Goal: Task Accomplishment & Management: Use online tool/utility

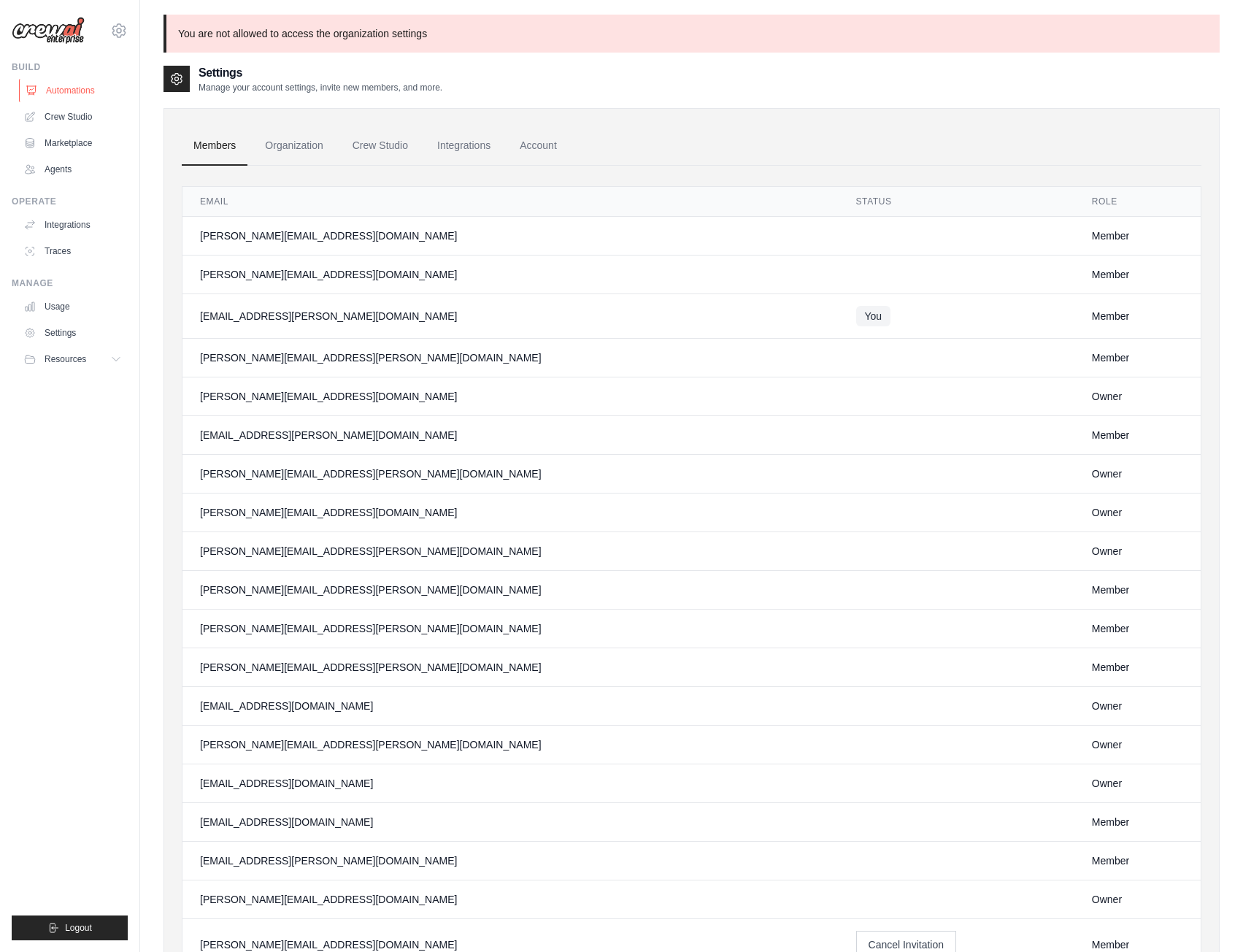
click at [81, 91] on link "Automations" at bounding box center [74, 91] width 110 height 23
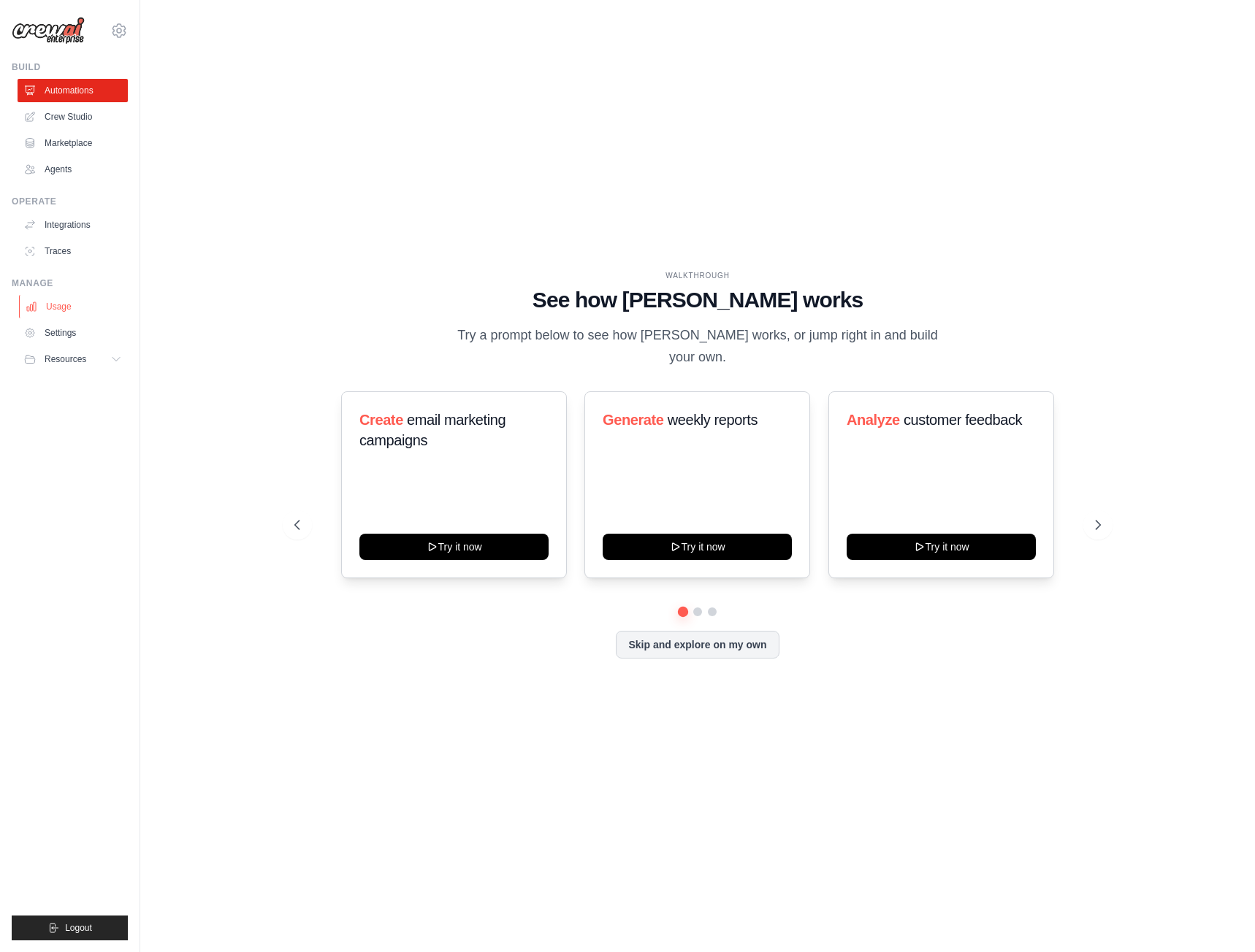
click at [69, 309] on link "Usage" at bounding box center [74, 306] width 110 height 23
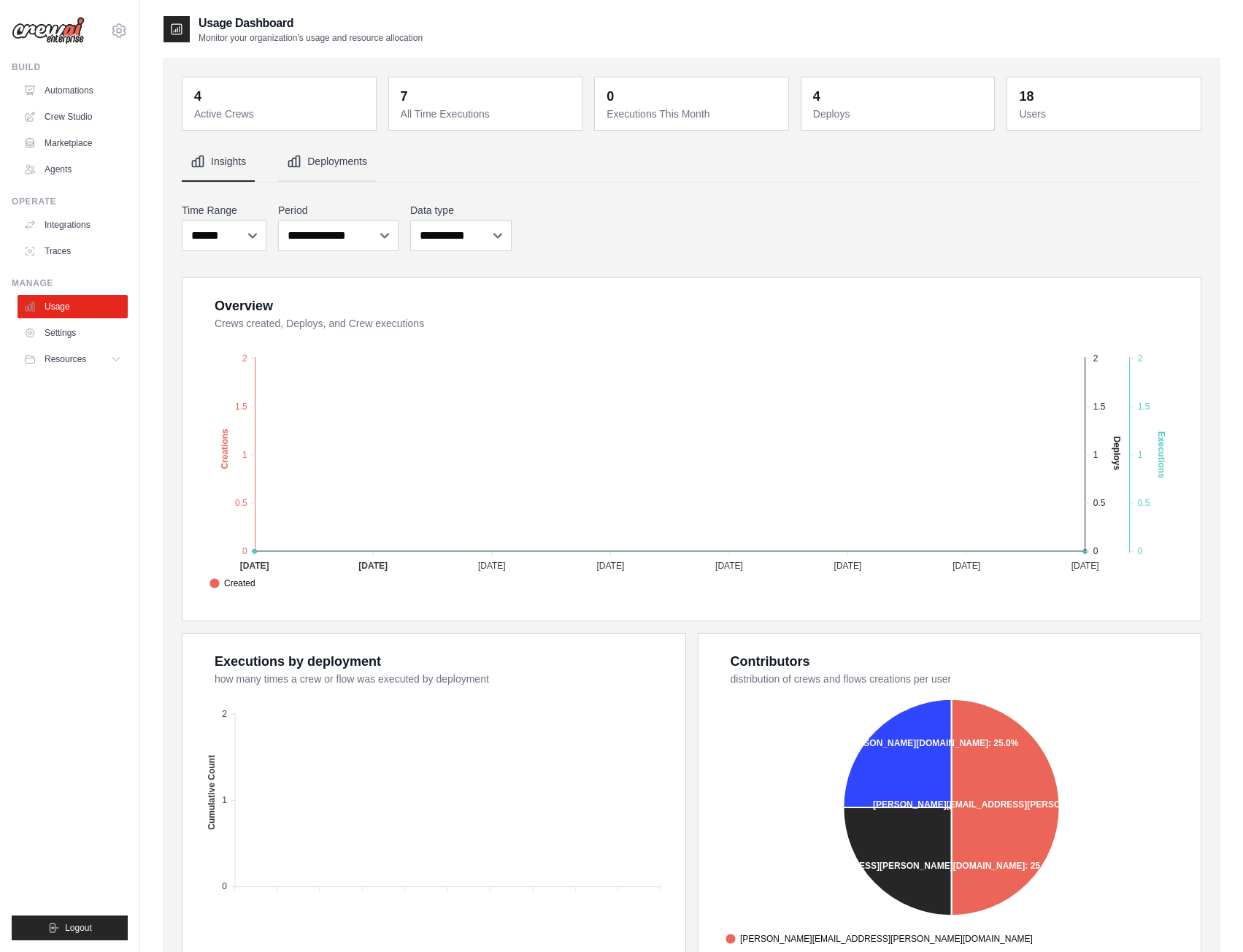
click at [345, 167] on button "Deployments" at bounding box center [327, 162] width 98 height 39
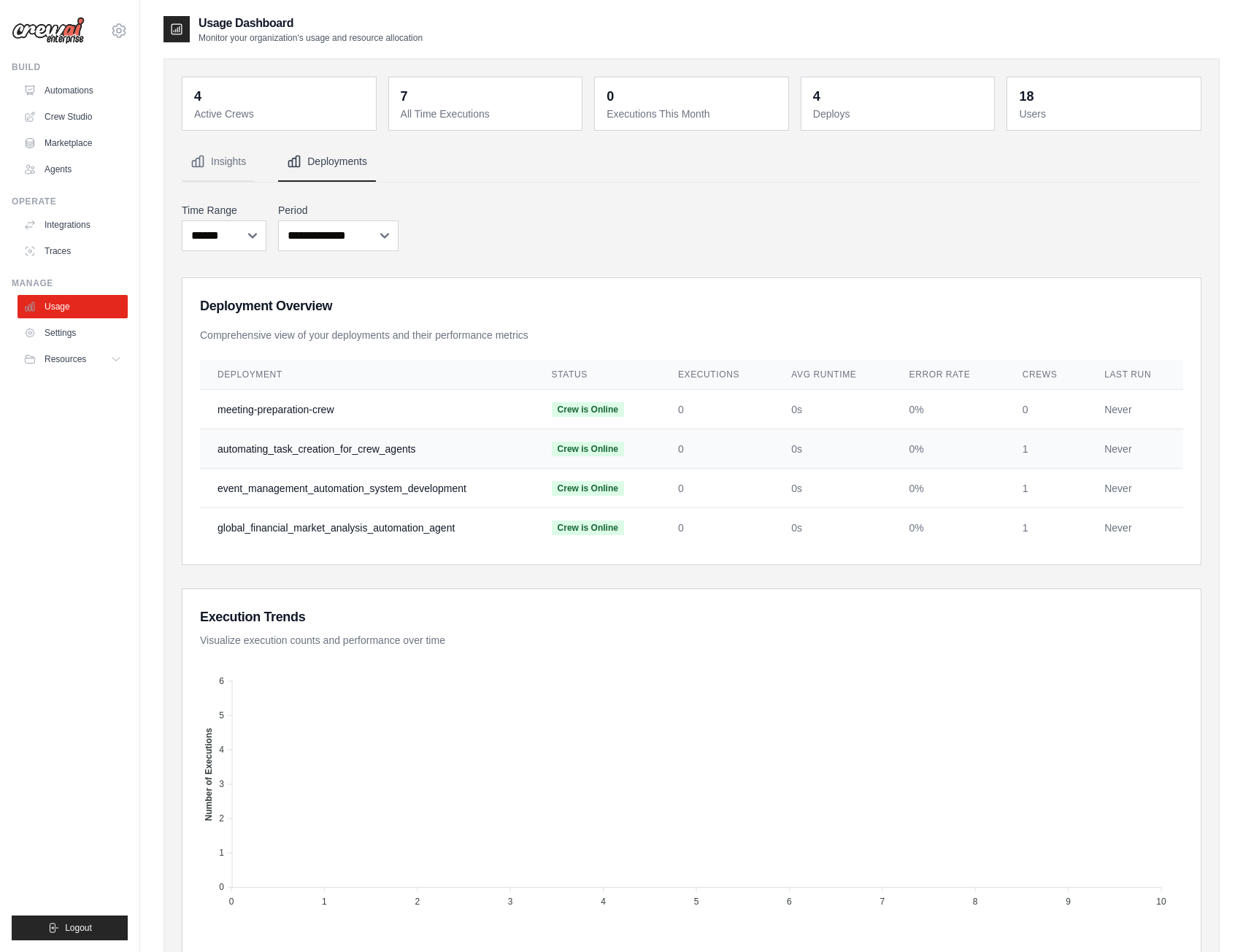
click at [291, 447] on td "automating_task_creation_for_crew_agents" at bounding box center [367, 449] width 334 height 39
click at [57, 231] on link "Integrations" at bounding box center [74, 225] width 110 height 23
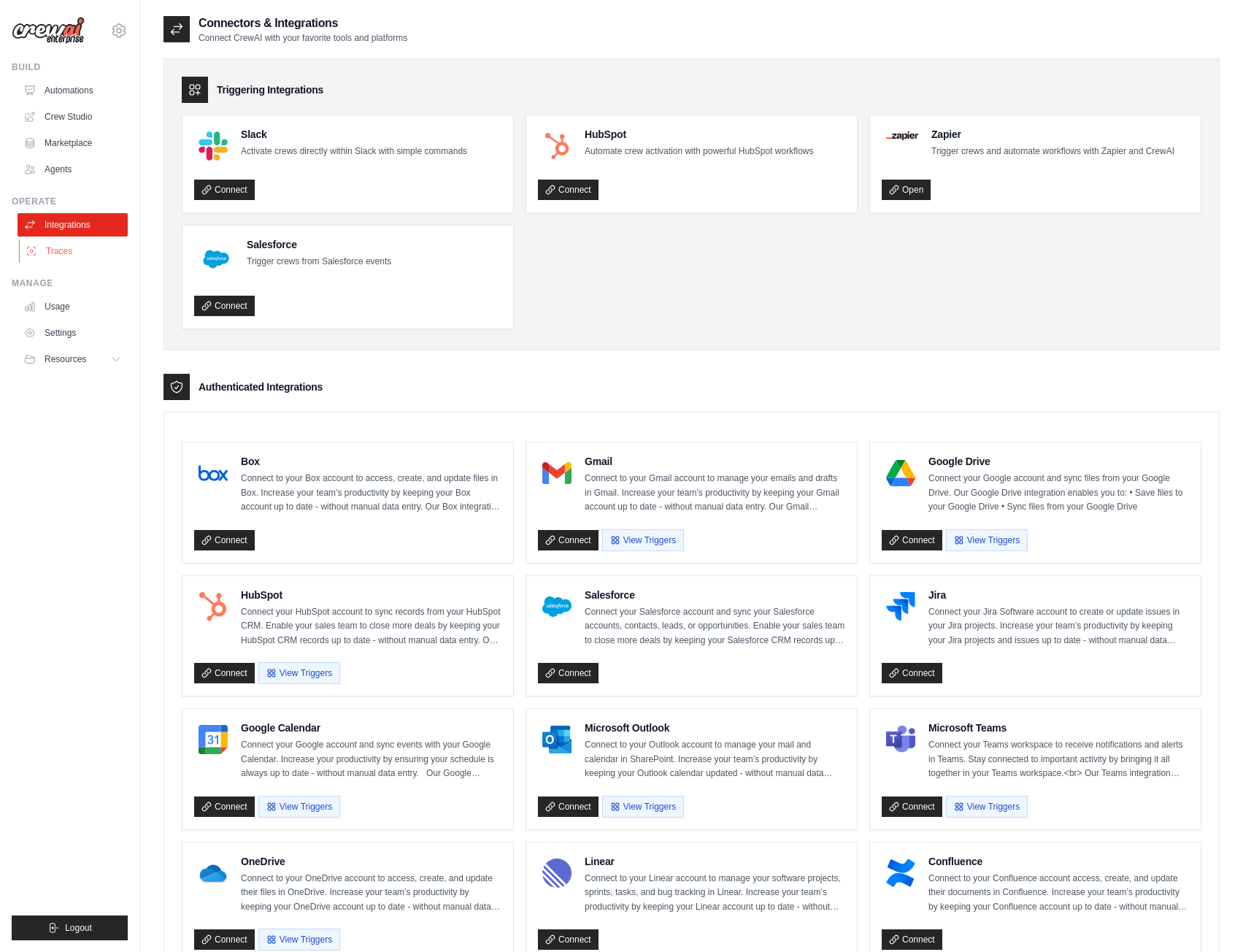
click at [61, 259] on link "Traces" at bounding box center [74, 250] width 110 height 23
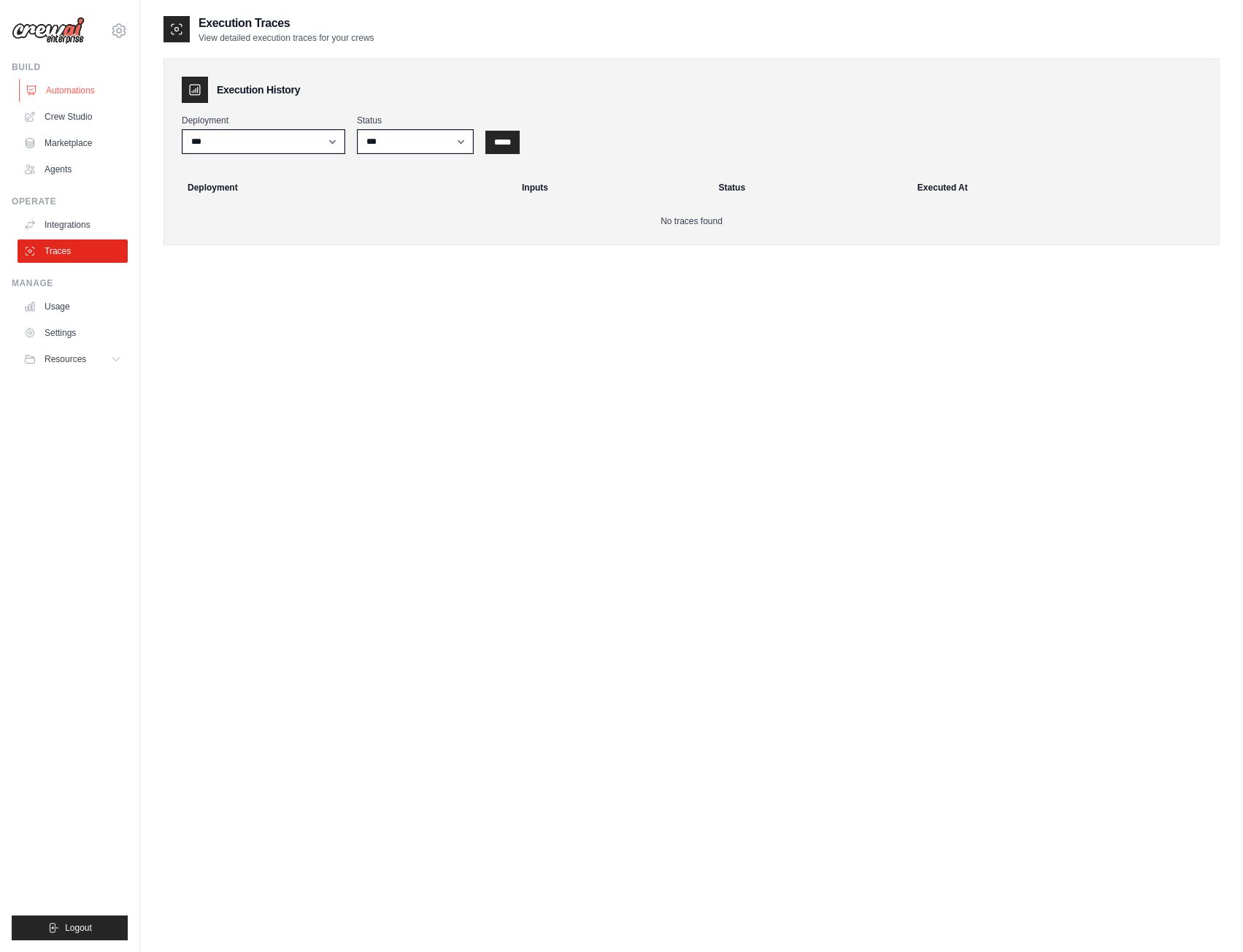
click at [65, 84] on link "Automations" at bounding box center [74, 91] width 110 height 23
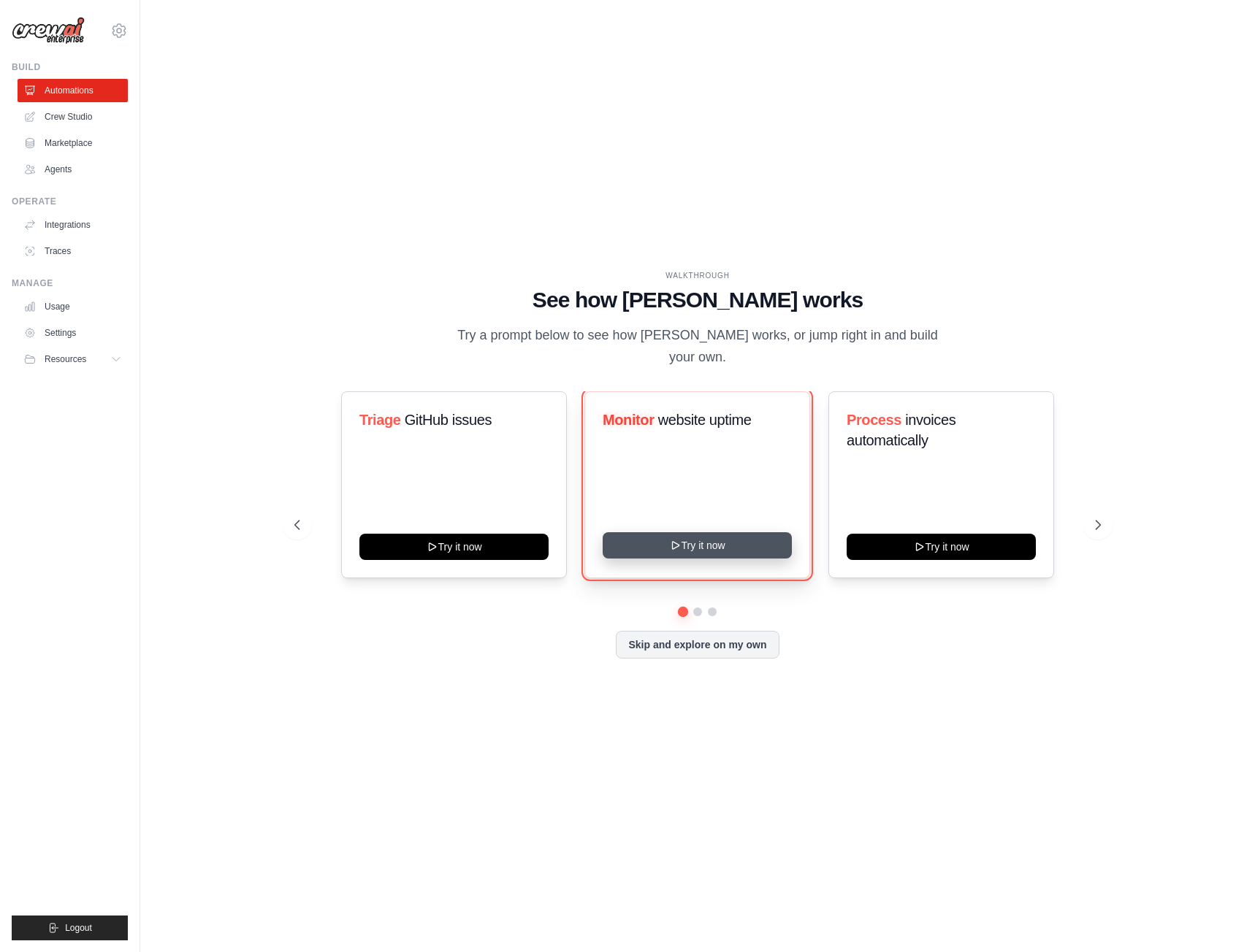
click at [694, 554] on button "Try it now" at bounding box center [697, 545] width 189 height 26
click at [1099, 522] on icon at bounding box center [1100, 525] width 5 height 9
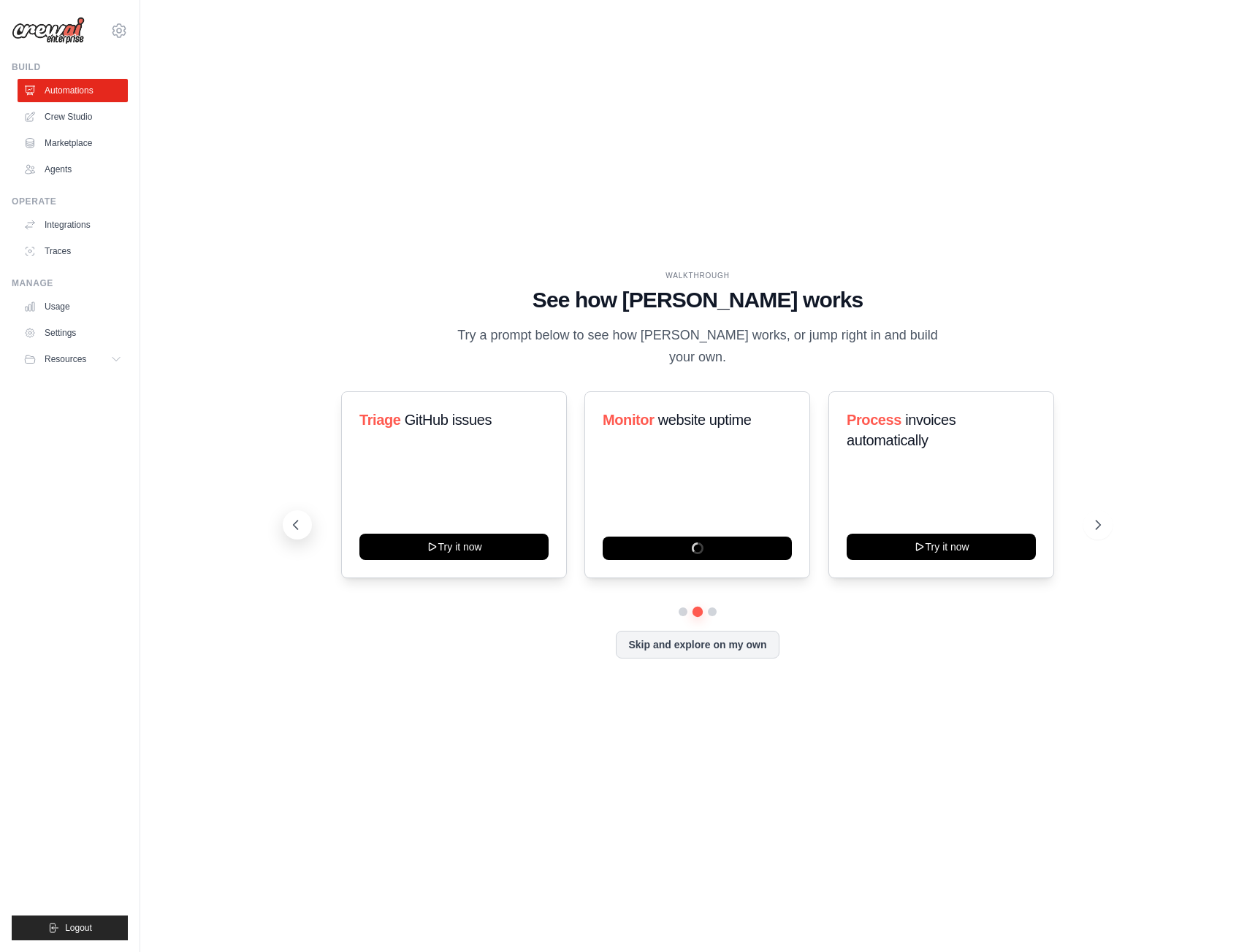
click at [289, 527] on icon at bounding box center [295, 524] width 14 height 14
click at [1103, 524] on icon at bounding box center [1099, 524] width 14 height 14
click at [1100, 518] on icon at bounding box center [1099, 524] width 14 height 14
click at [73, 364] on span "Resources" at bounding box center [66, 358] width 42 height 11
click at [82, 457] on span "Video Tutorials" at bounding box center [81, 453] width 57 height 11
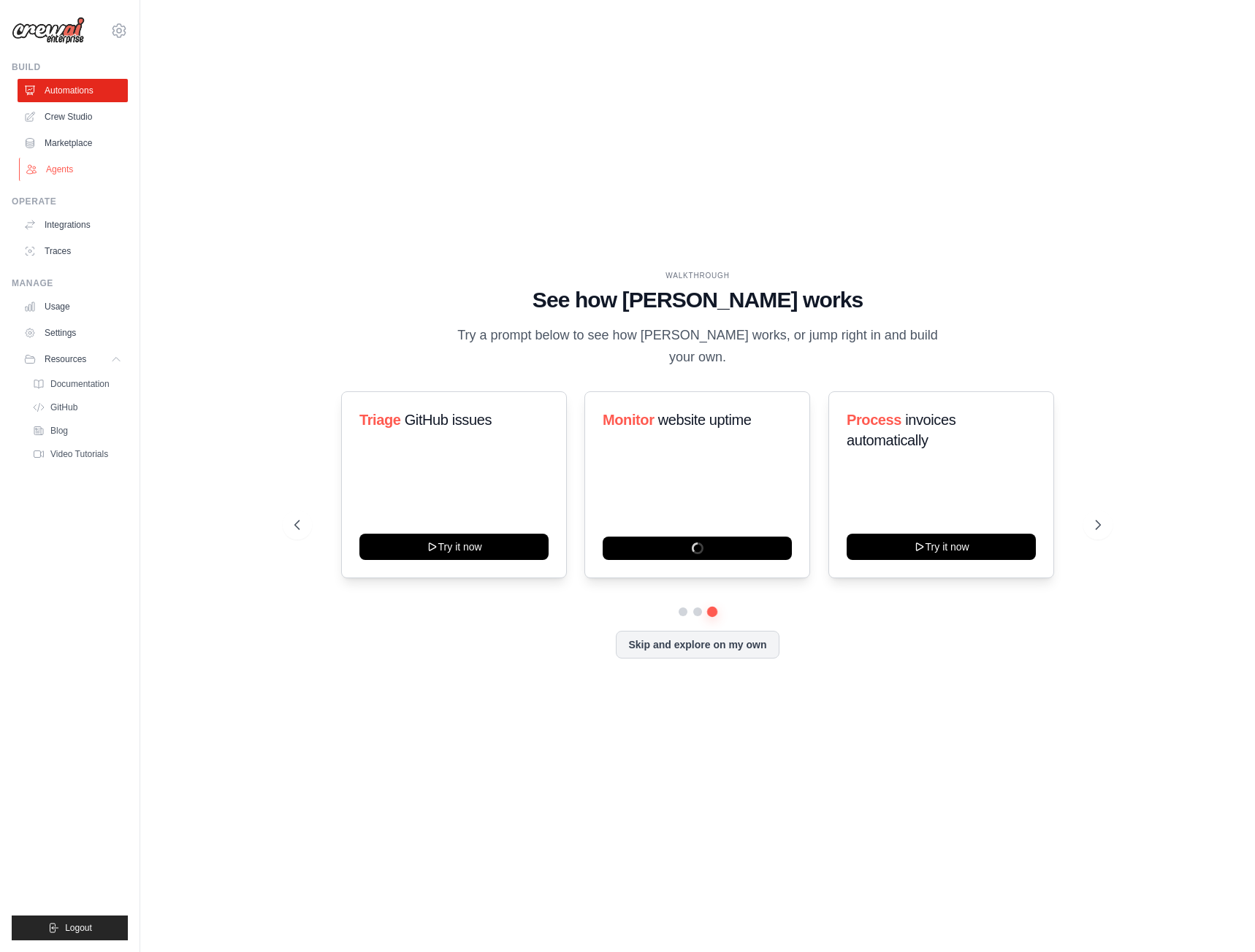
click at [66, 176] on link "Agents" at bounding box center [74, 169] width 110 height 23
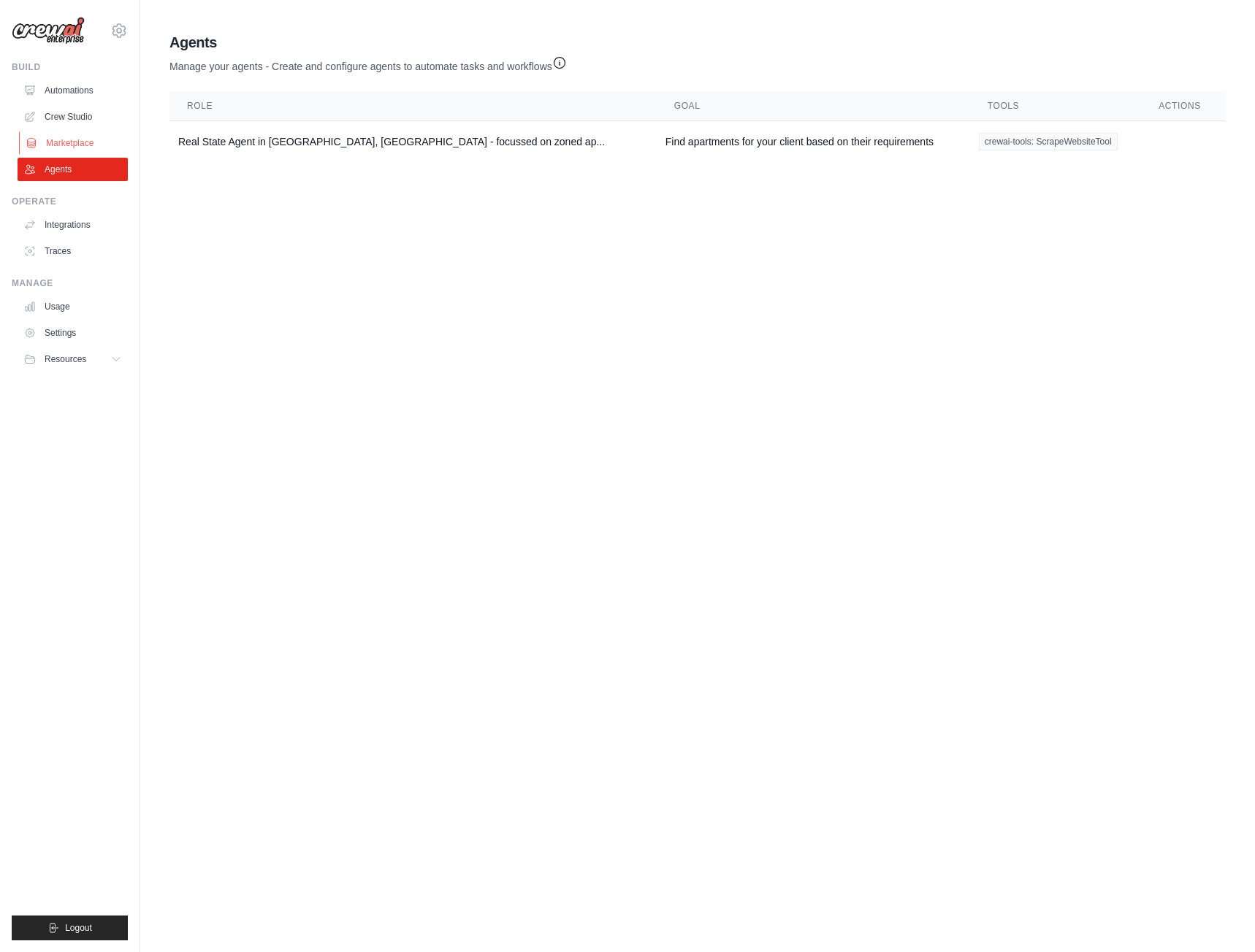
click at [61, 138] on link "Marketplace" at bounding box center [74, 143] width 110 height 23
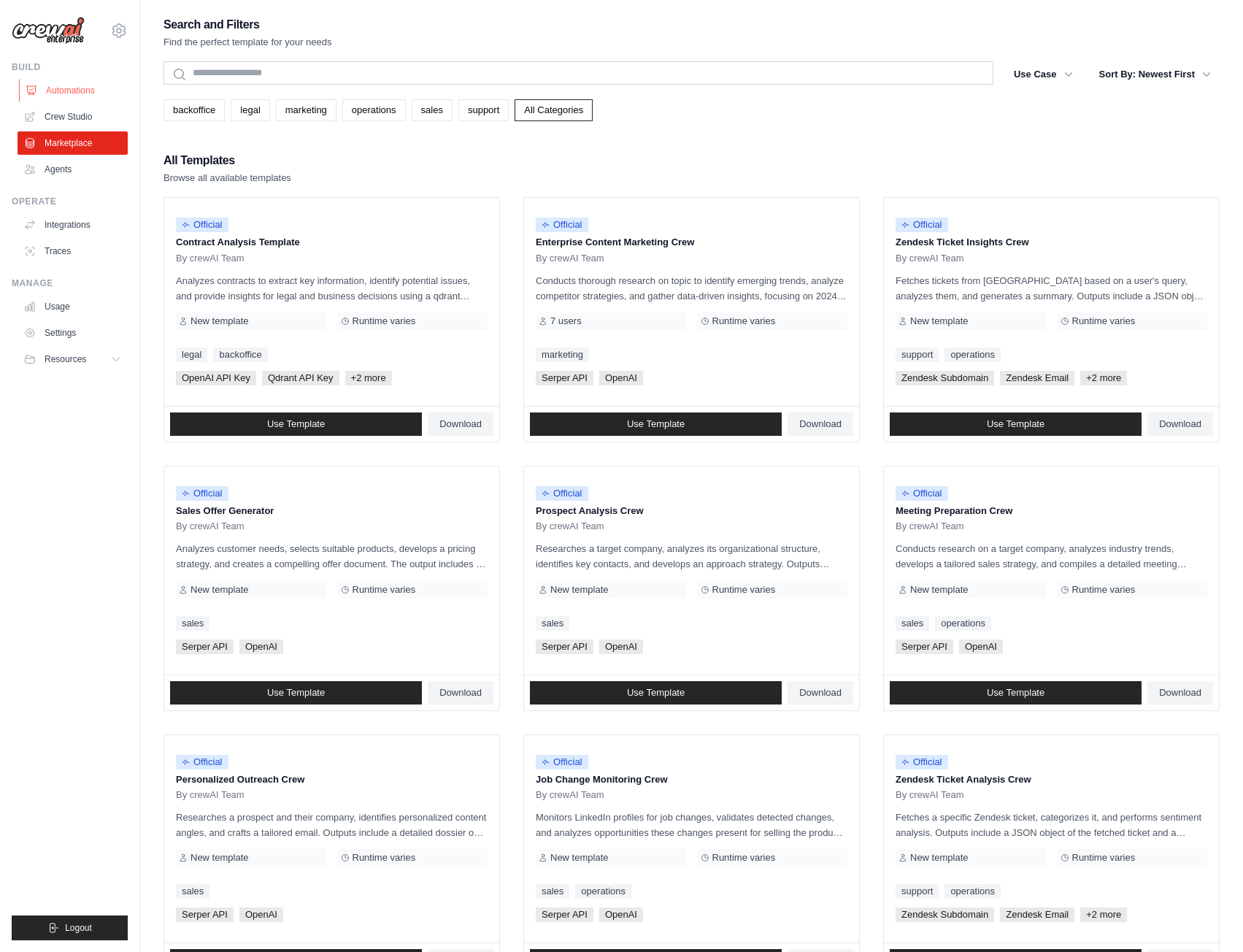
click at [72, 85] on link "Automations" at bounding box center [74, 91] width 110 height 23
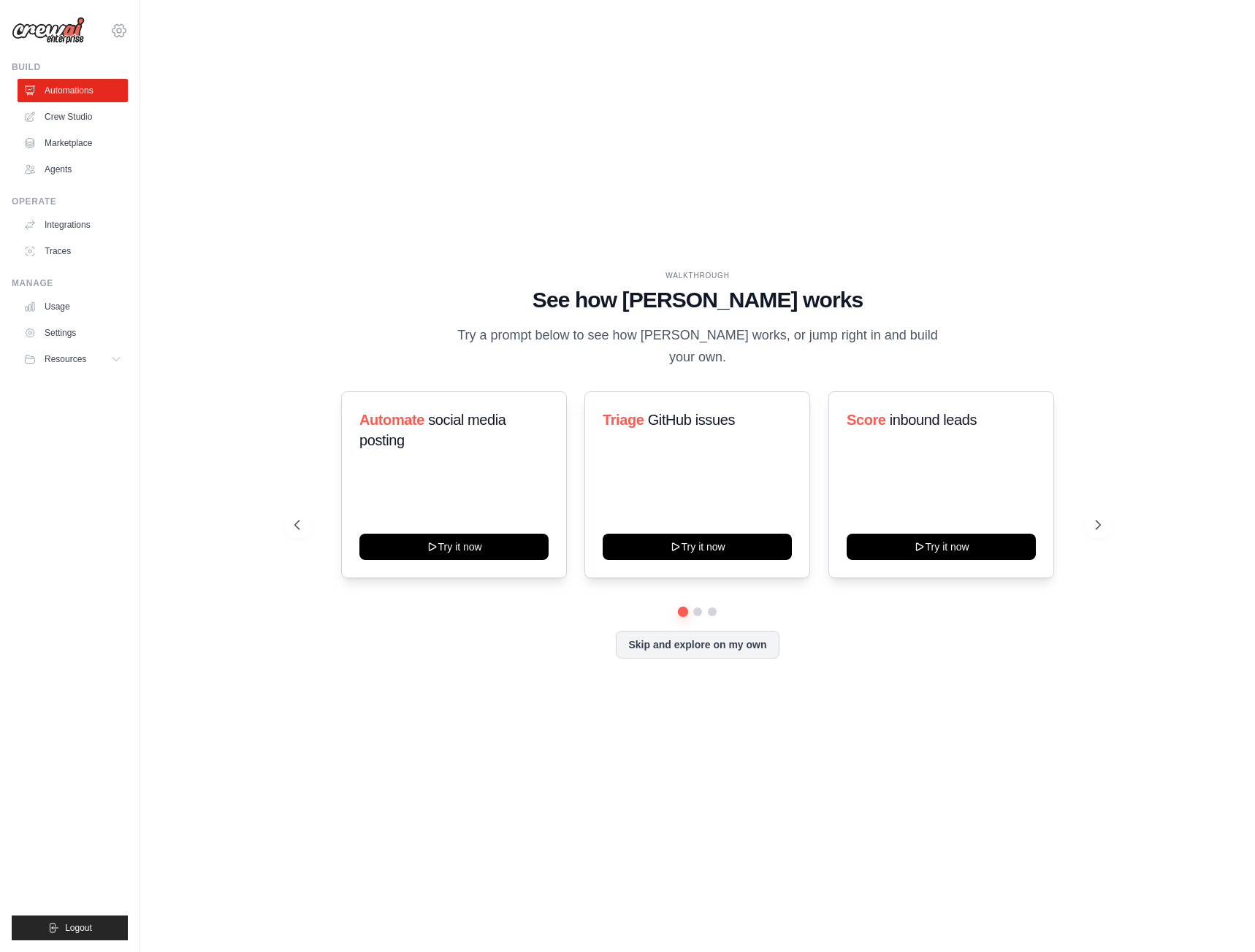
click at [120, 32] on icon at bounding box center [118, 30] width 17 height 17
click at [128, 126] on link "Your organization" at bounding box center [119, 124] width 128 height 26
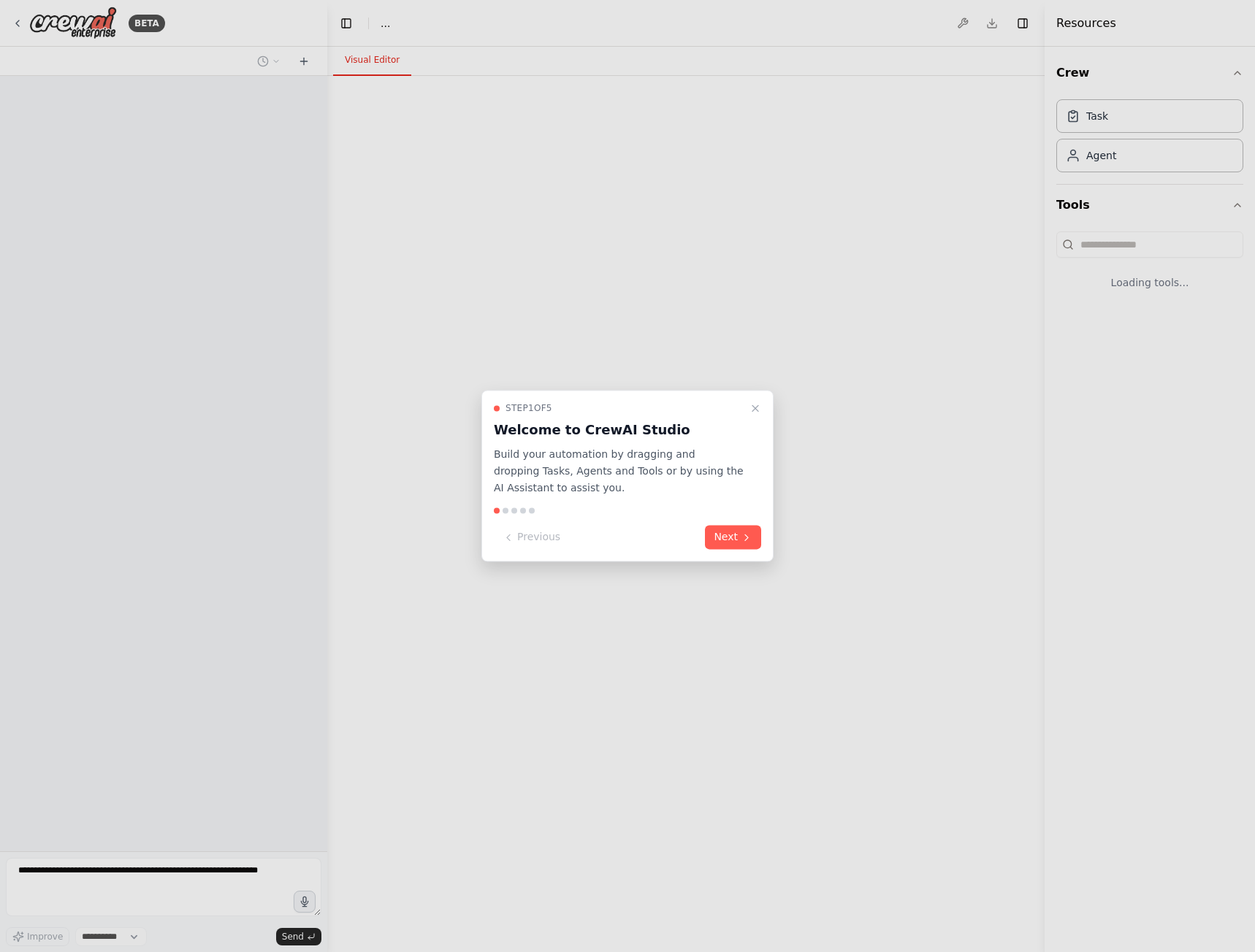
select select "****"
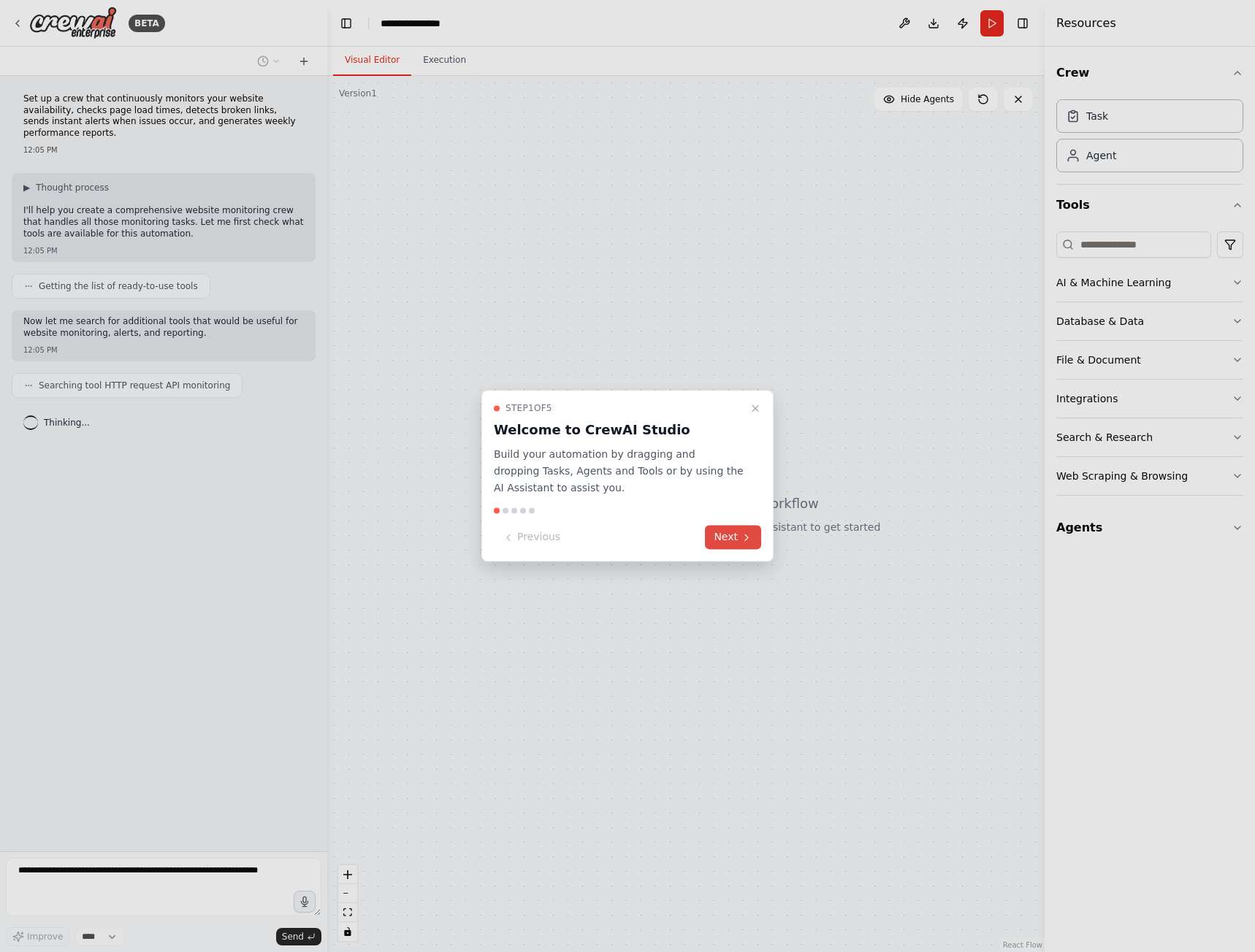
click at [738, 536] on button "Next" at bounding box center [733, 538] width 57 height 24
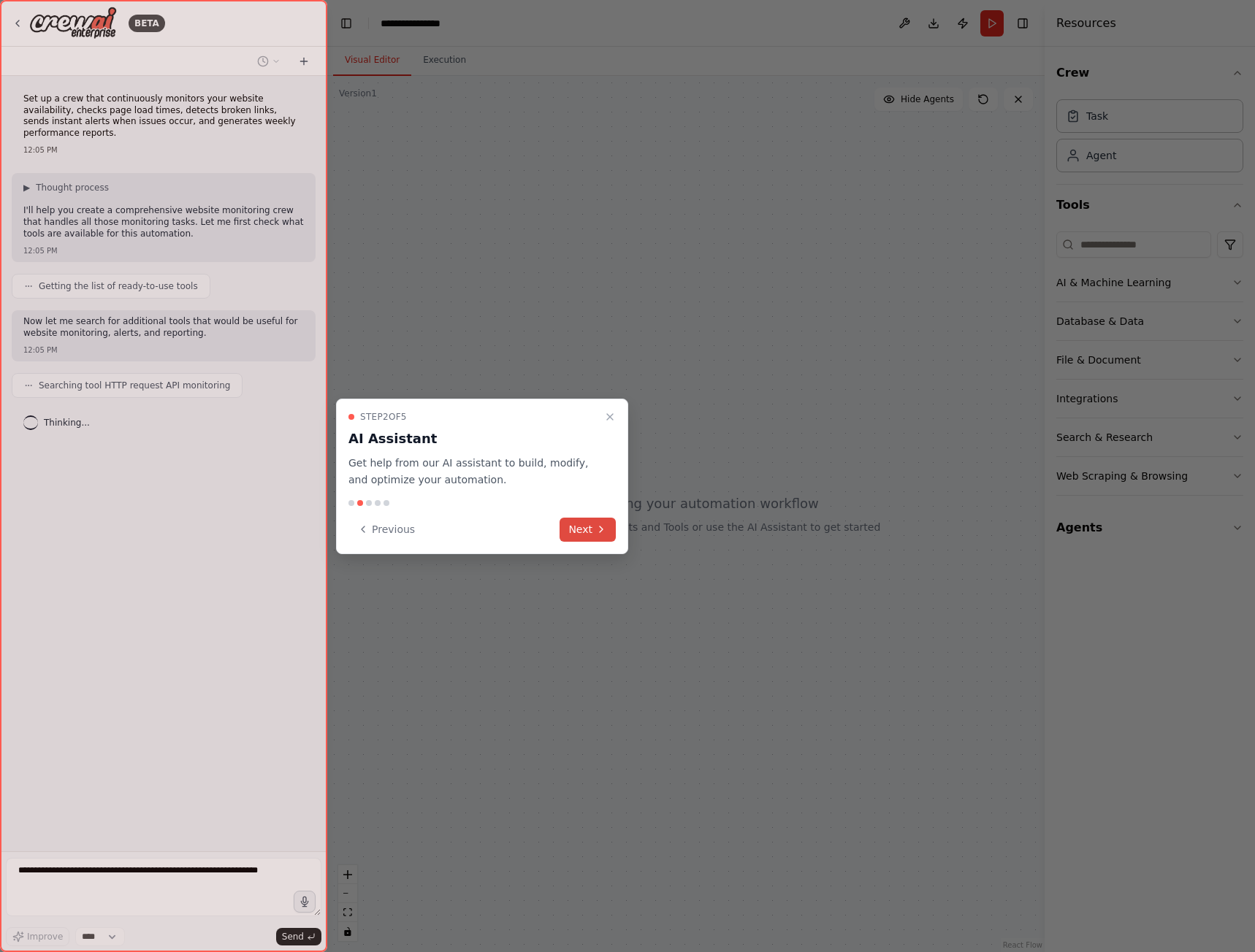
click at [597, 526] on icon at bounding box center [601, 529] width 11 height 11
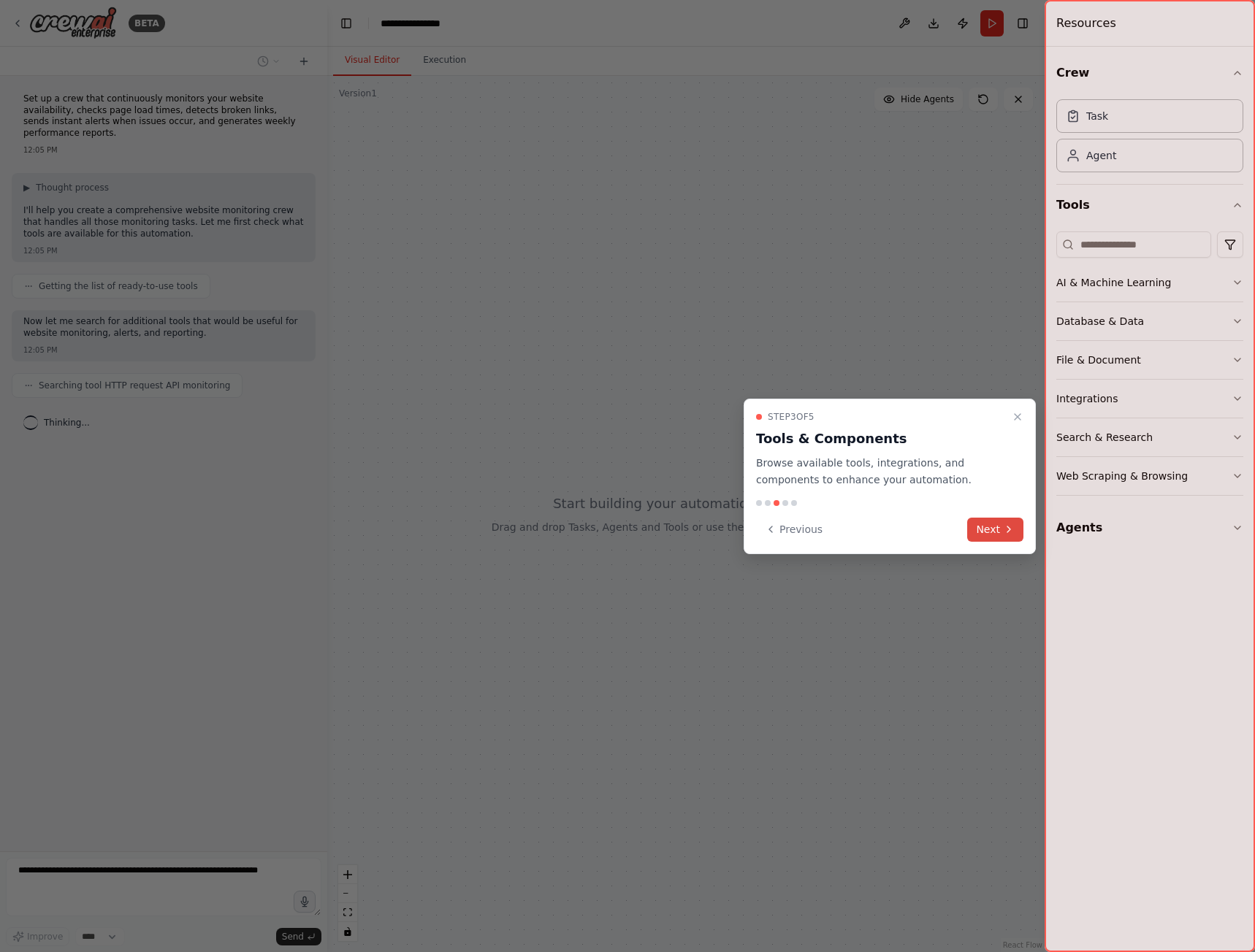
click at [986, 521] on button "Next" at bounding box center [995, 530] width 57 height 24
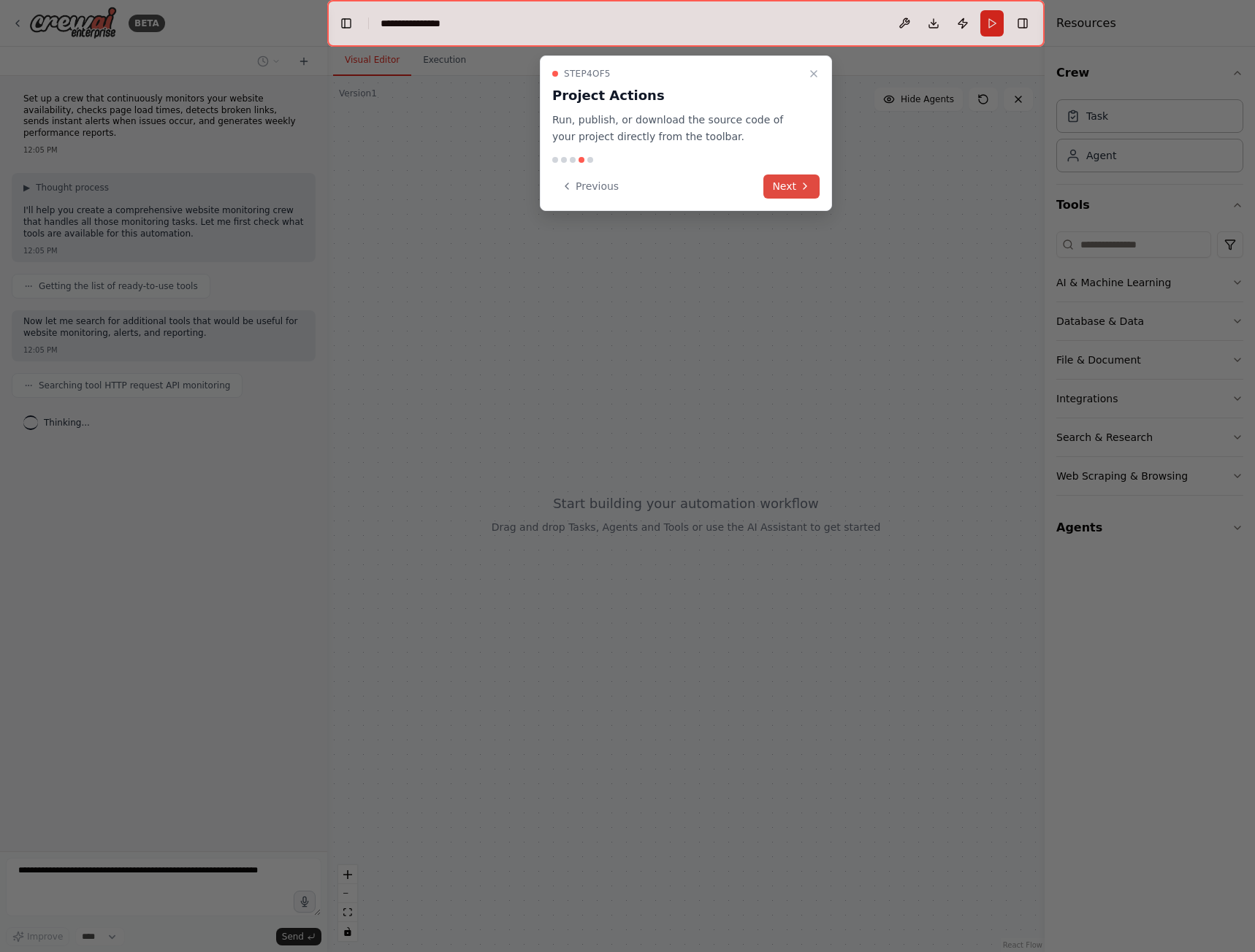
click at [807, 195] on button "Next" at bounding box center [791, 186] width 57 height 24
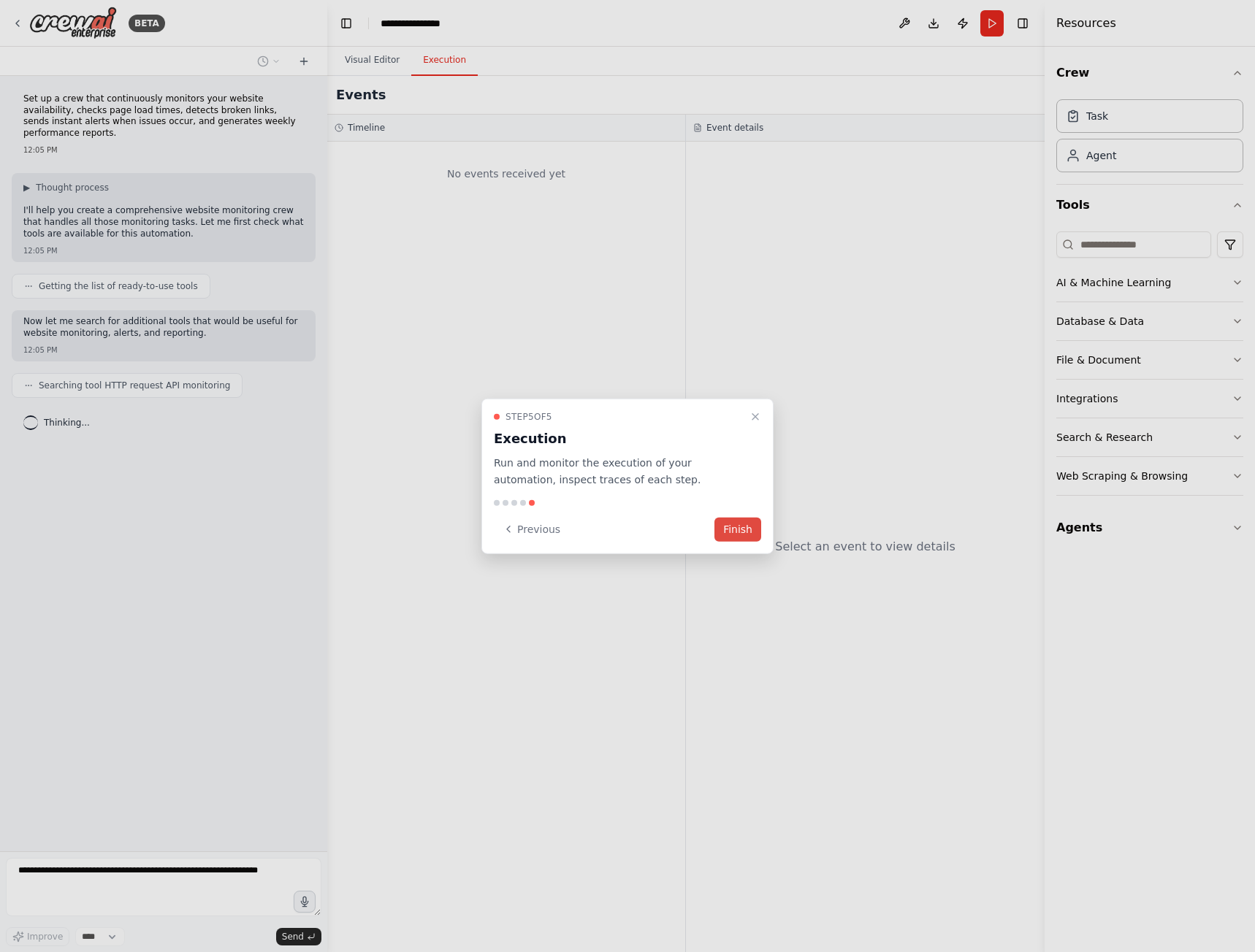
click at [737, 528] on button "Finish" at bounding box center [737, 529] width 47 height 24
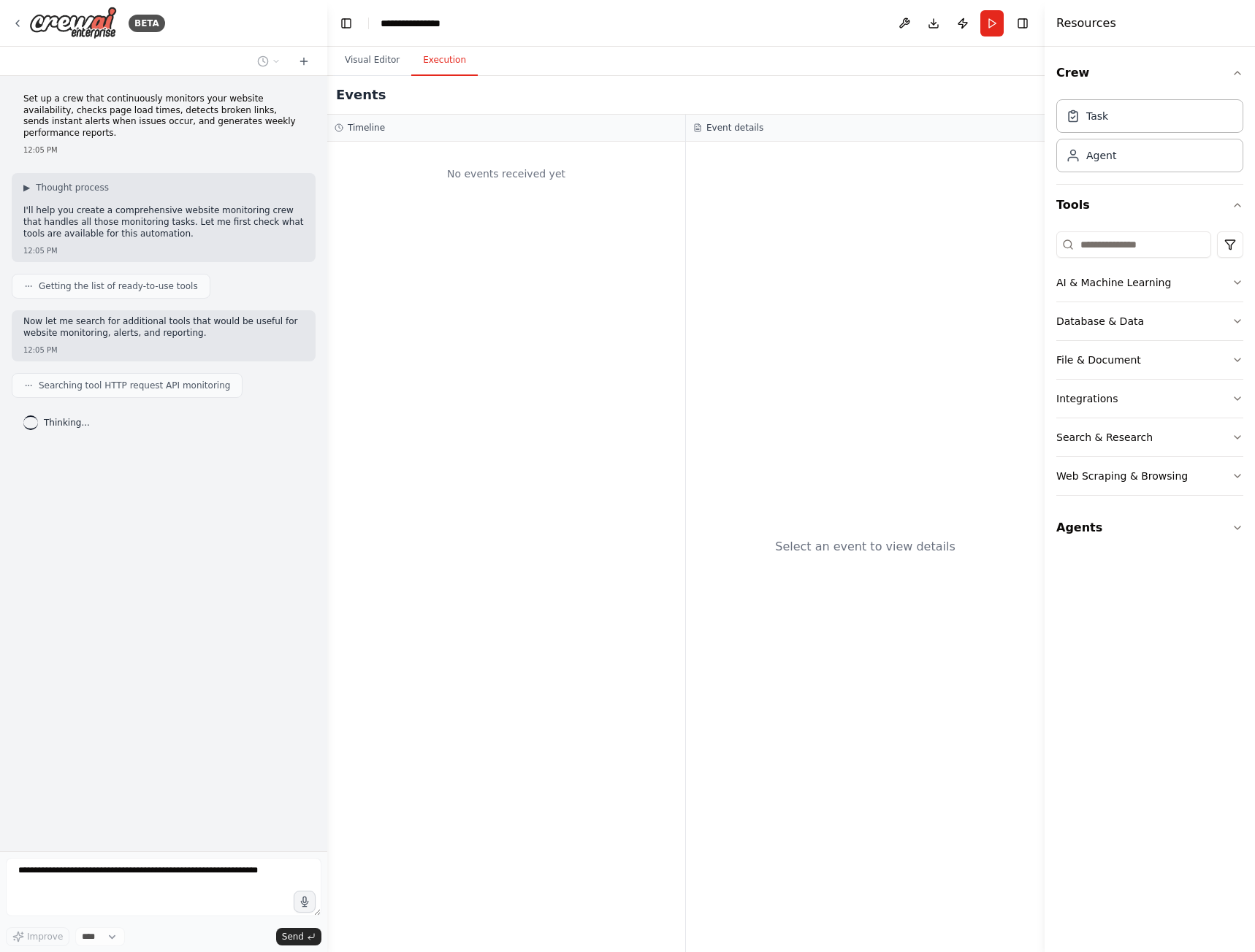
click at [434, 70] on button "Execution" at bounding box center [444, 60] width 66 height 31
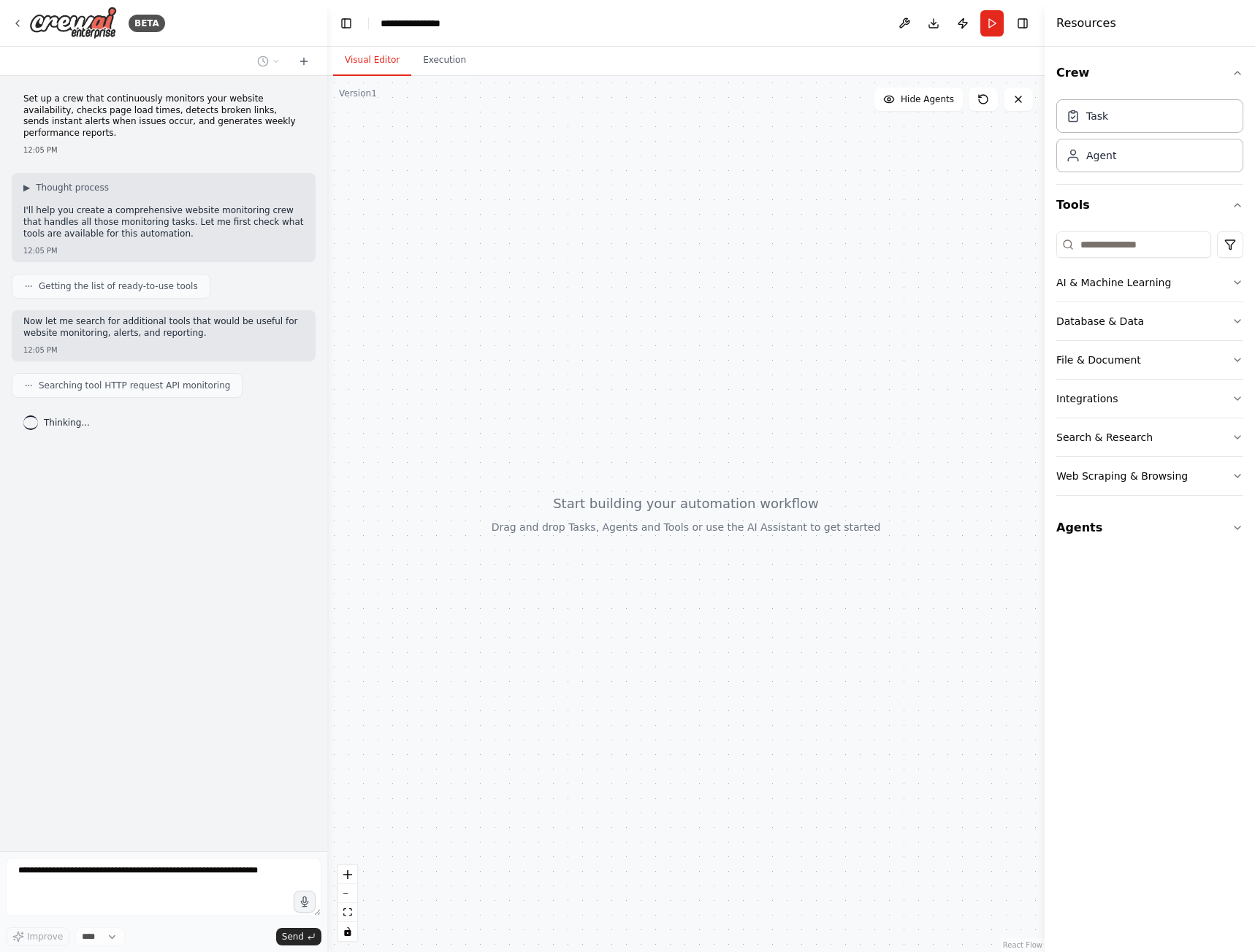
click at [381, 67] on button "Visual Editor" at bounding box center [372, 60] width 78 height 31
click at [106, 226] on p "I'll help you create a comprehensive website monitoring crew that handles all t…" at bounding box center [164, 222] width 281 height 34
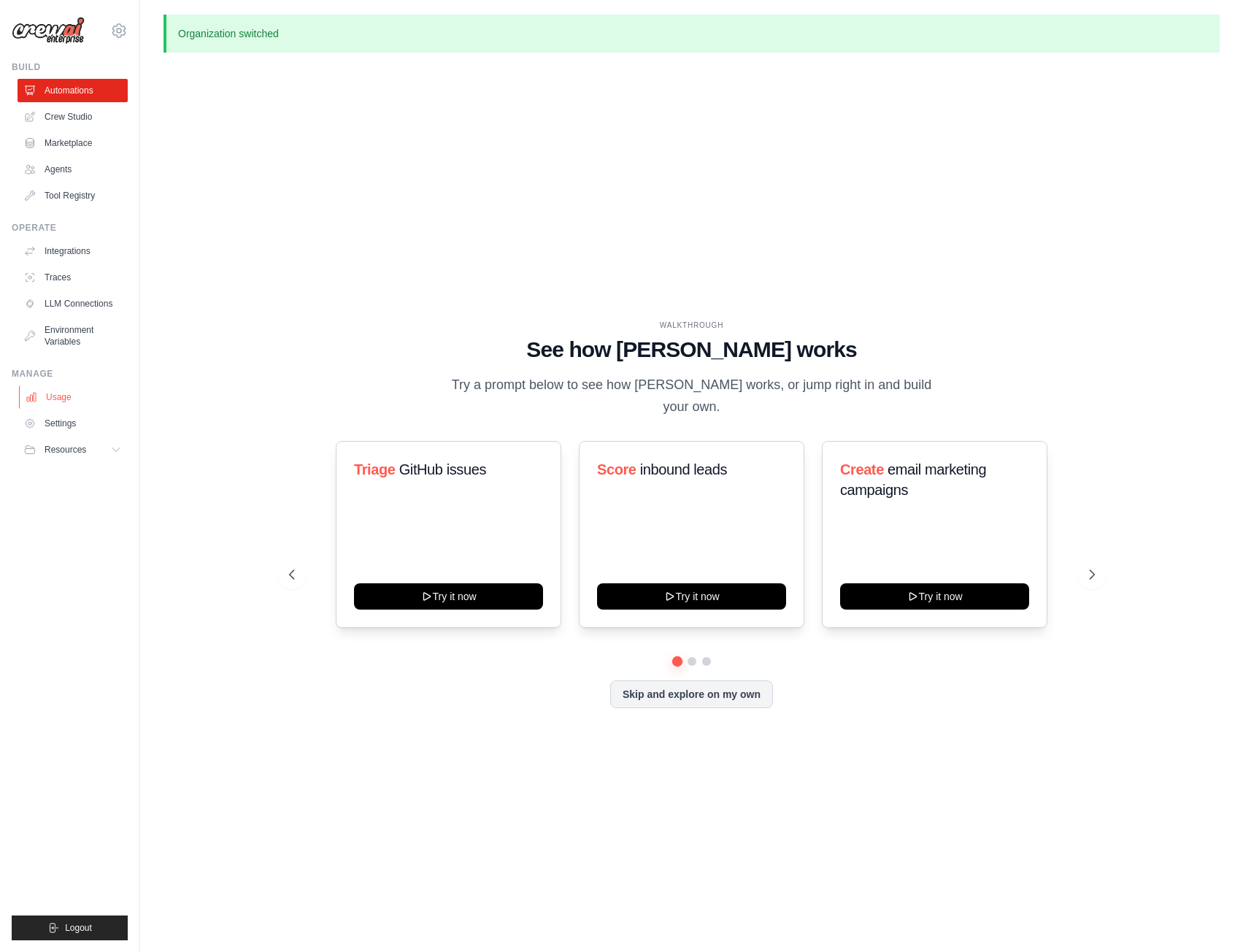
click at [64, 395] on link "Usage" at bounding box center [74, 397] width 110 height 23
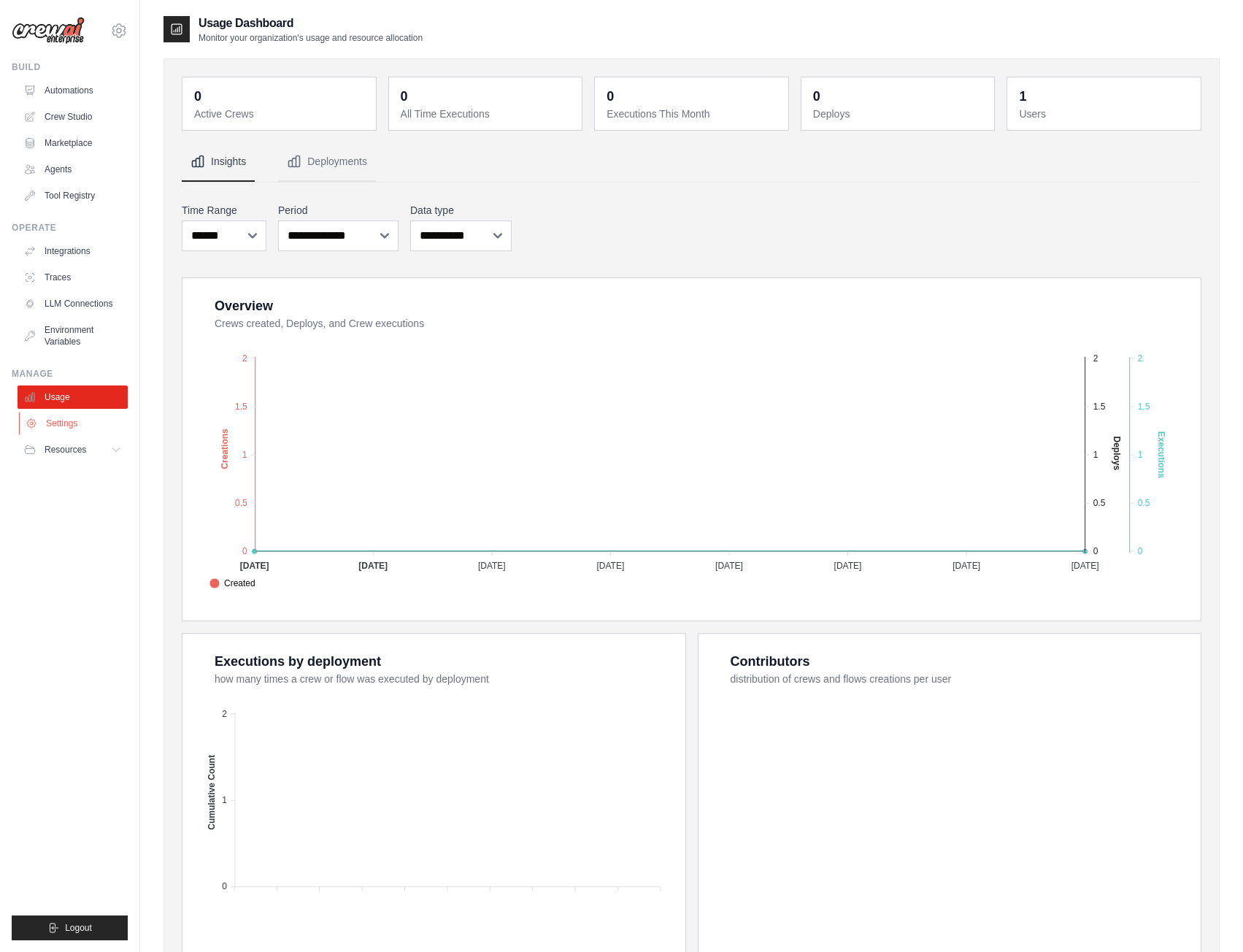
click at [64, 422] on link "Settings" at bounding box center [74, 423] width 110 height 23
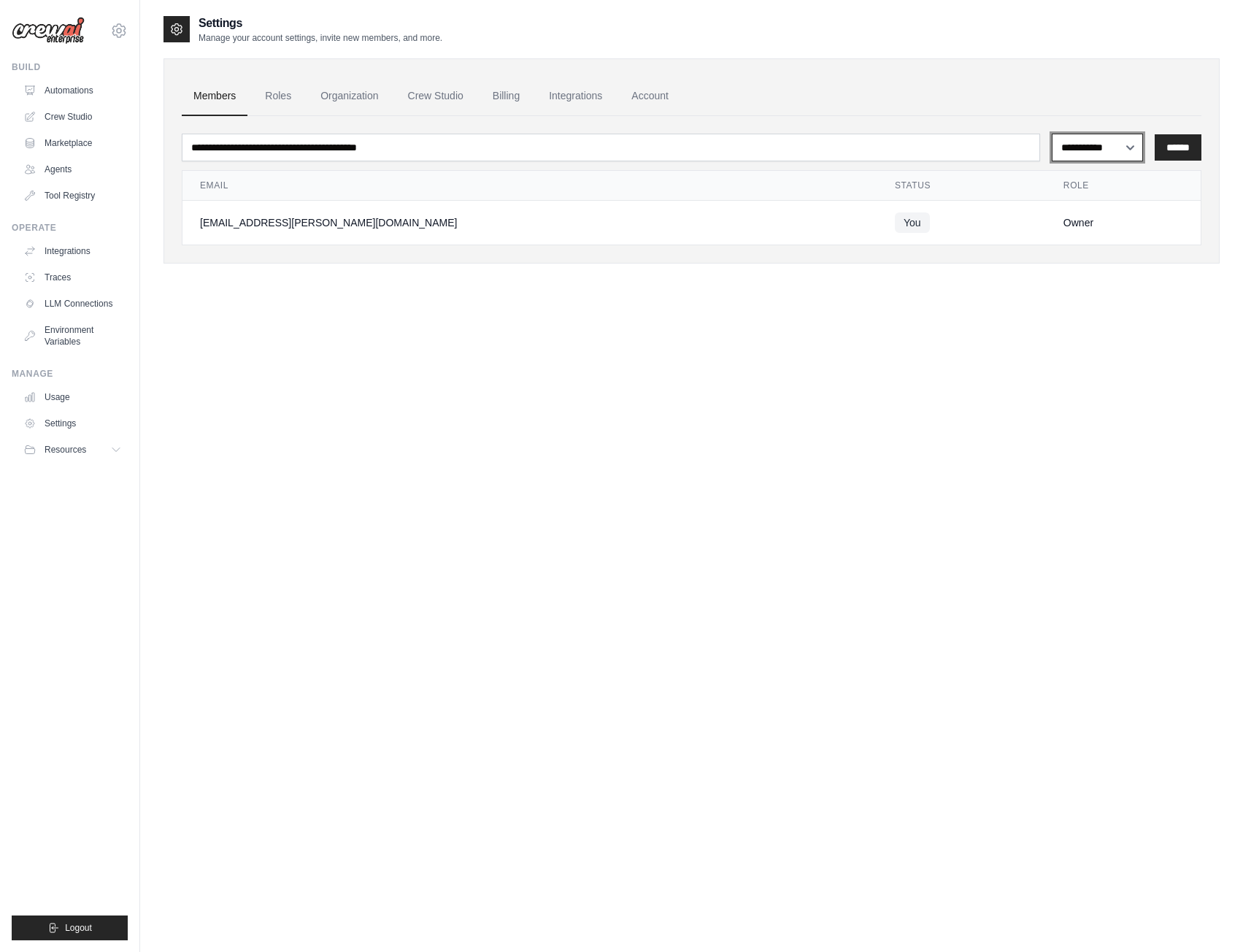
click at [1106, 143] on select "**********" at bounding box center [1097, 147] width 91 height 28
click at [275, 100] on link "Roles" at bounding box center [278, 97] width 50 height 39
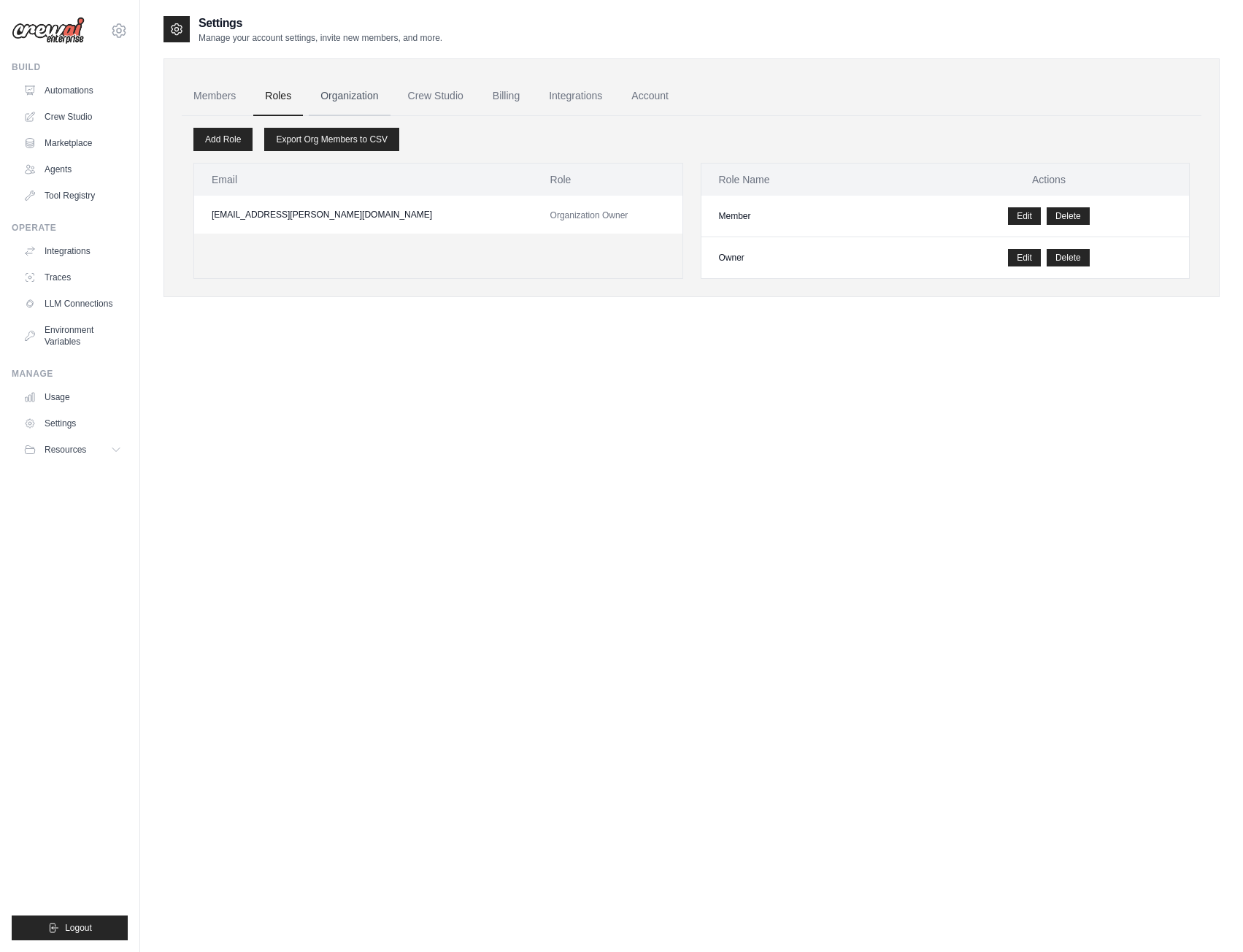
click at [361, 99] on link "Organization" at bounding box center [348, 97] width 81 height 39
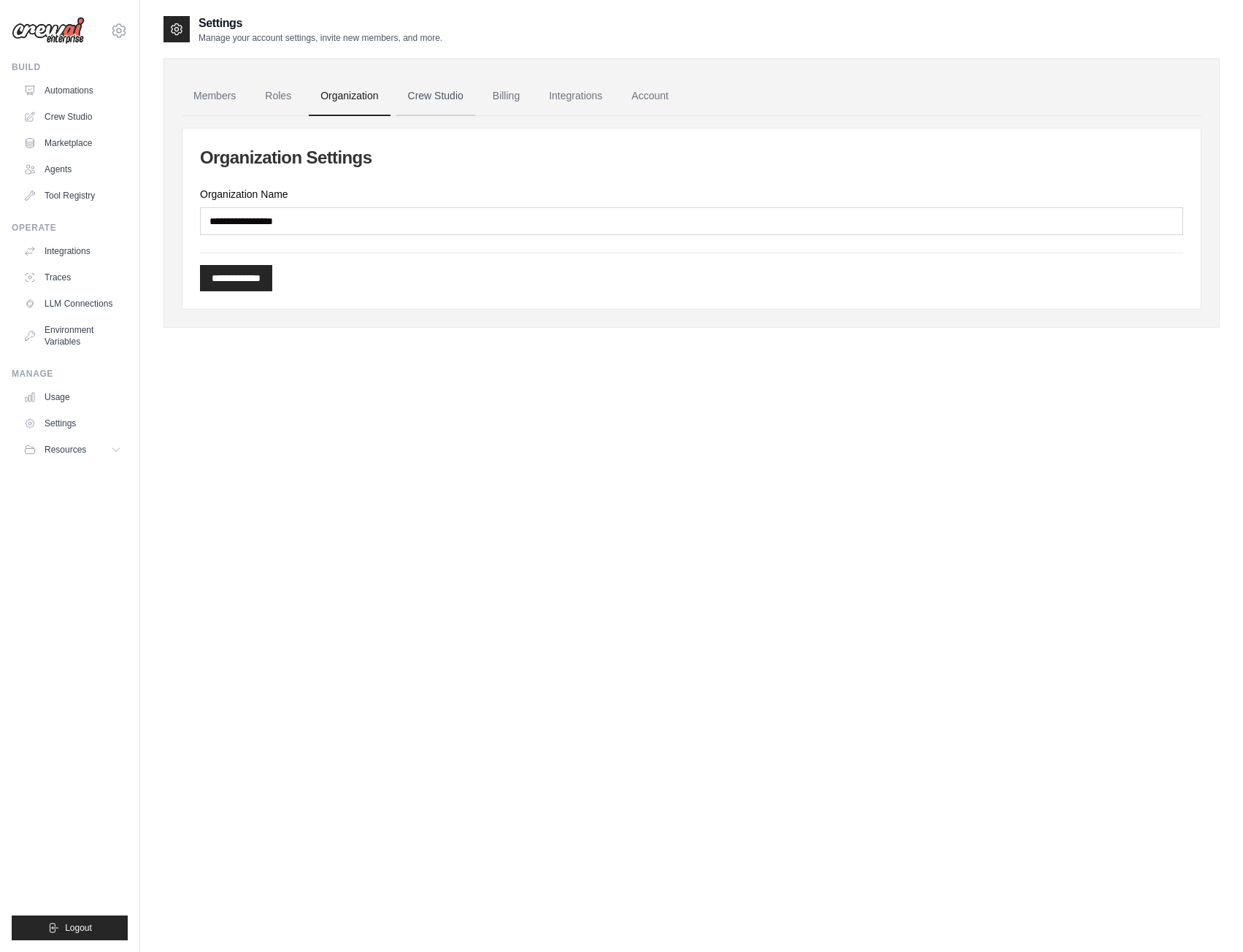
click at [467, 101] on link "Crew Studio" at bounding box center [435, 97] width 79 height 39
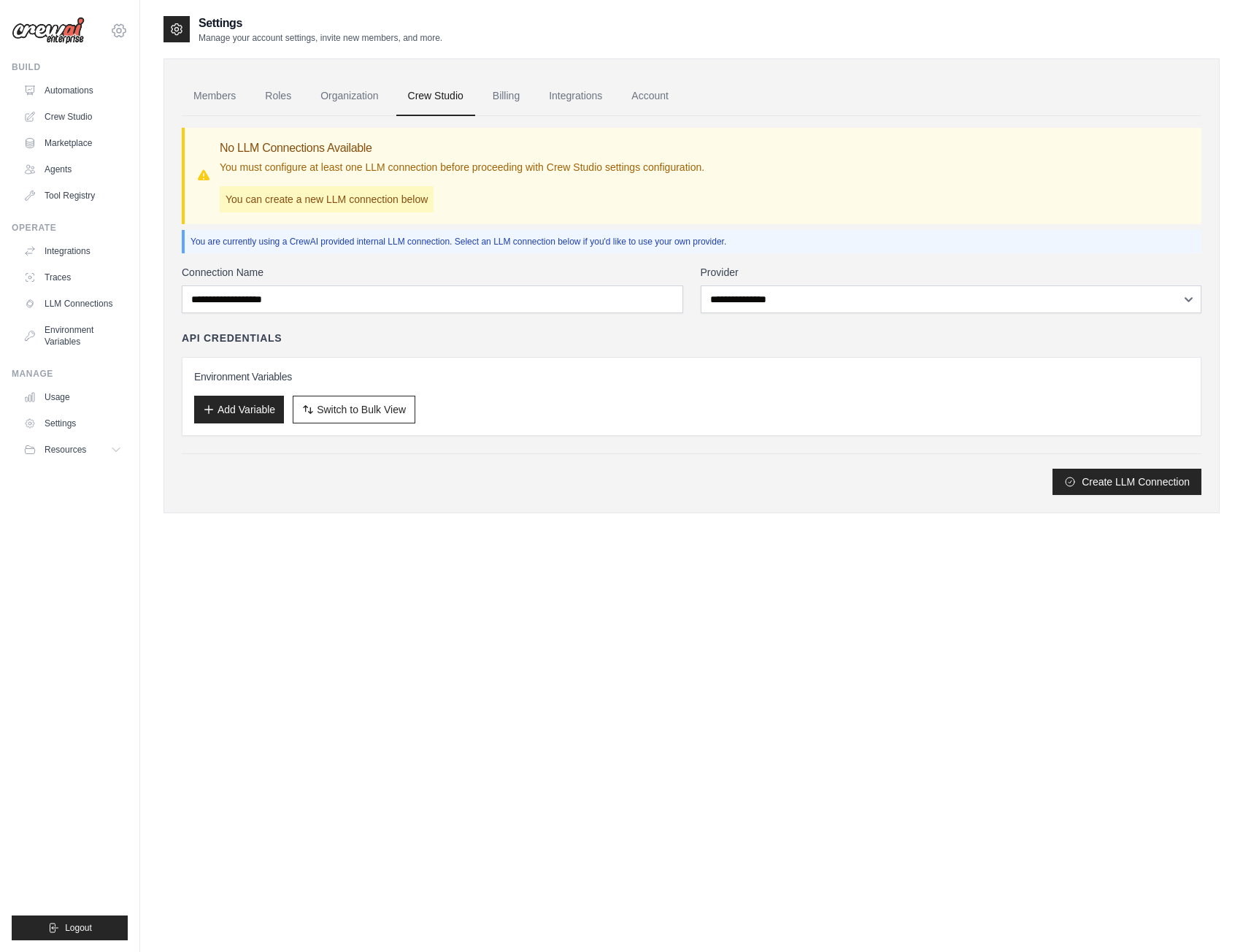
click at [123, 32] on icon at bounding box center [118, 30] width 17 height 17
click at [122, 98] on link "AB InBev - GHQ" at bounding box center [119, 98] width 128 height 26
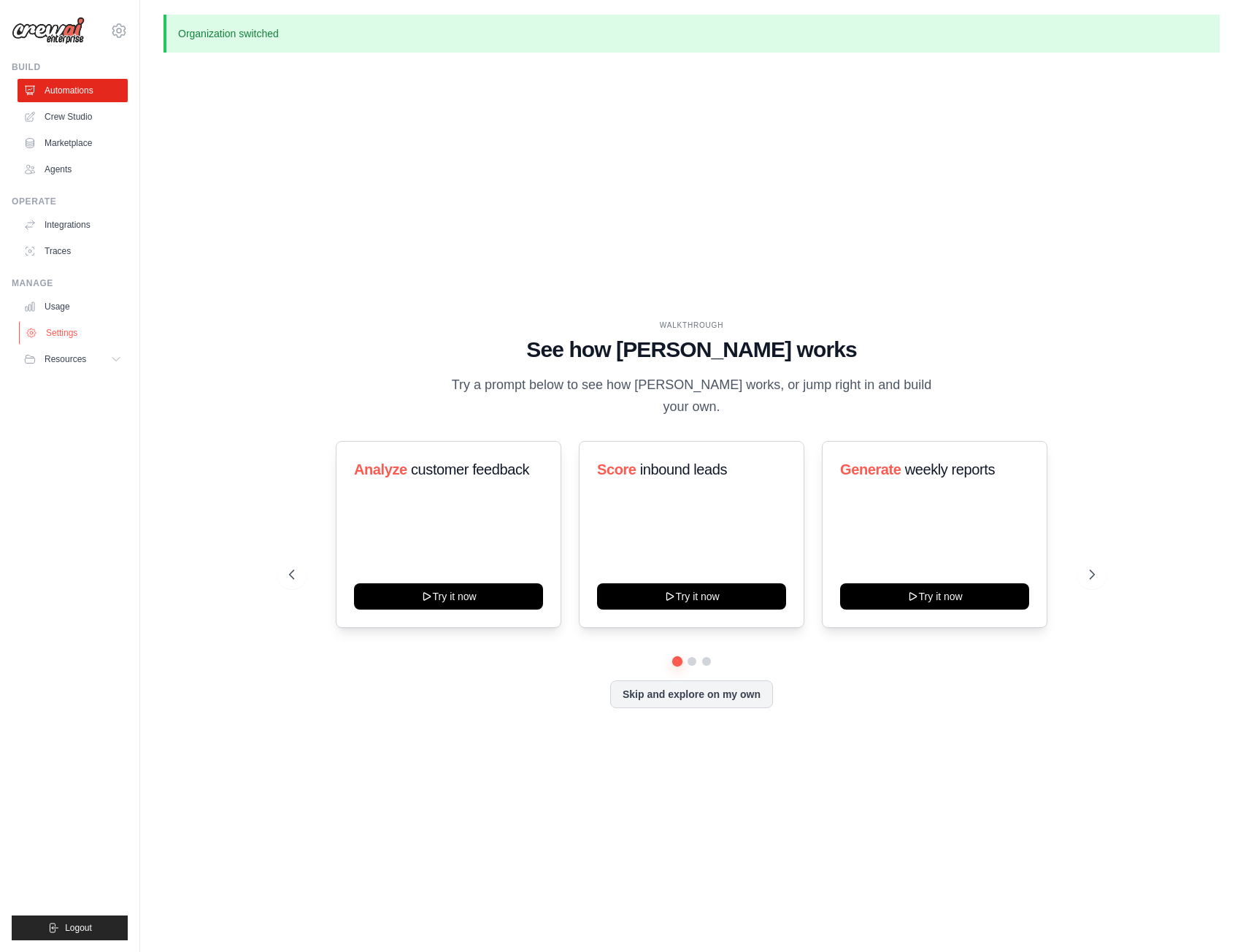
click at [60, 333] on link "Settings" at bounding box center [74, 333] width 110 height 23
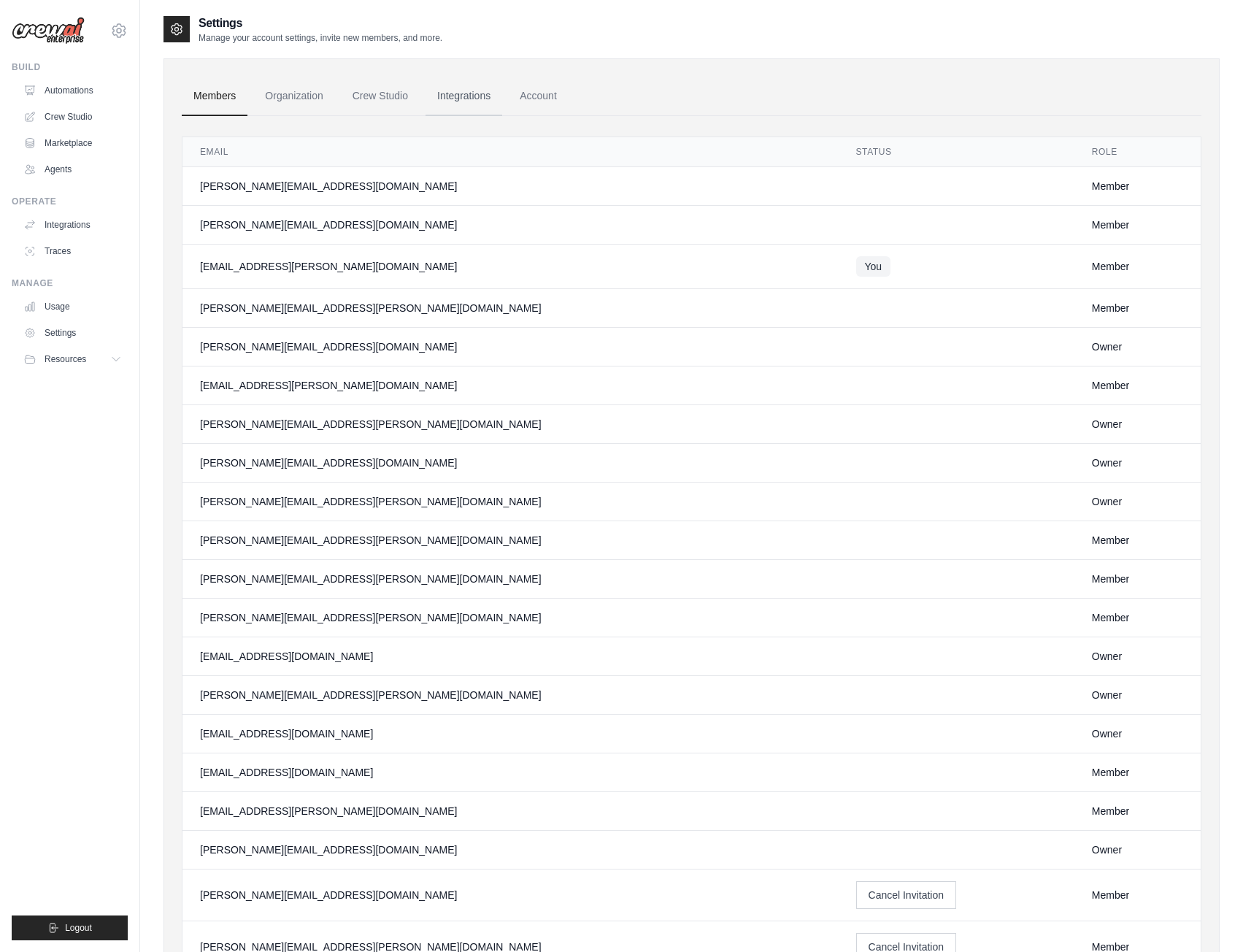
click at [499, 100] on link "Integrations" at bounding box center [464, 97] width 77 height 39
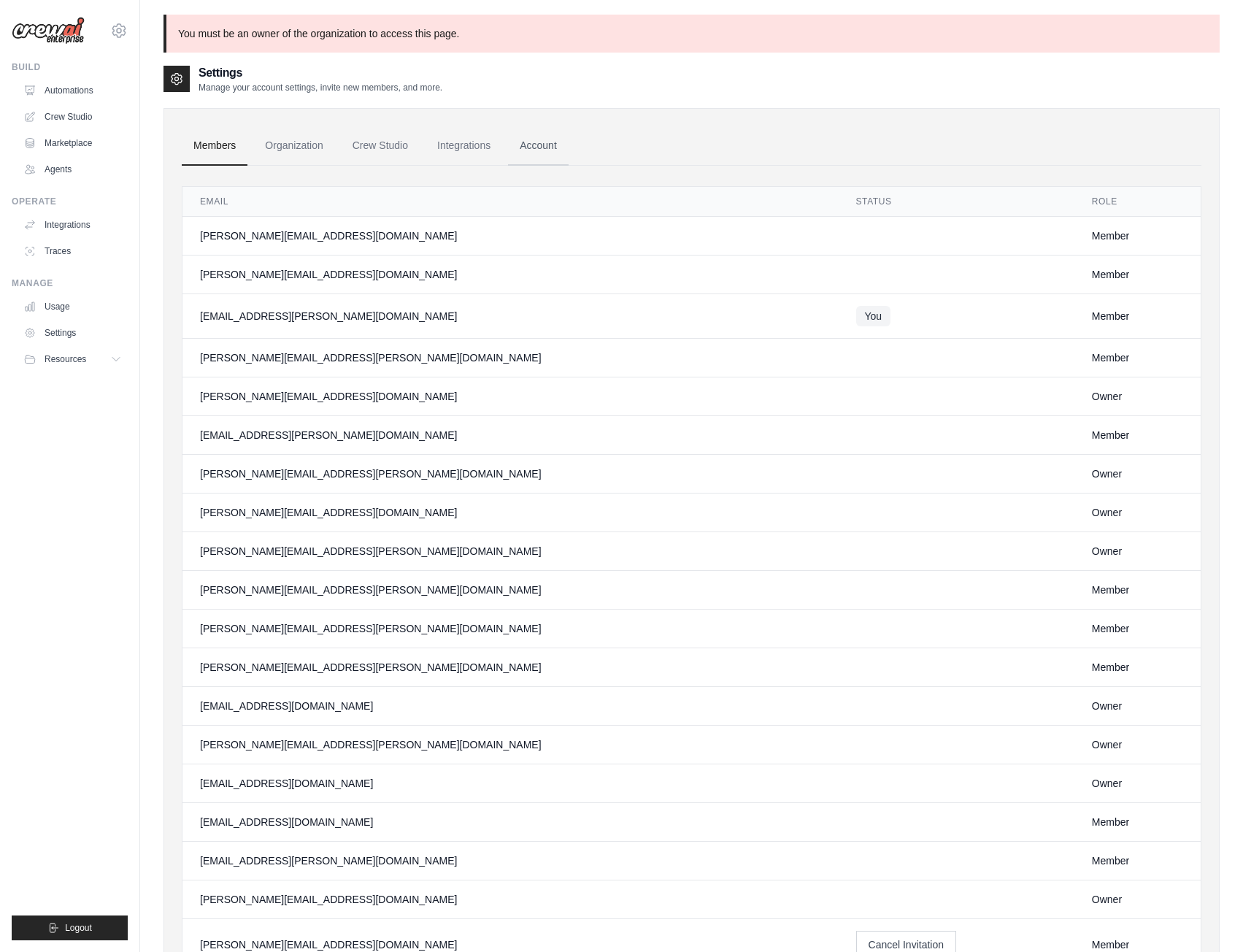
click at [545, 147] on link "Account" at bounding box center [539, 146] width 60 height 39
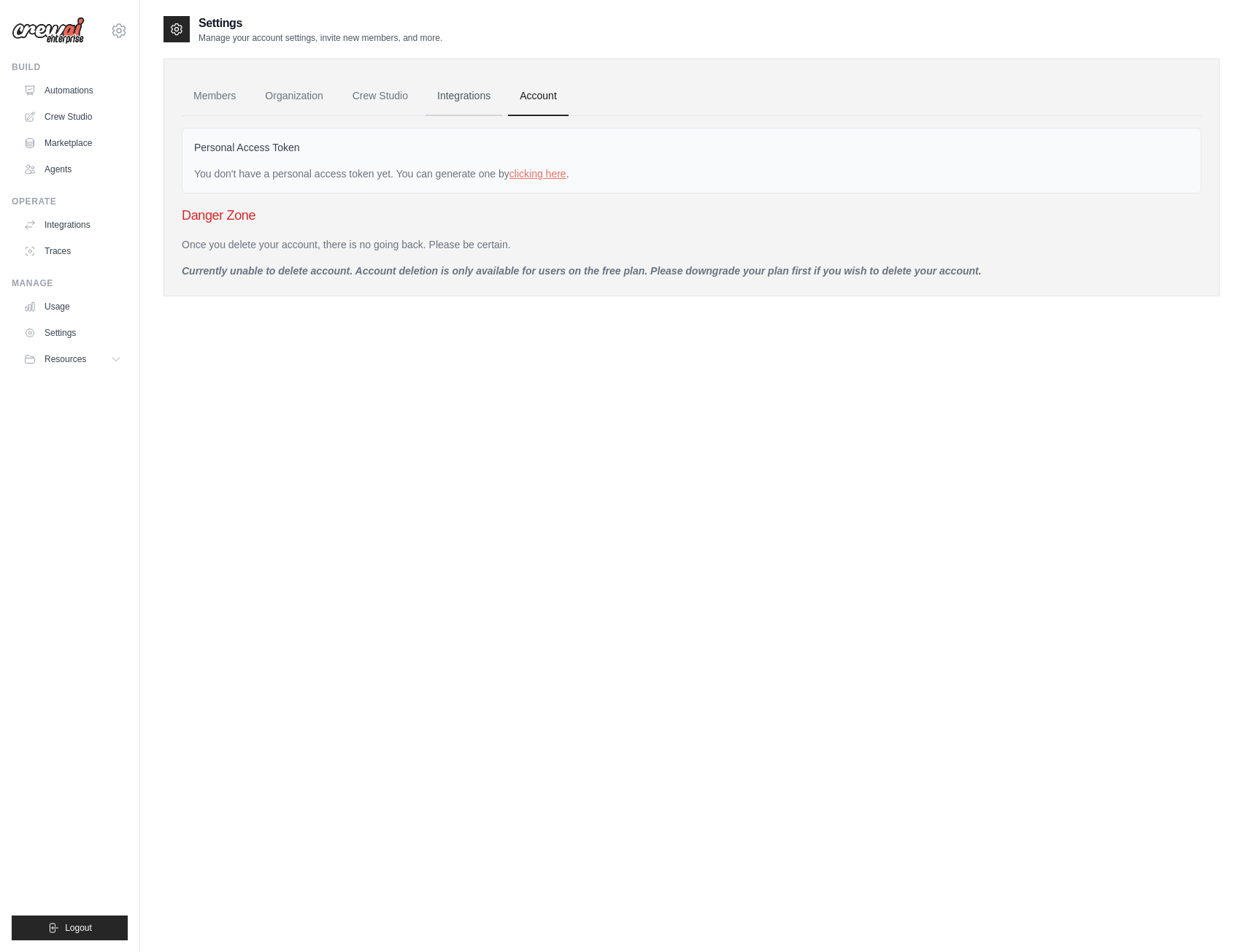
click at [459, 98] on link "Integrations" at bounding box center [464, 97] width 77 height 39
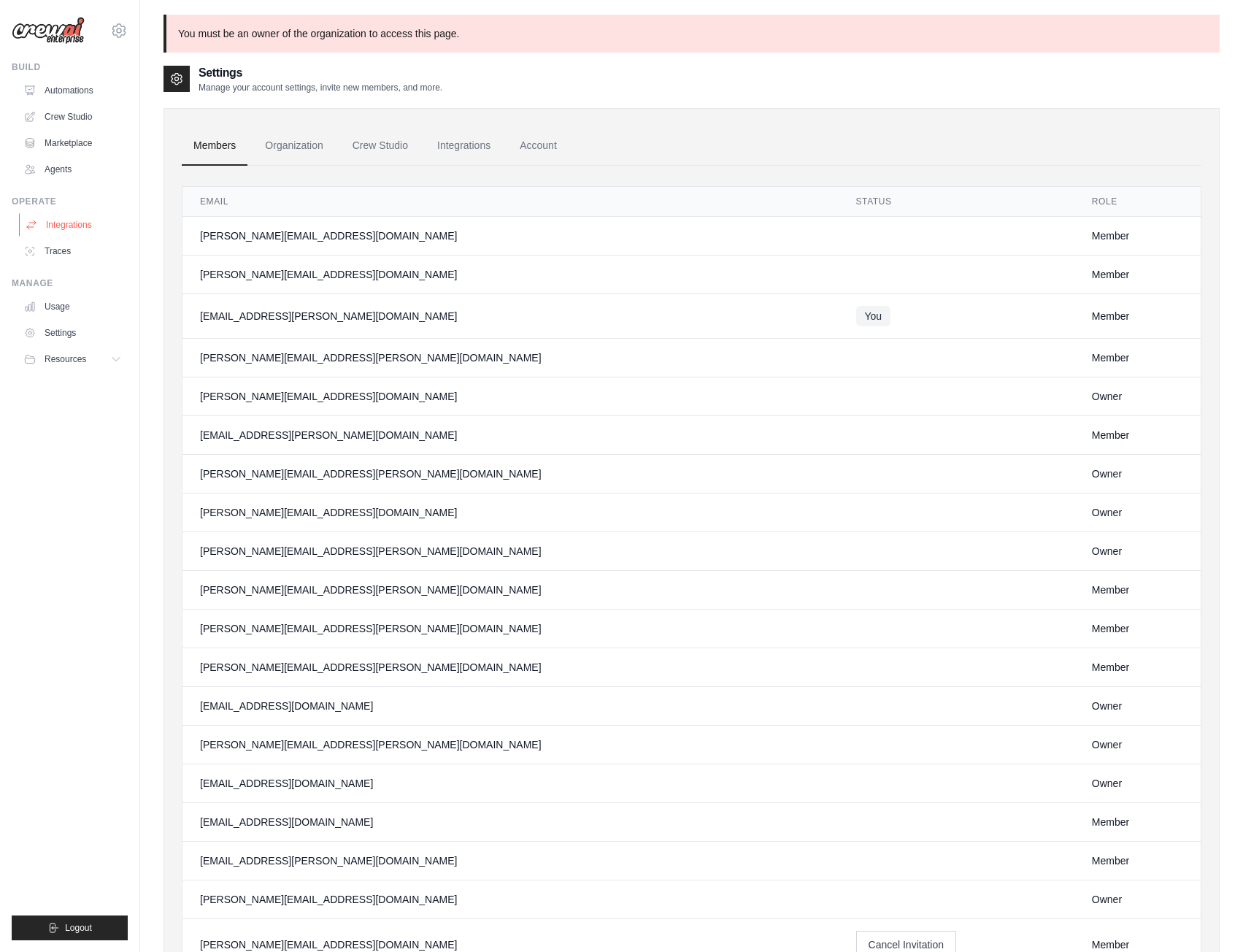
click at [61, 226] on link "Integrations" at bounding box center [74, 225] width 110 height 23
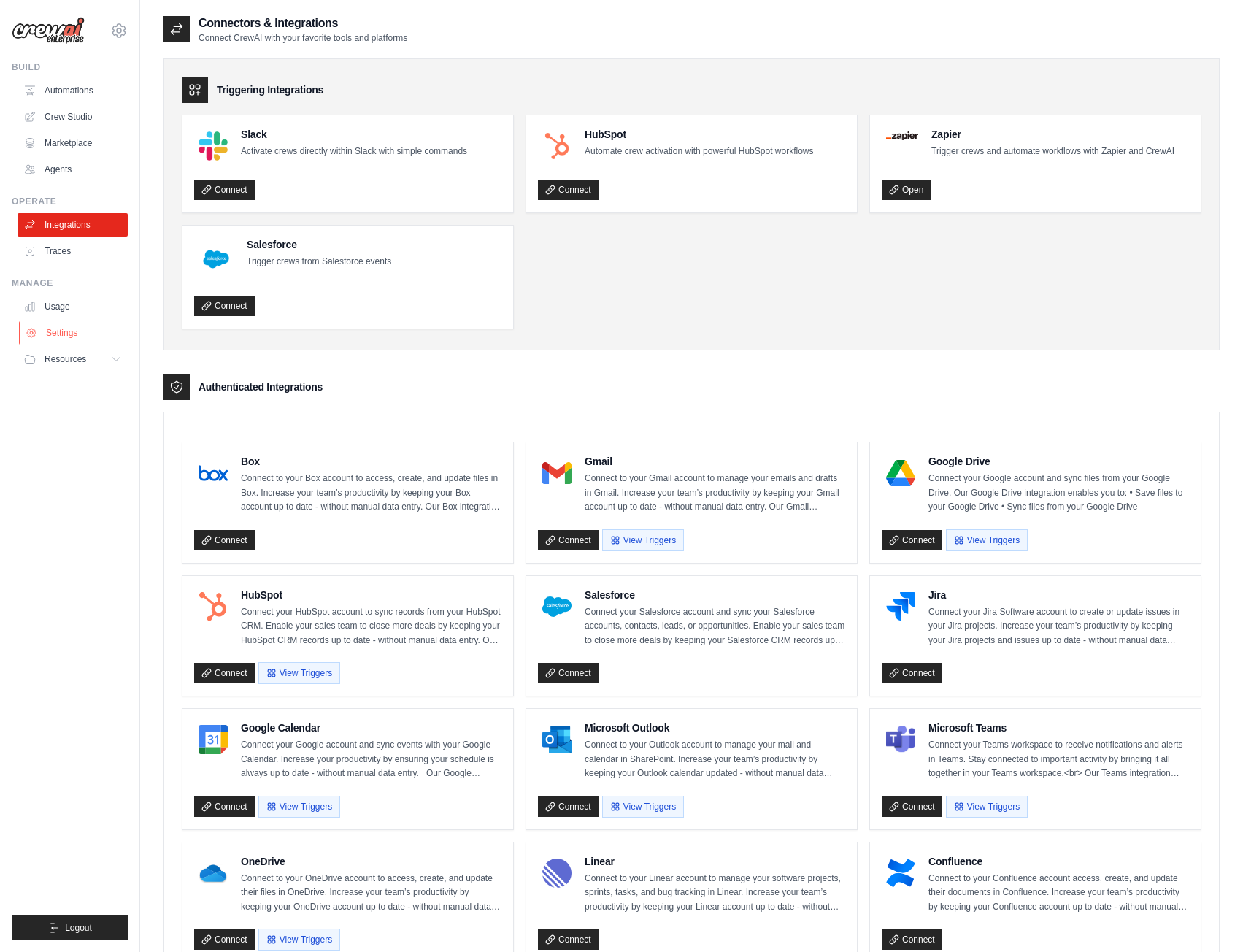
click at [66, 338] on link "Settings" at bounding box center [74, 333] width 110 height 23
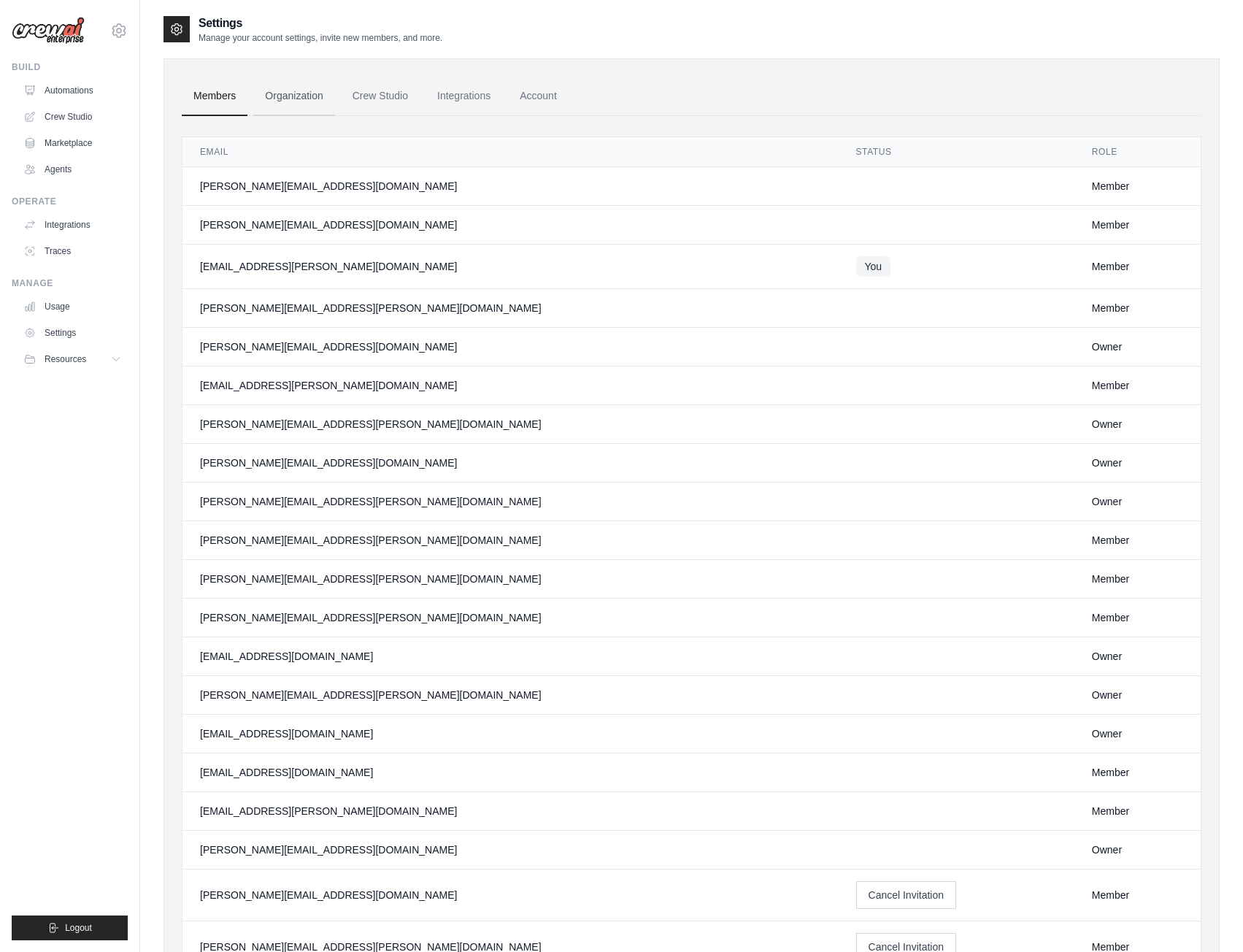
click at [288, 98] on link "Organization" at bounding box center [293, 97] width 81 height 39
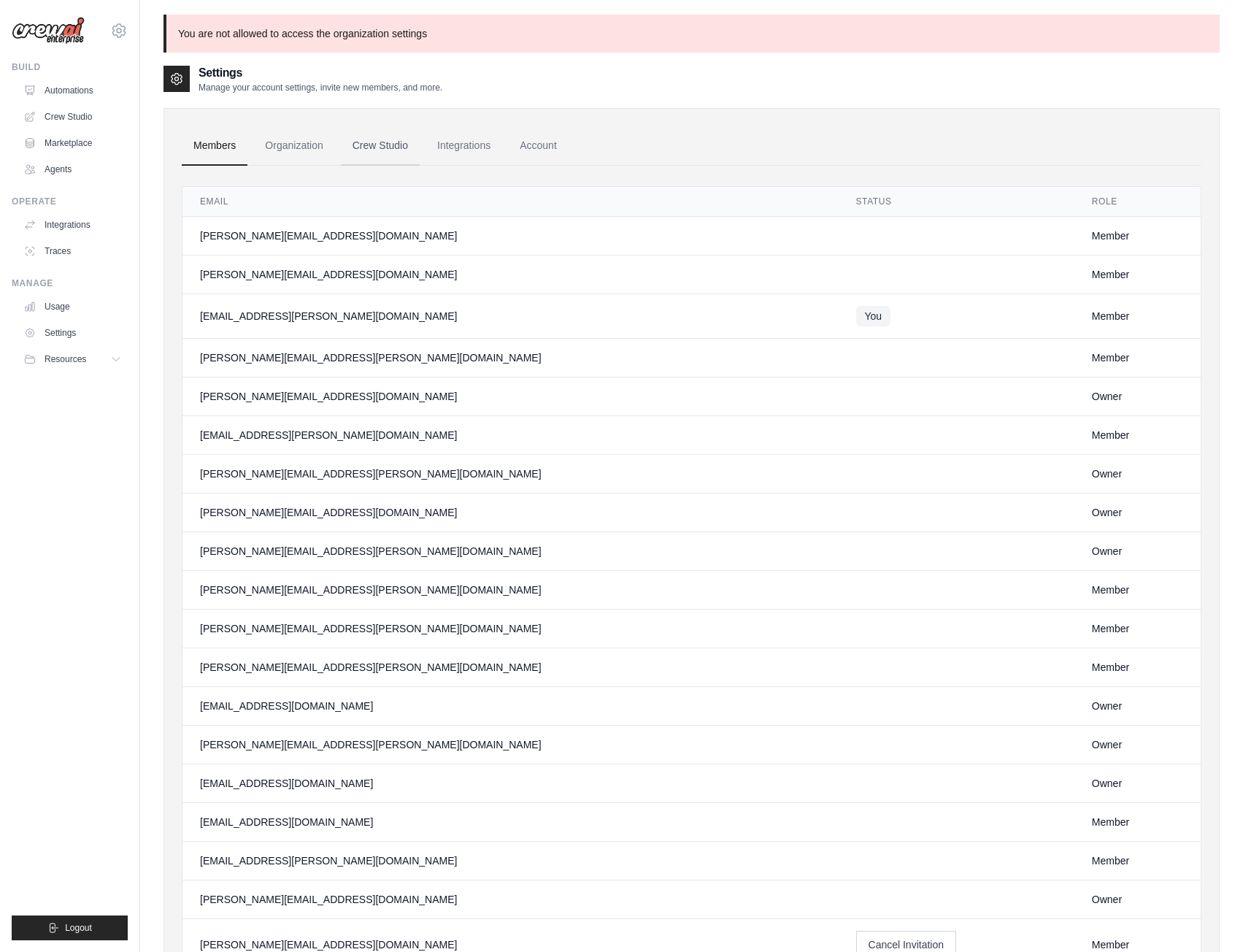
click at [396, 134] on link "Crew Studio" at bounding box center [380, 146] width 79 height 39
click at [411, 147] on link "Crew Studio" at bounding box center [380, 146] width 79 height 39
click at [123, 26] on icon at bounding box center [118, 30] width 17 height 17
click at [110, 120] on link "Your organization" at bounding box center [119, 124] width 128 height 26
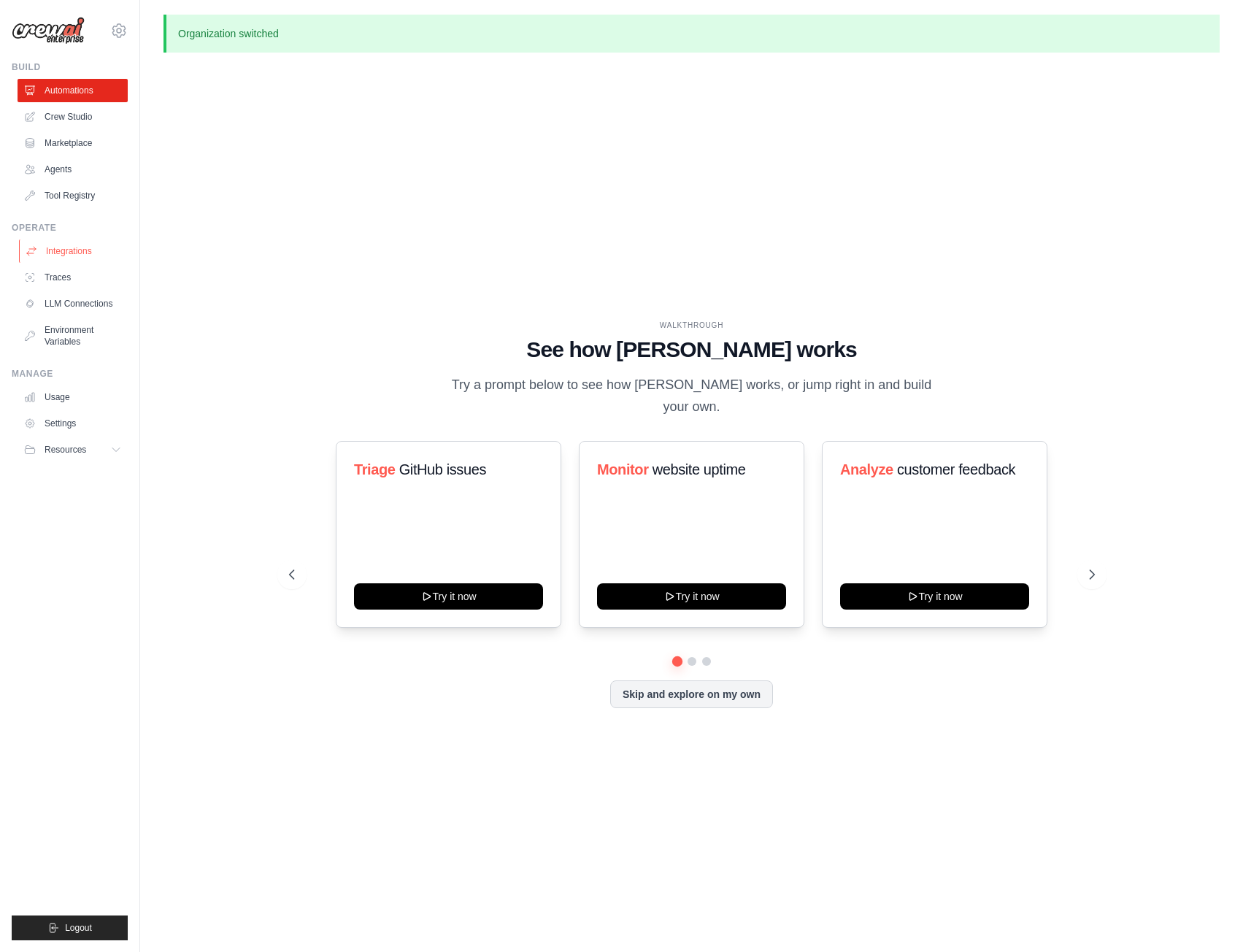
click at [76, 251] on link "Integrations" at bounding box center [74, 250] width 110 height 23
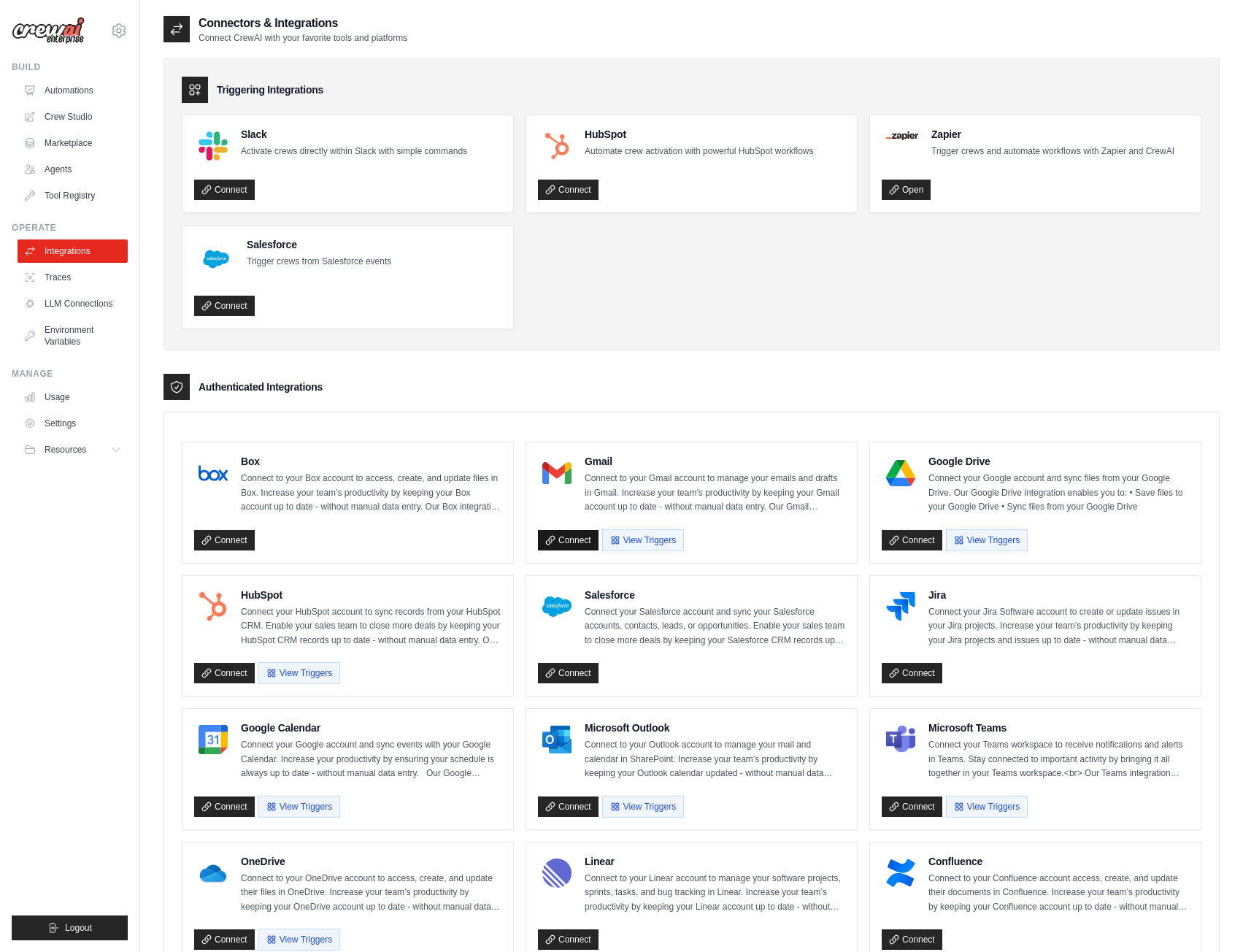
click at [581, 547] on link "Connect" at bounding box center [568, 540] width 60 height 20
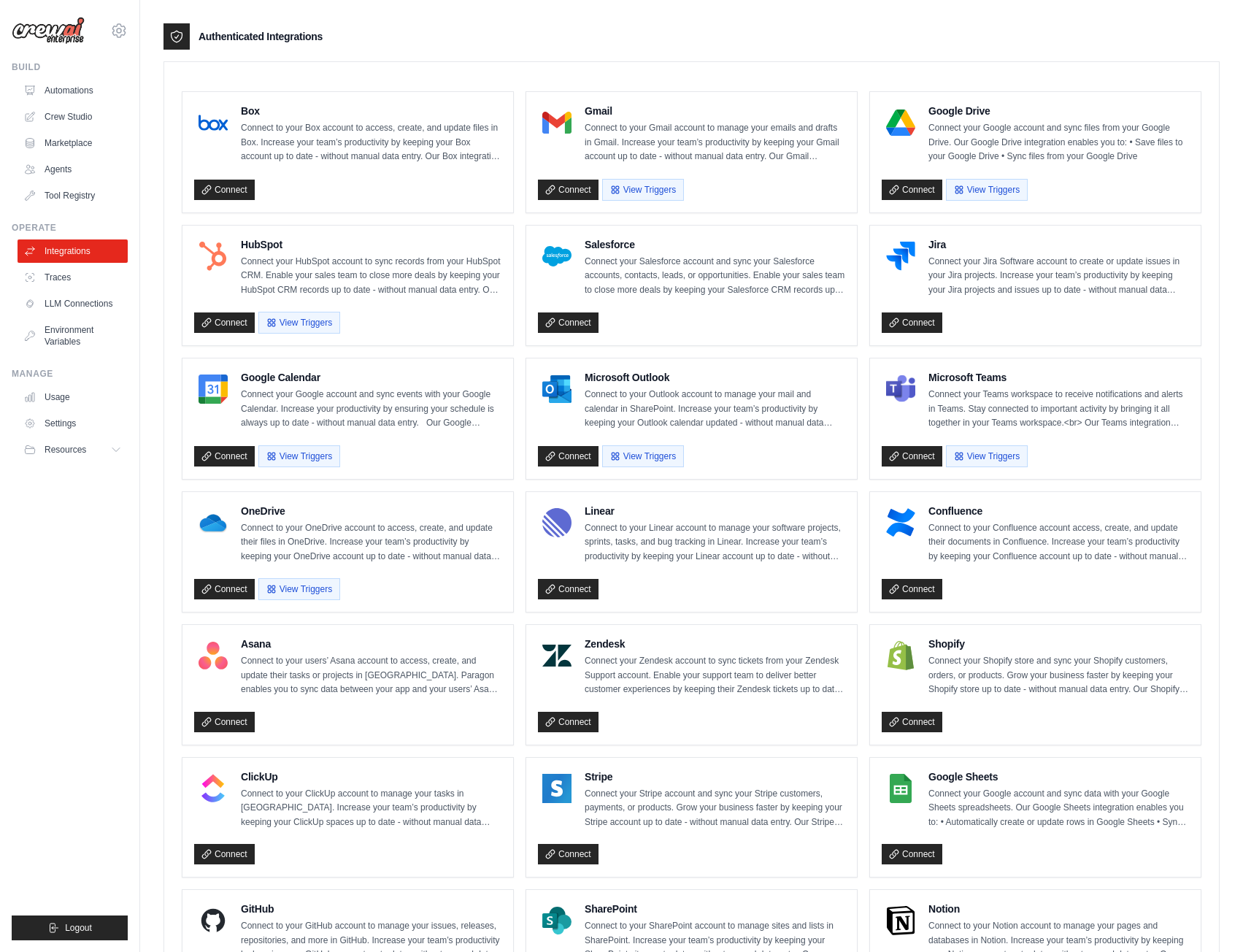
scroll to position [351, 0]
click at [921, 462] on link "Connect" at bounding box center [912, 455] width 60 height 20
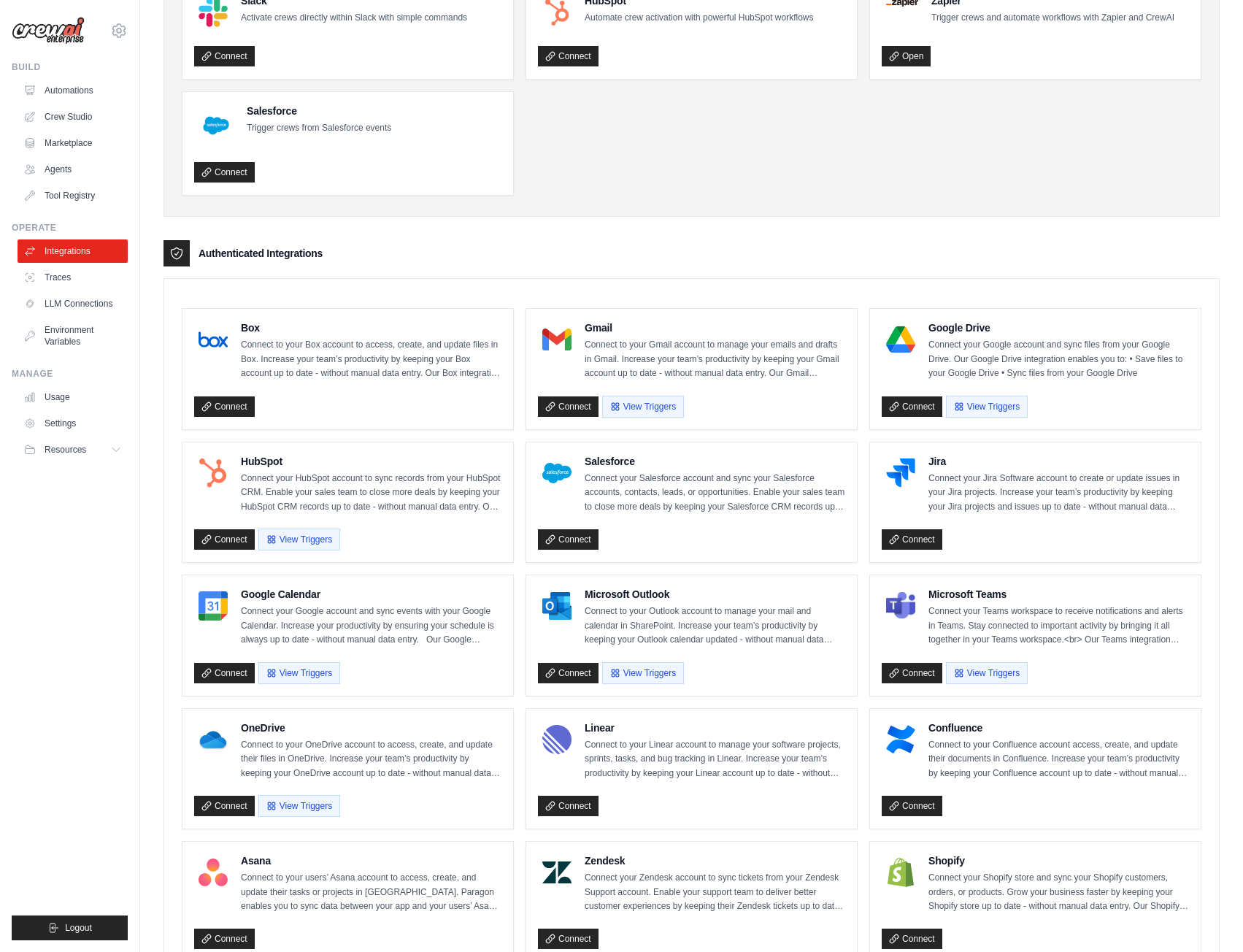
scroll to position [0, 0]
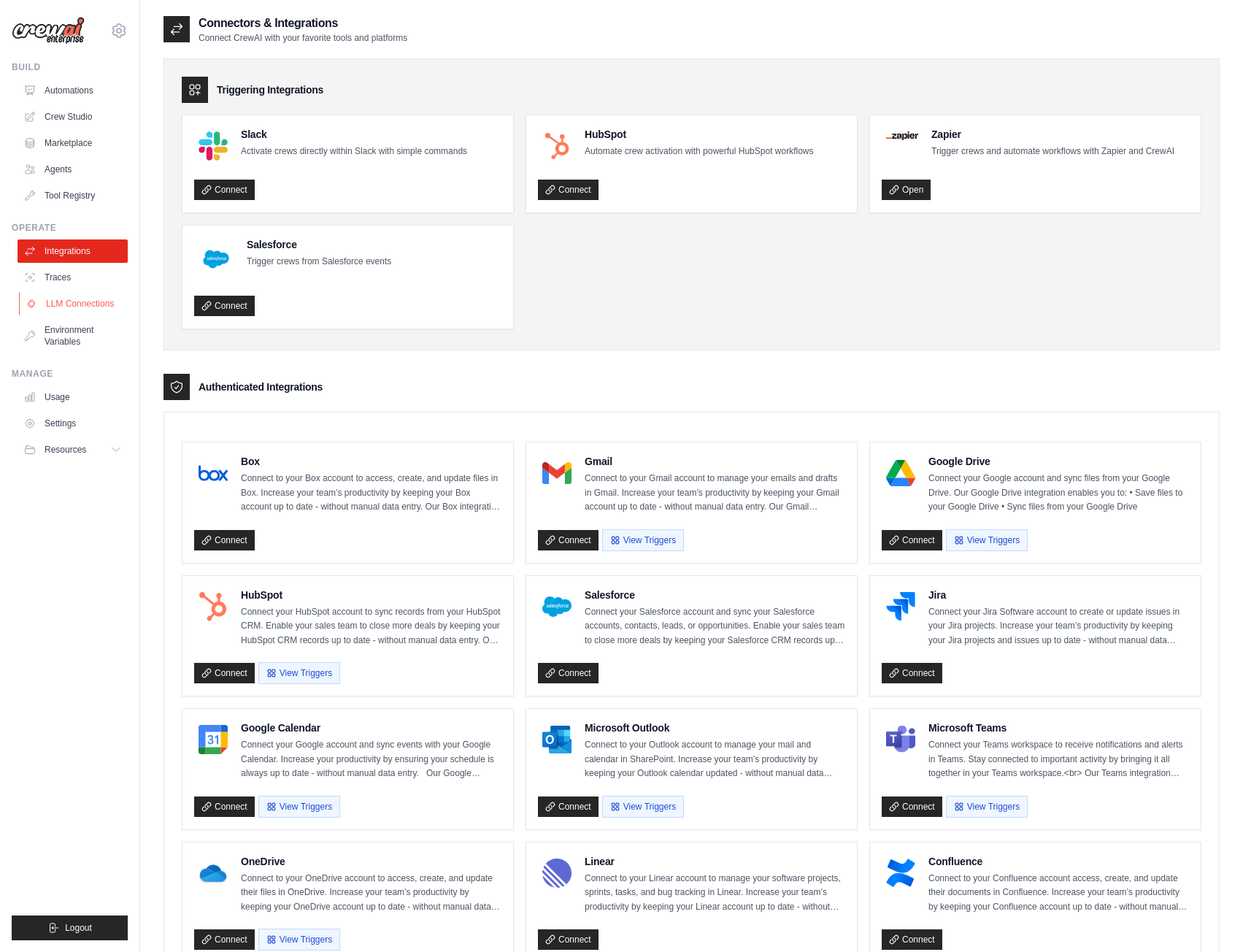
click at [79, 306] on link "LLM Connections" at bounding box center [74, 303] width 110 height 23
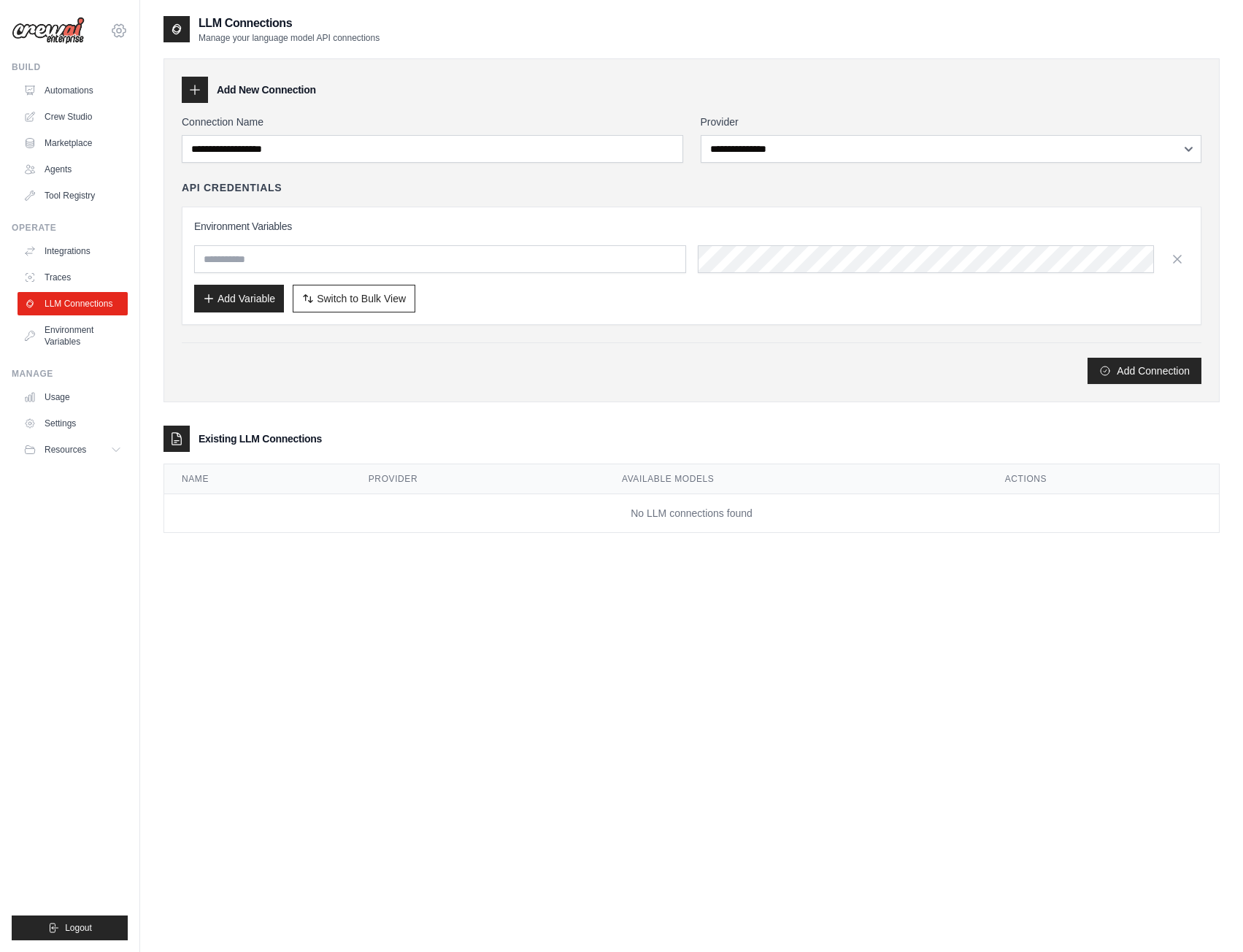
click at [121, 32] on icon at bounding box center [118, 30] width 17 height 17
click at [124, 94] on link "AB InBev - GHQ" at bounding box center [119, 98] width 128 height 26
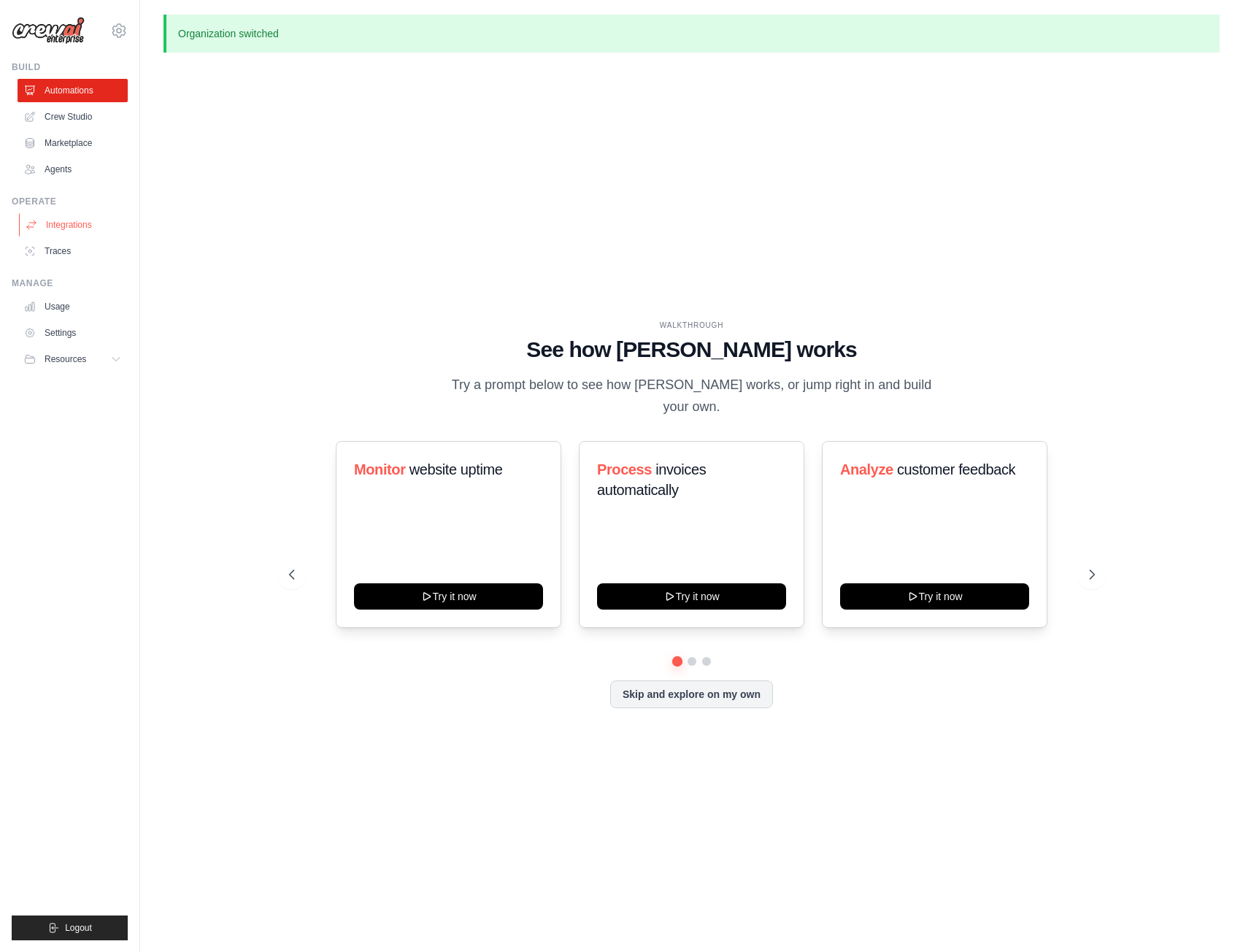
click at [72, 226] on link "Integrations" at bounding box center [74, 225] width 110 height 23
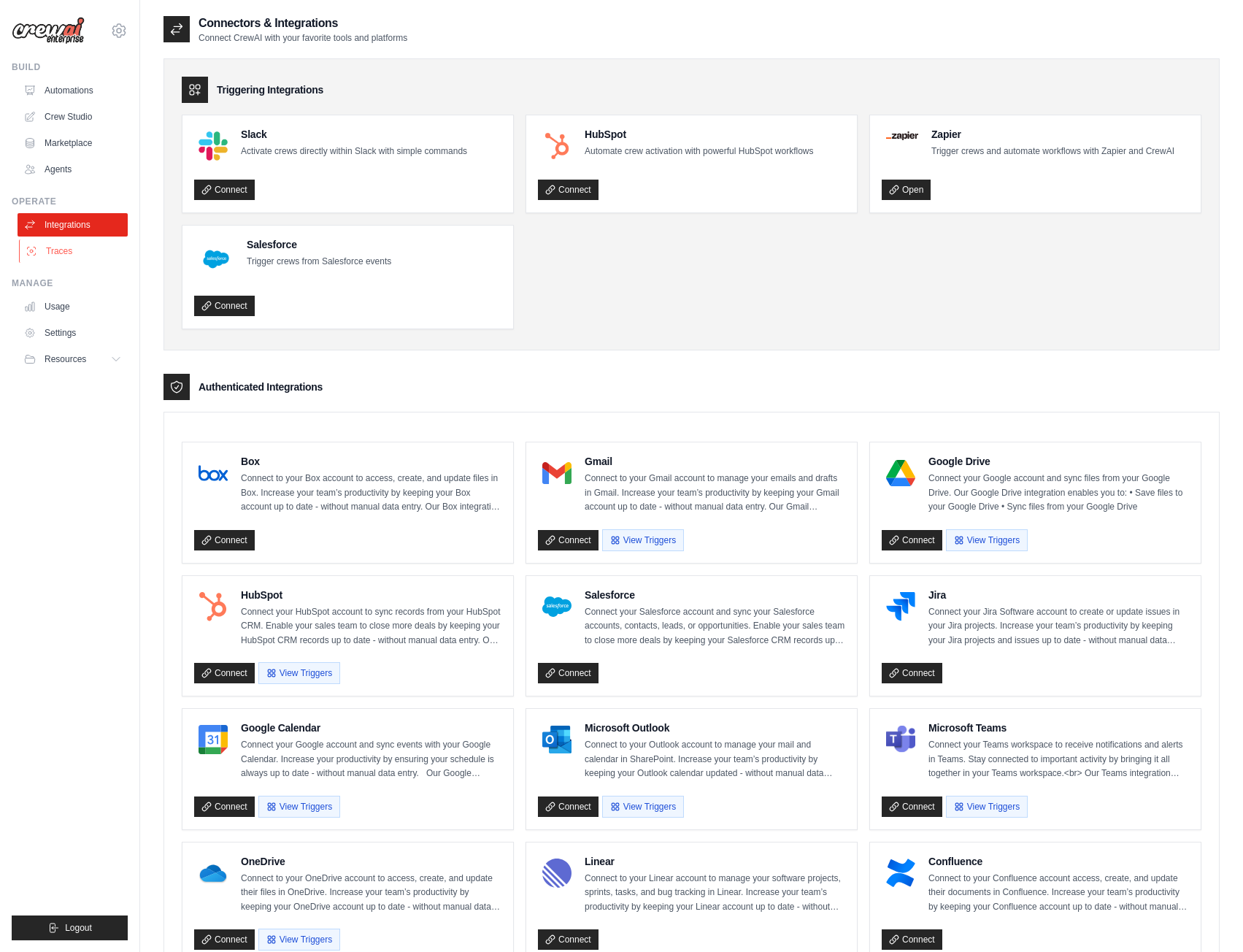
click at [64, 251] on link "Traces" at bounding box center [74, 250] width 110 height 23
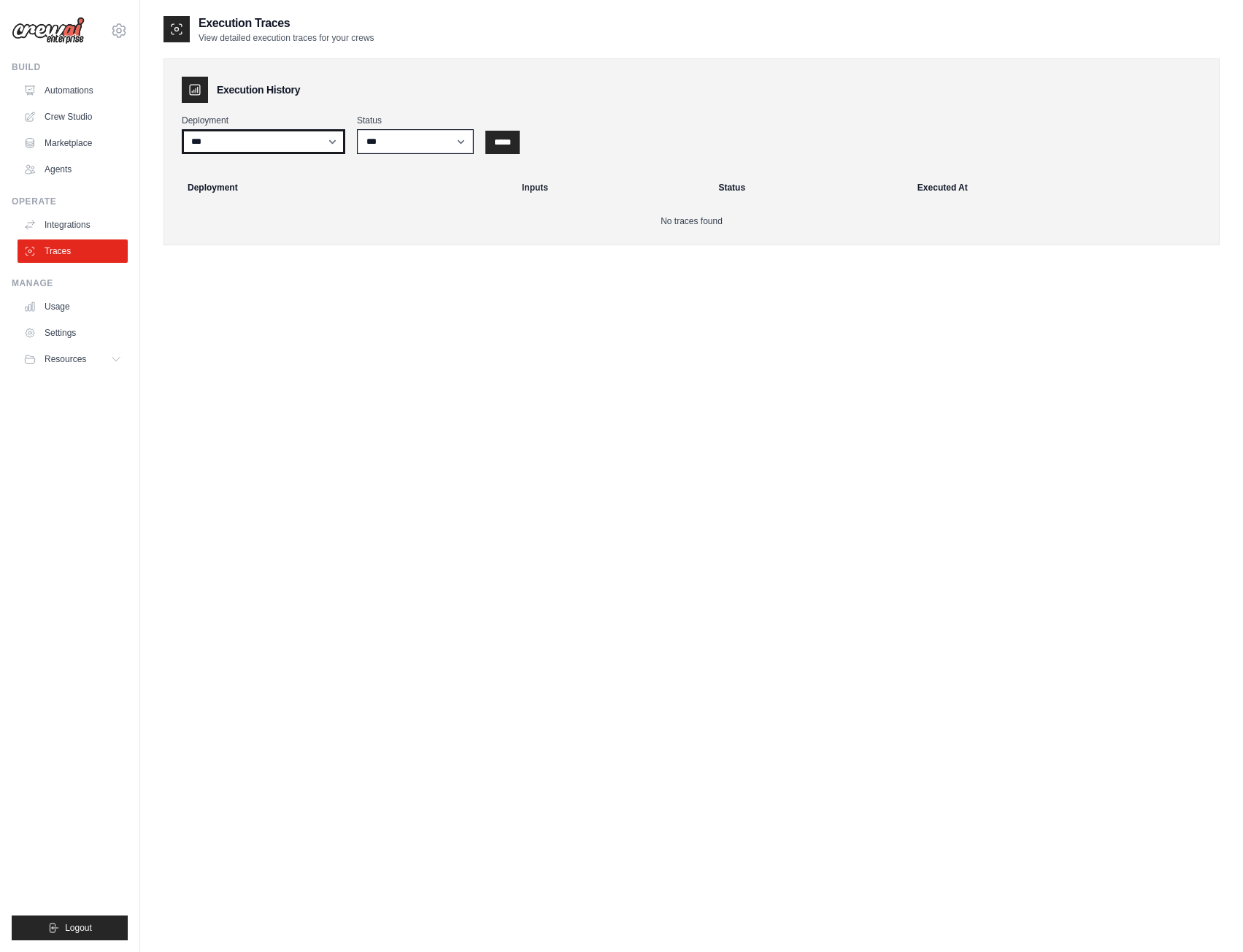
click at [293, 137] on select "***" at bounding box center [263, 141] width 164 height 25
click at [68, 117] on link "Crew Studio" at bounding box center [74, 116] width 110 height 23
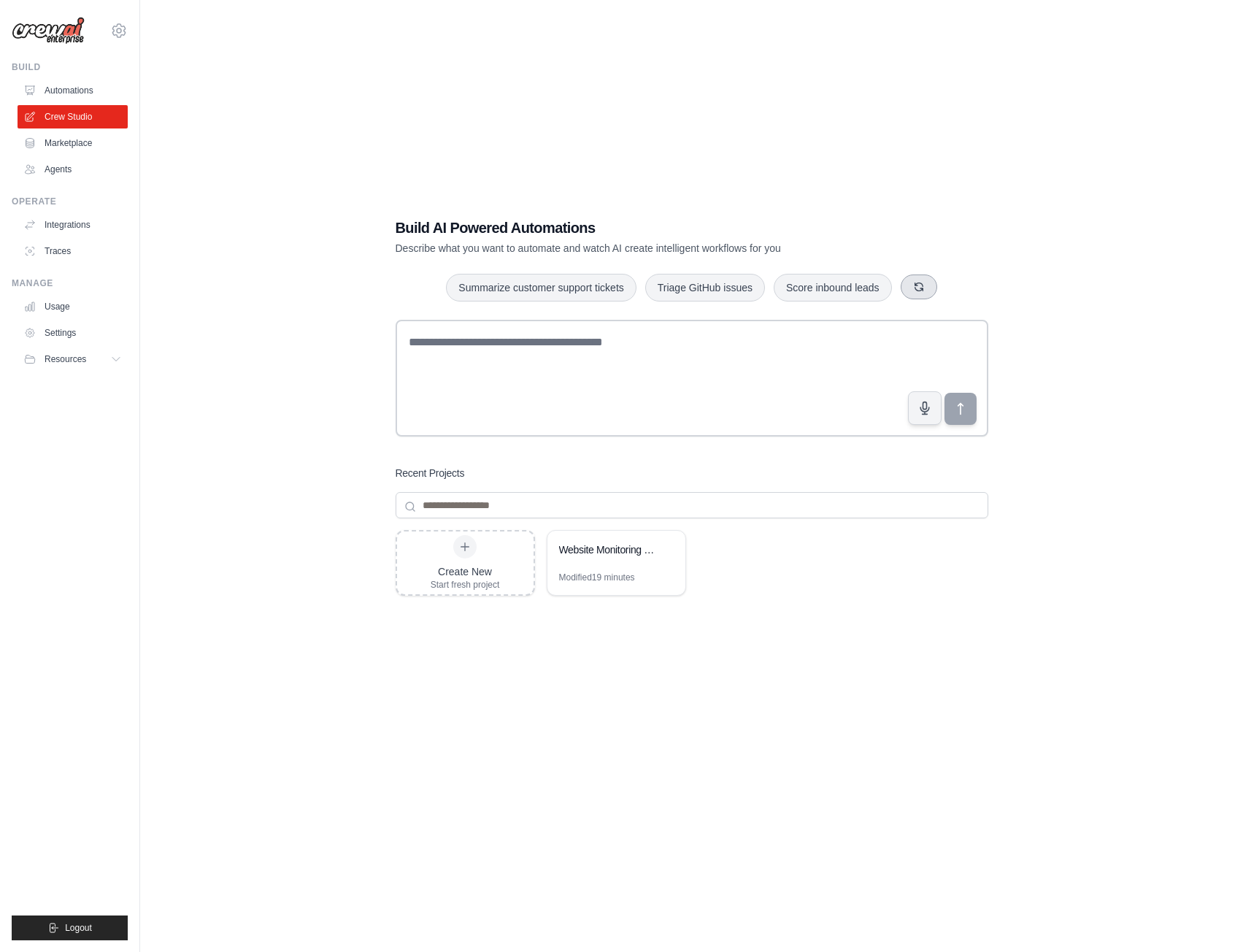
click at [925, 287] on icon "button" at bounding box center [919, 287] width 11 height 11
click at [929, 287] on button "button" at bounding box center [911, 287] width 36 height 25
click at [931, 287] on button "button" at bounding box center [913, 287] width 36 height 25
click at [958, 286] on icon "button" at bounding box center [953, 287] width 8 height 8
click at [479, 284] on button "Monitor website uptime" at bounding box center [483, 287] width 130 height 28
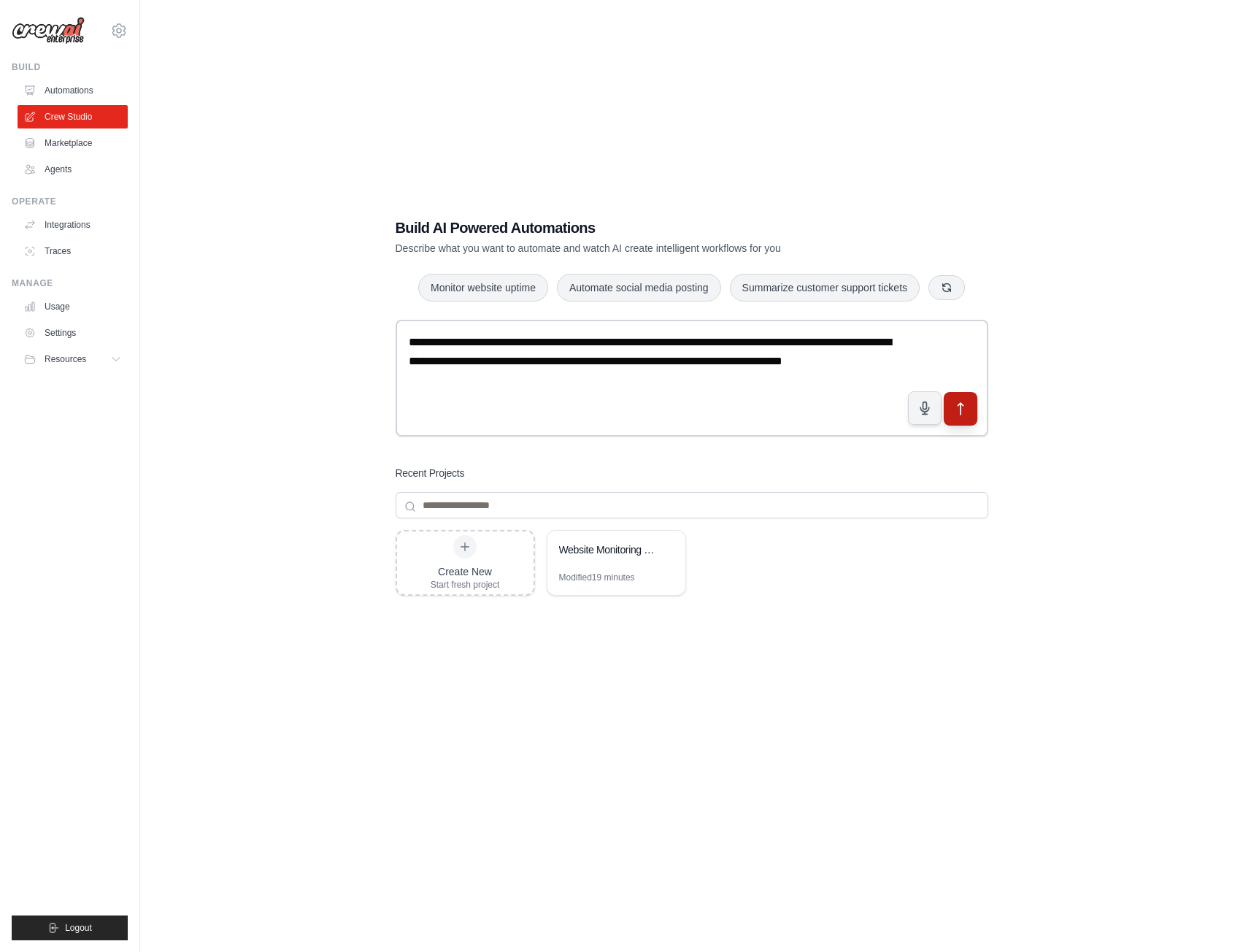
click at [959, 412] on icon "submit" at bounding box center [960, 409] width 15 height 15
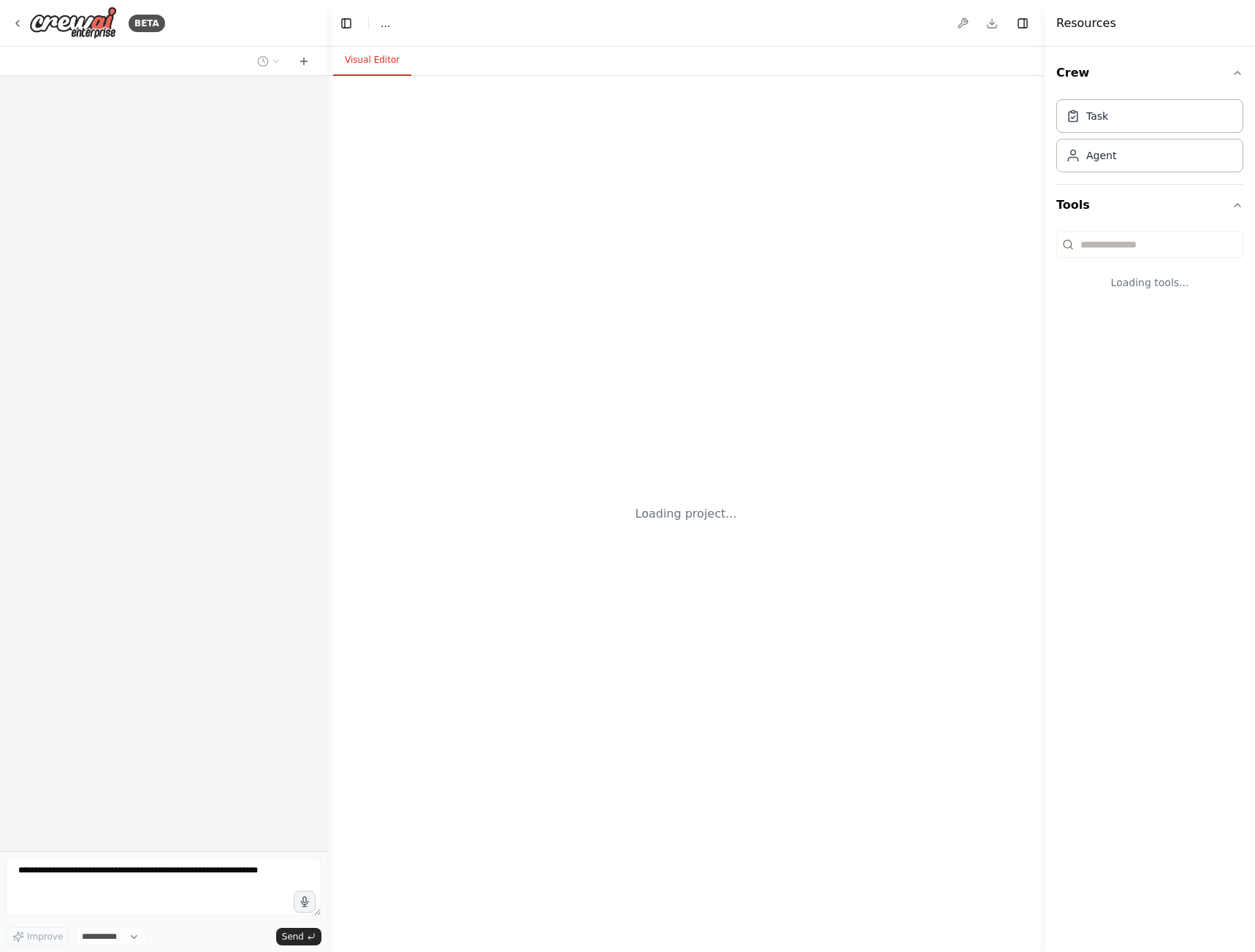
select select "****"
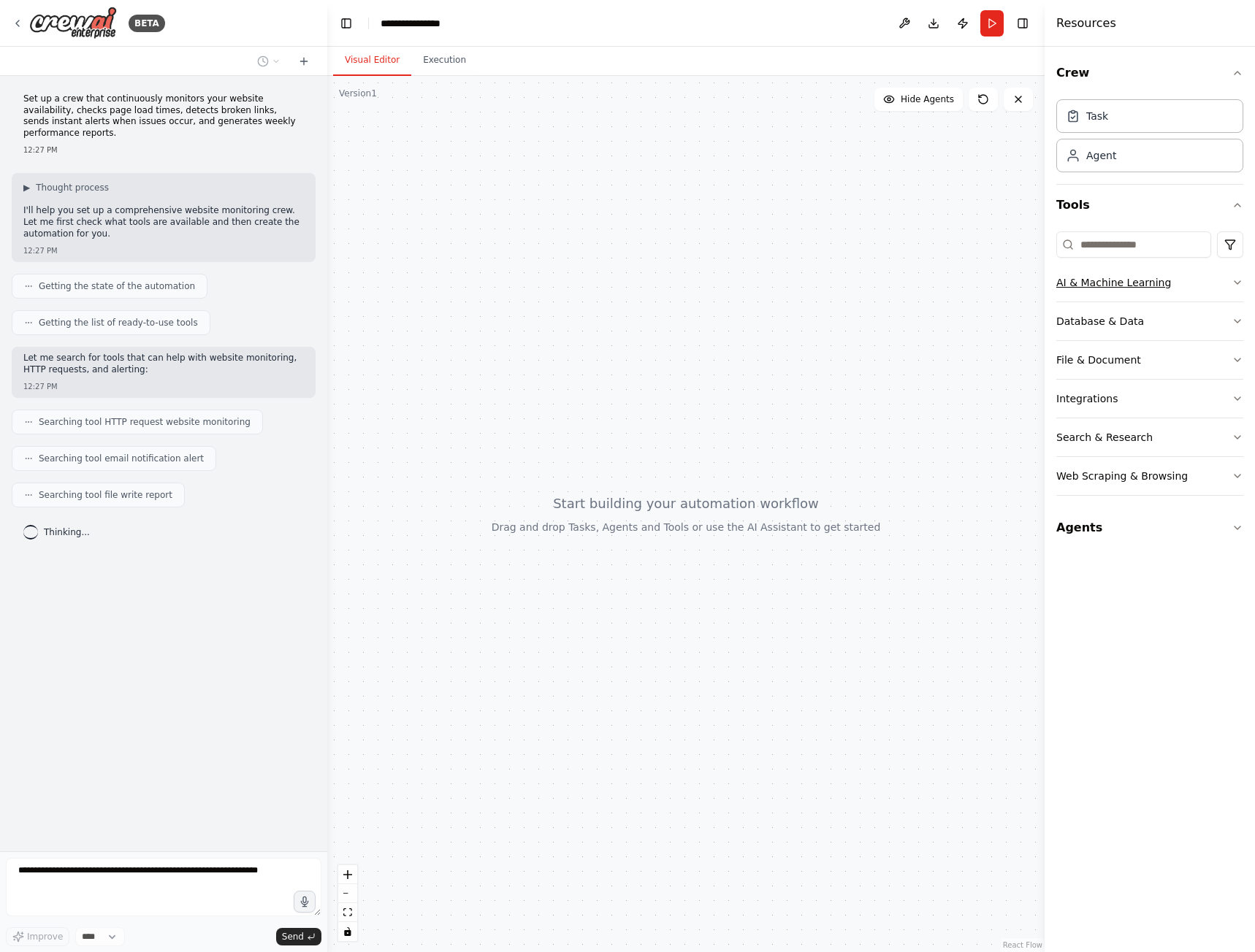
click at [1238, 283] on icon "button" at bounding box center [1237, 282] width 11 height 11
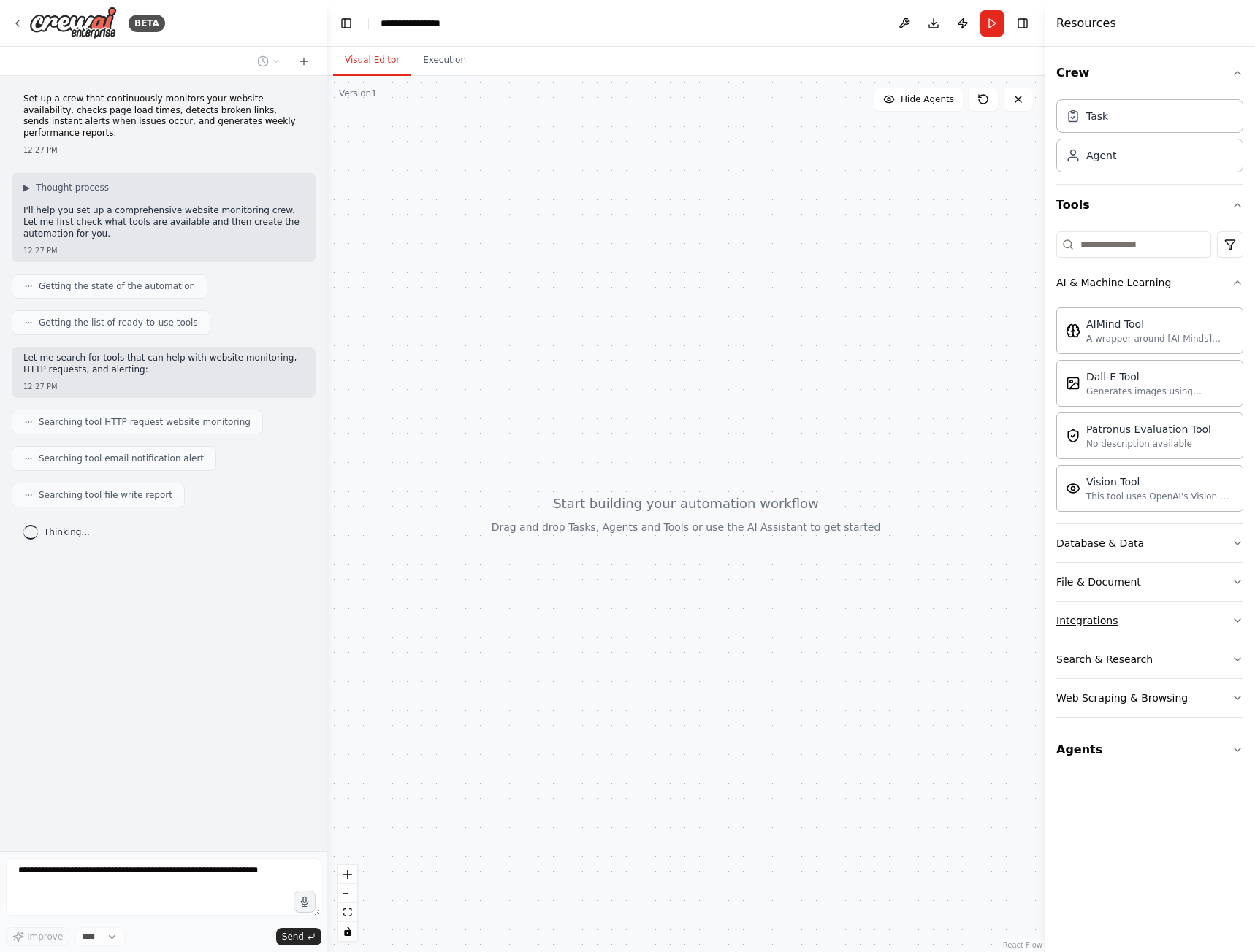
click at [1104, 618] on div "Integrations" at bounding box center [1086, 620] width 61 height 14
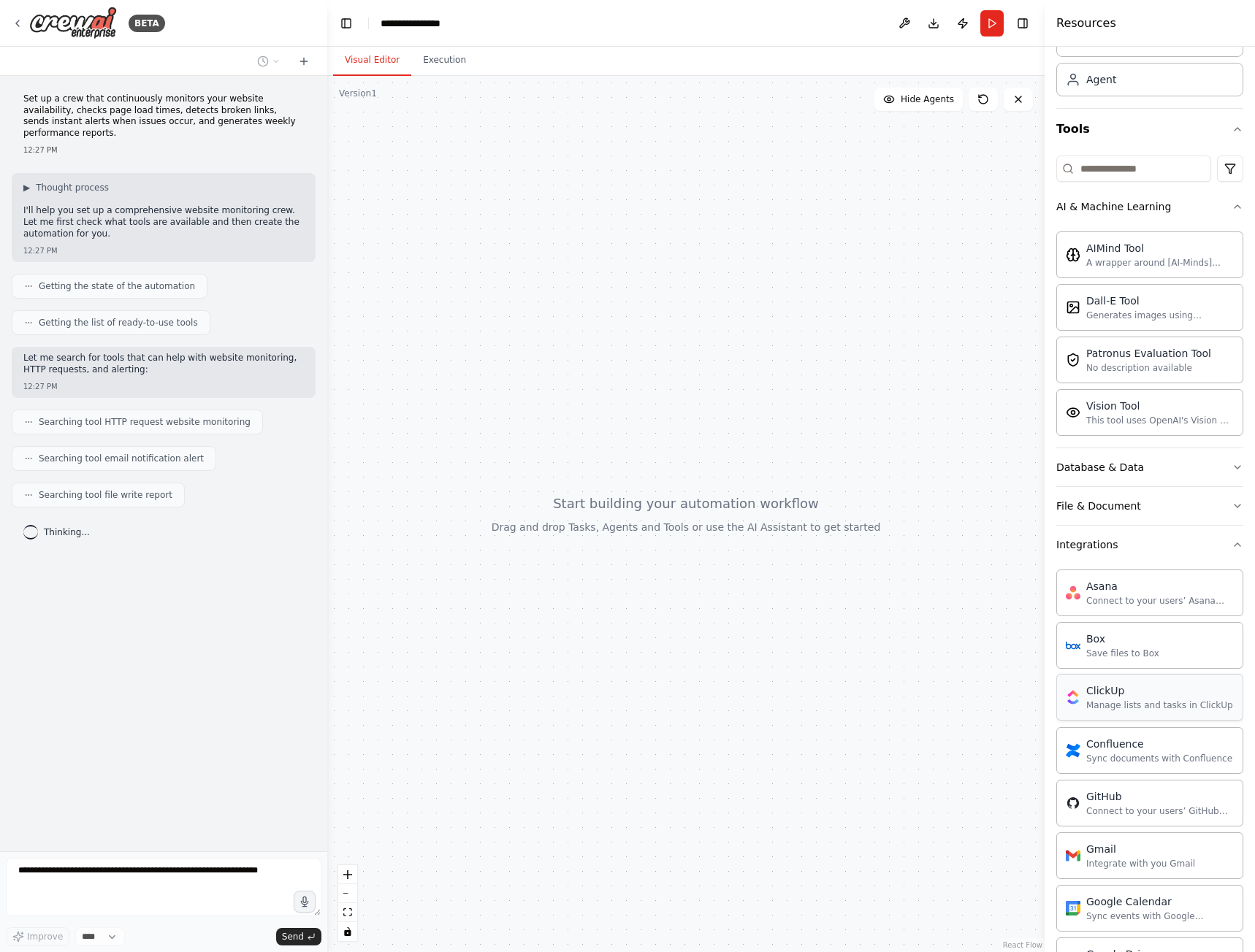
scroll to position [59, 0]
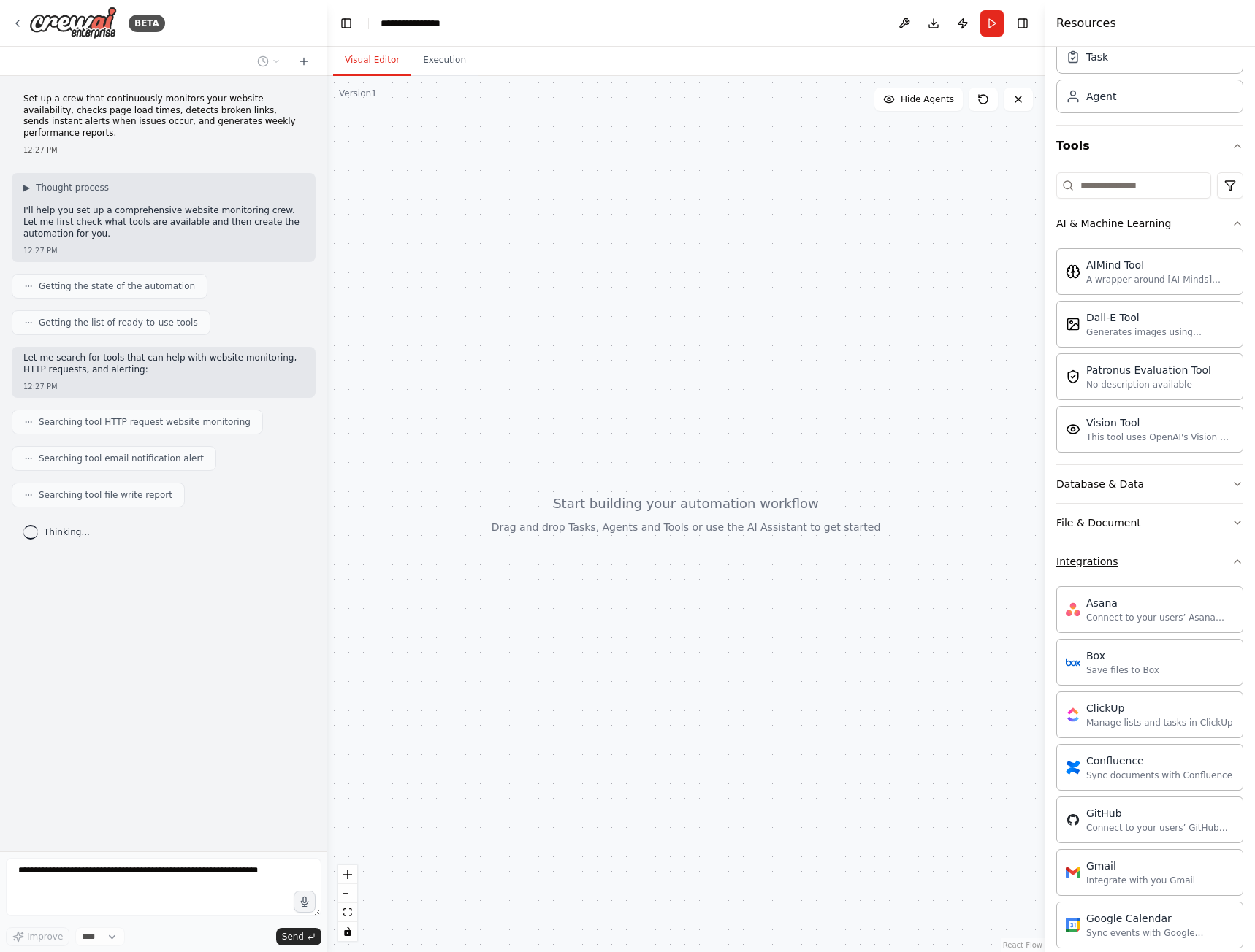
click at [1234, 560] on icon "button" at bounding box center [1237, 561] width 6 height 3
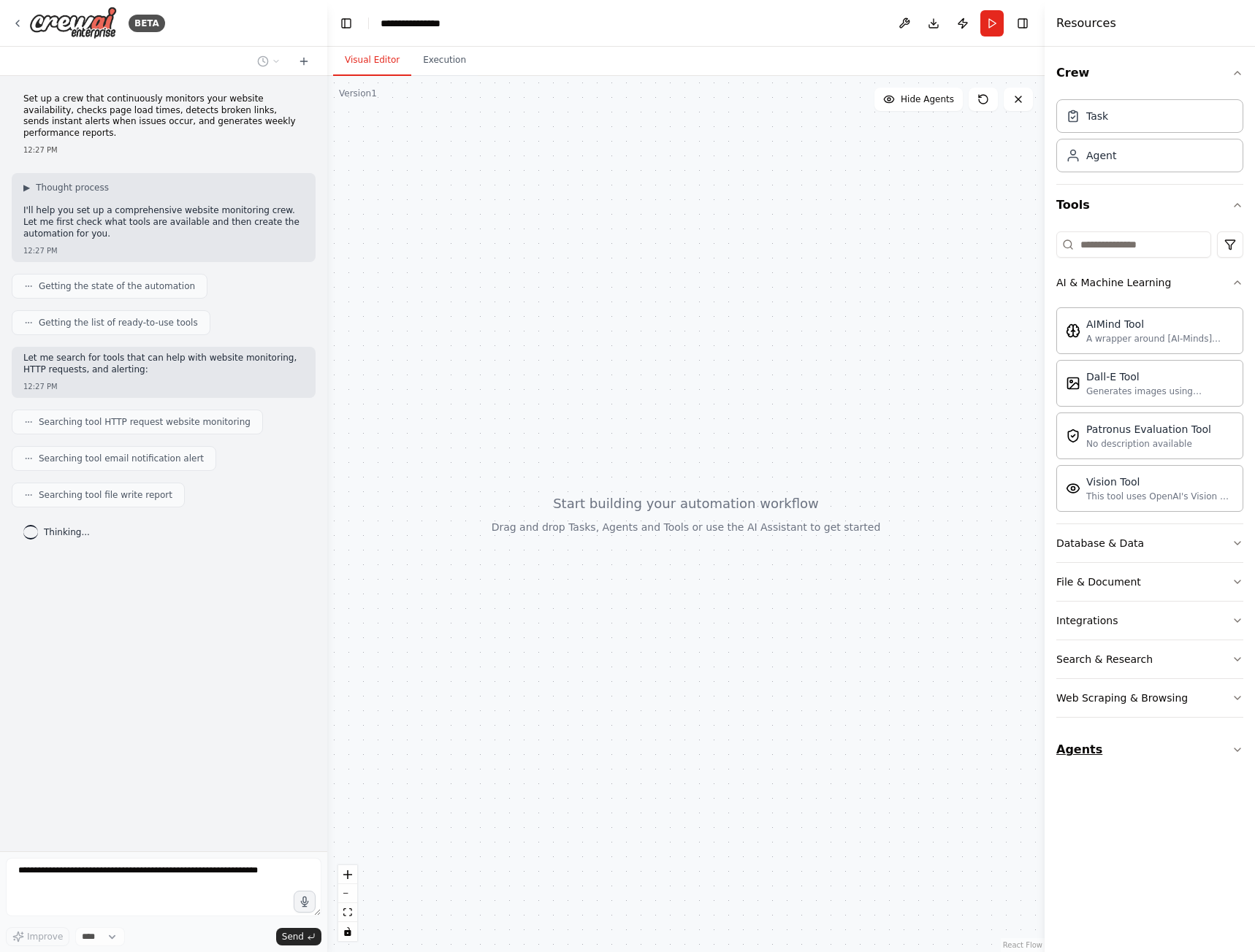
click at [1236, 748] on icon "button" at bounding box center [1237, 749] width 11 height 11
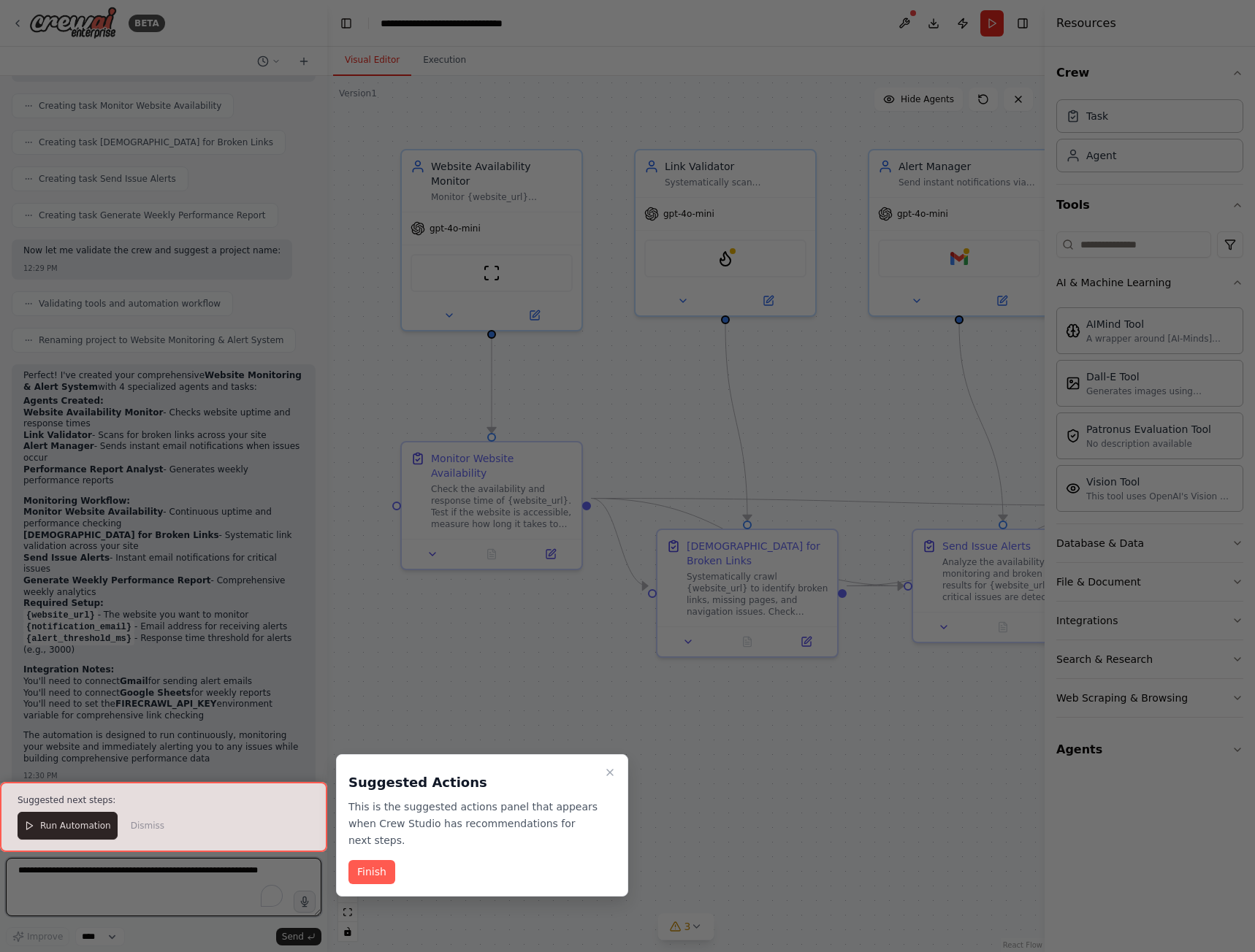
scroll to position [831, 0]
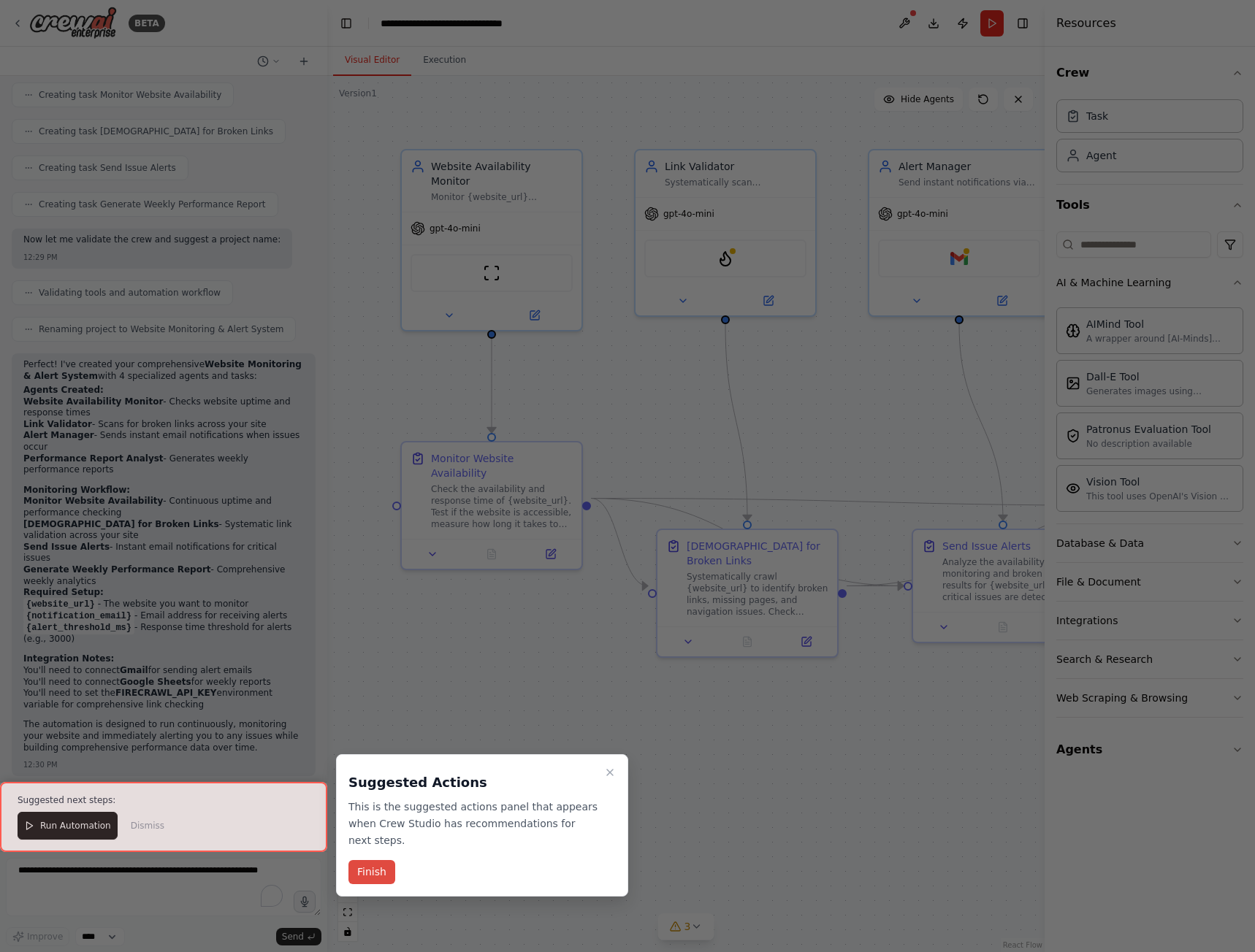
click at [374, 860] on button "Finish" at bounding box center [372, 872] width 47 height 24
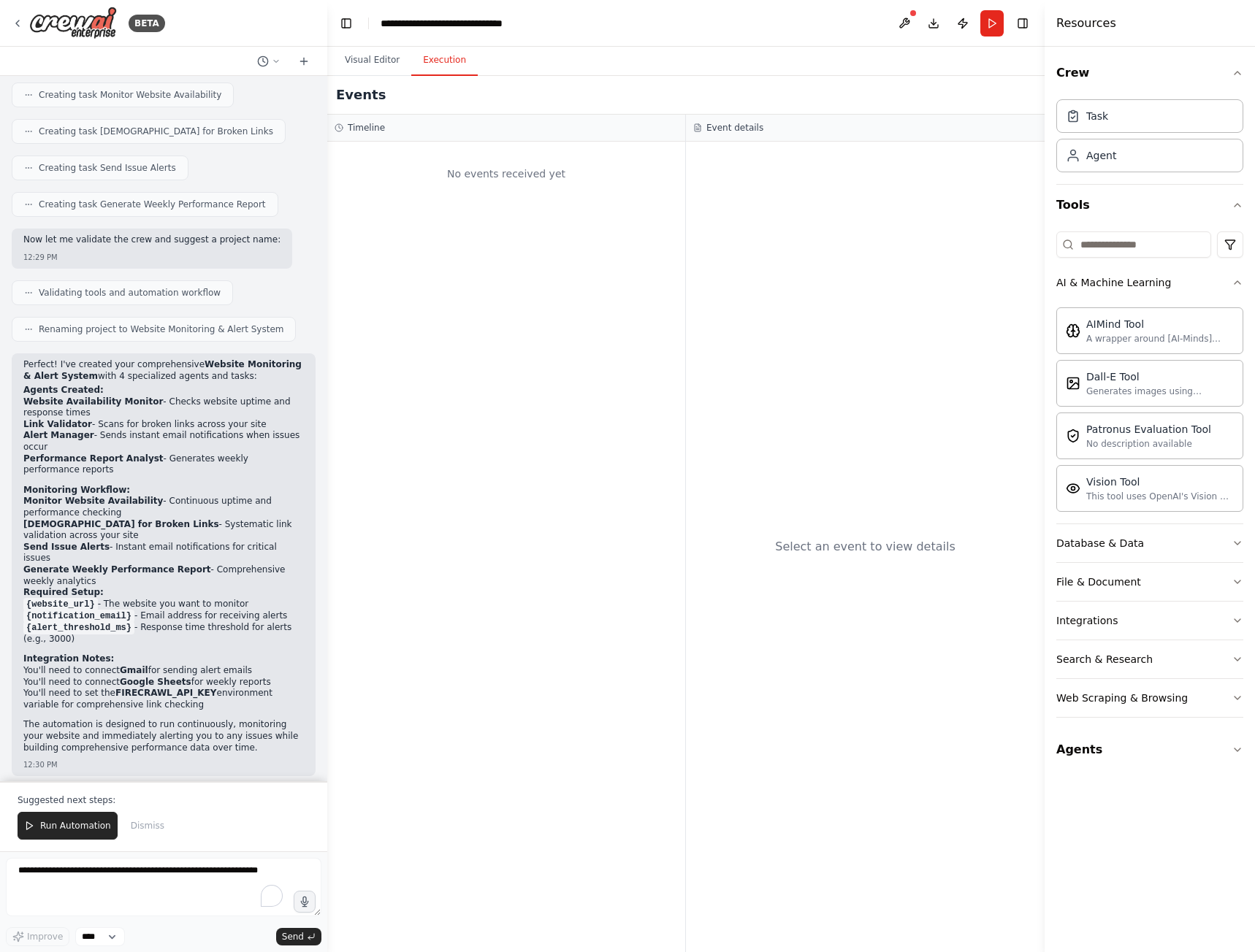
click at [441, 56] on button "Execution" at bounding box center [444, 60] width 66 height 31
click at [370, 69] on button "Visual Editor" at bounding box center [372, 60] width 78 height 31
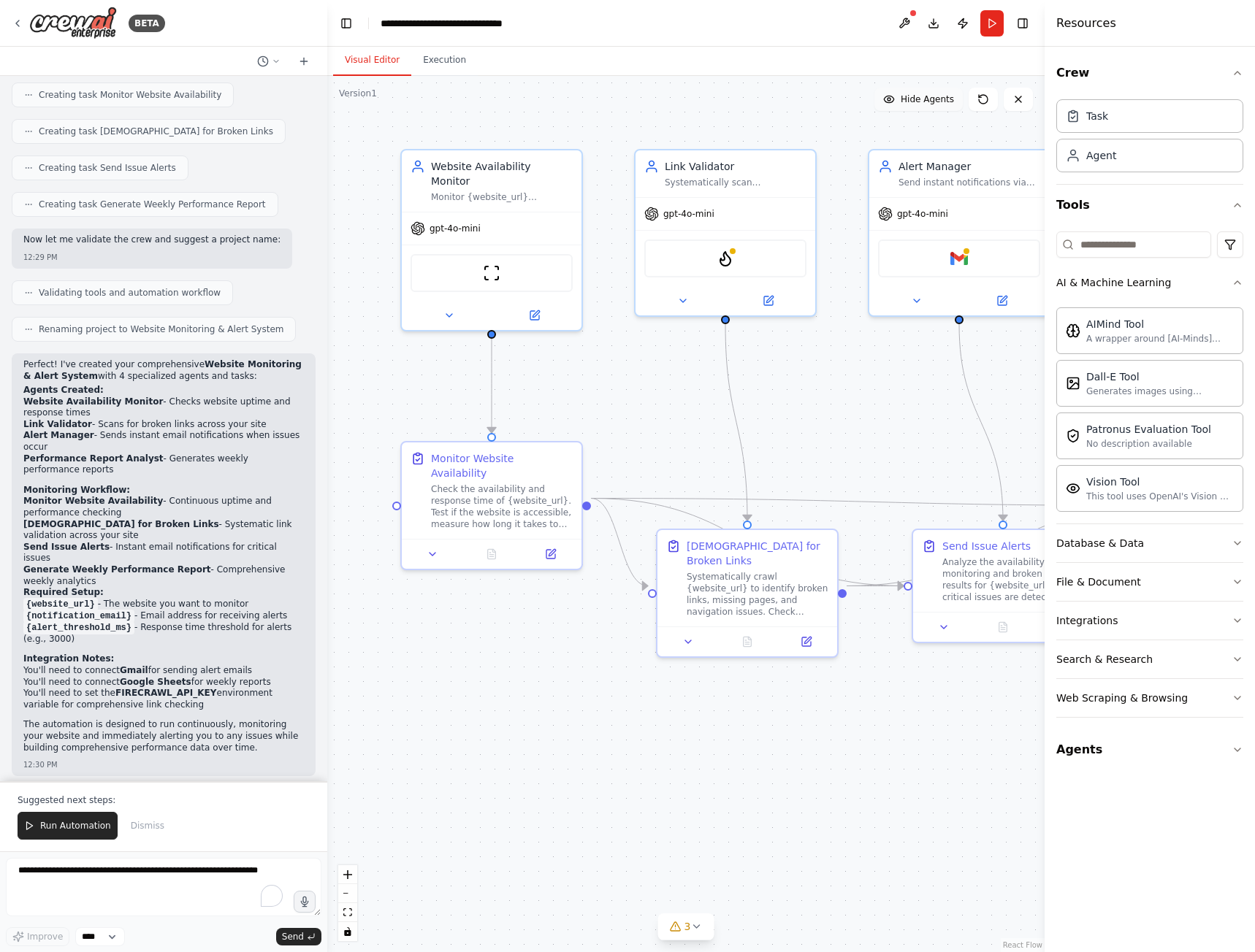
click at [924, 102] on span "Hide Agents" at bounding box center [927, 99] width 54 height 11
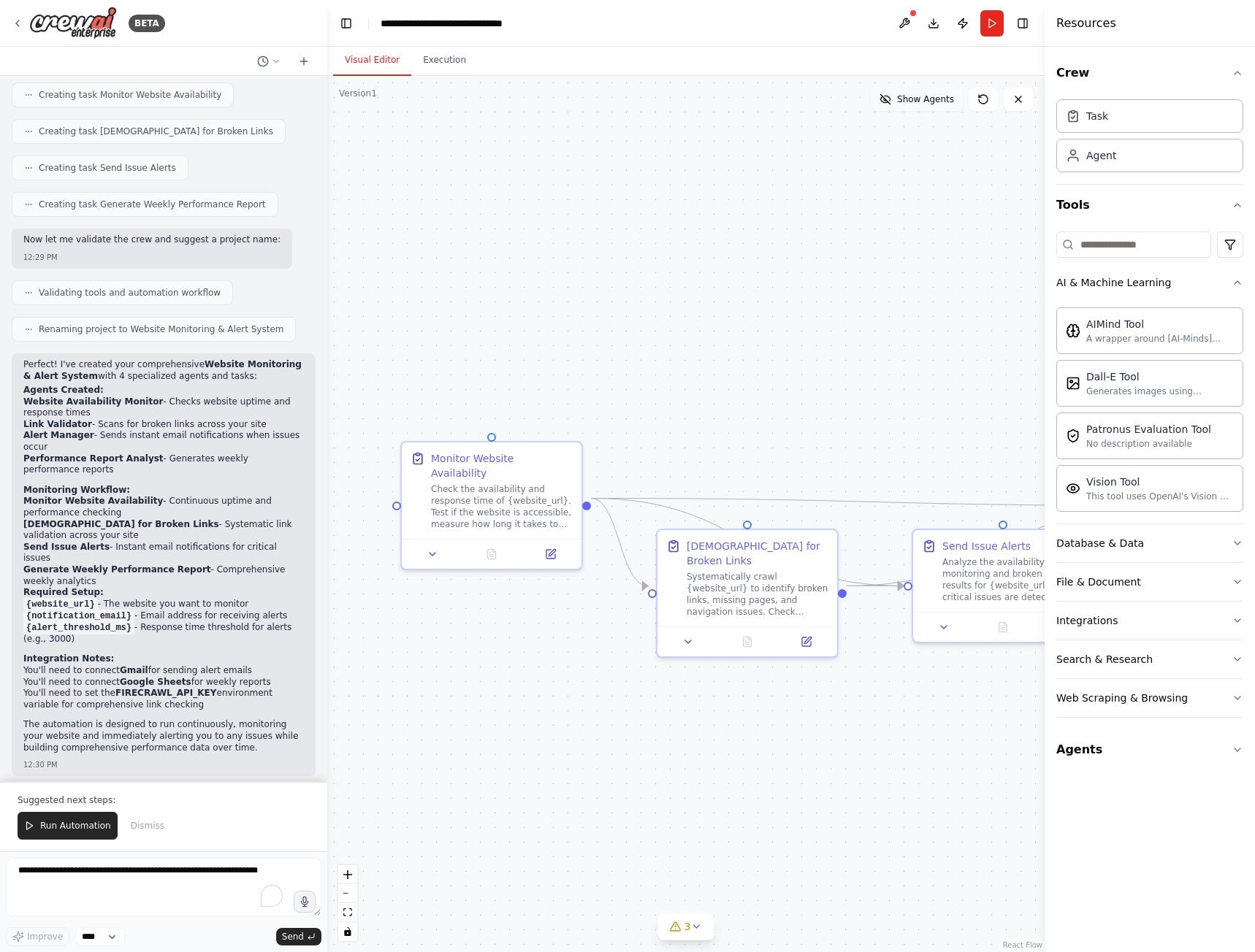
click at [924, 102] on span "Show Agents" at bounding box center [924, 99] width 57 height 11
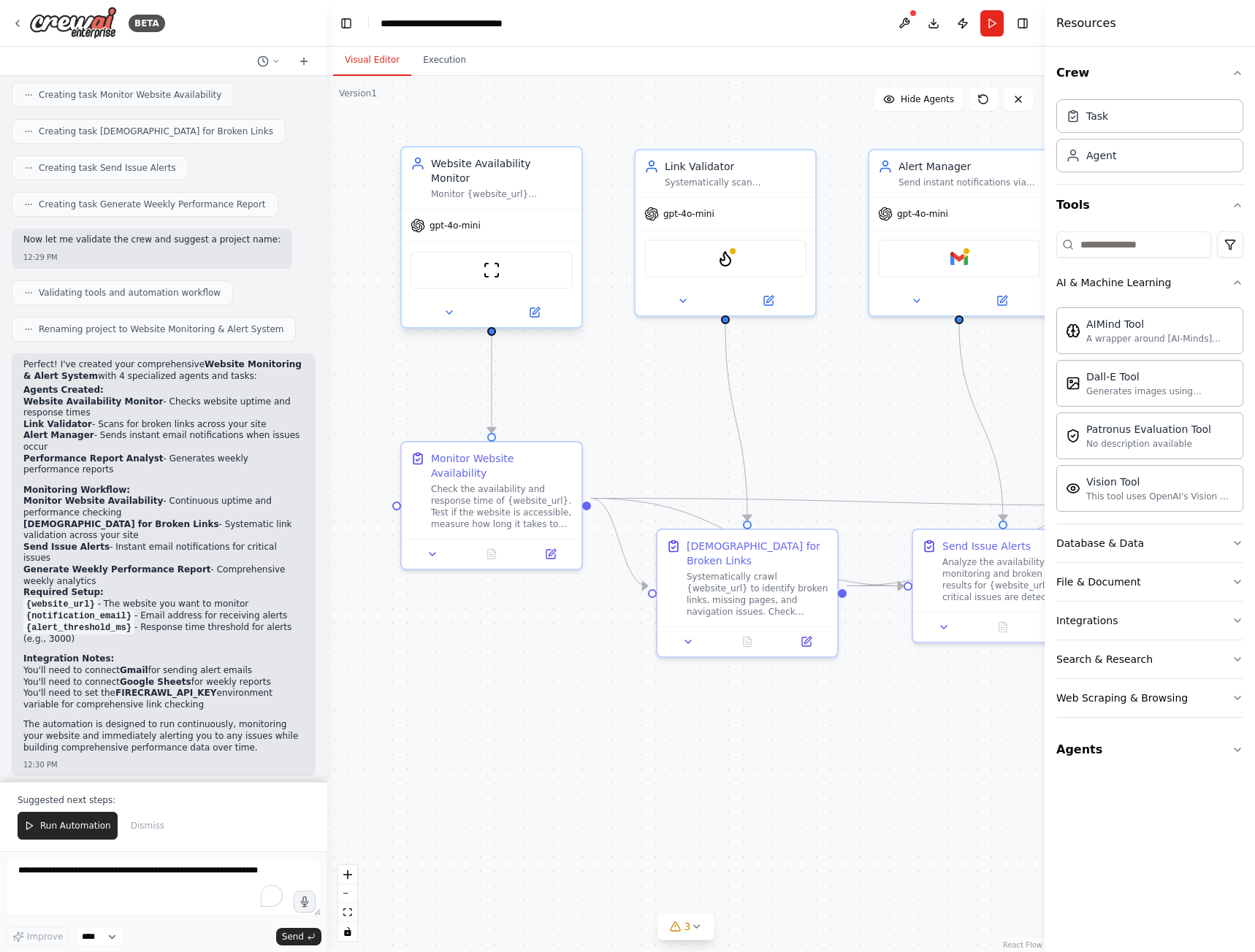
click at [473, 170] on div "Website Availability Monitor" at bounding box center [502, 170] width 142 height 29
drag, startPoint x: 478, startPoint y: 192, endPoint x: 444, endPoint y: 177, distance: 37.2
click at [444, 189] on div "Monitor {website_url} availability by checking if the website is accessible, me…" at bounding box center [502, 194] width 142 height 11
click at [466, 170] on div "Website Availability Monitor" at bounding box center [502, 170] width 142 height 29
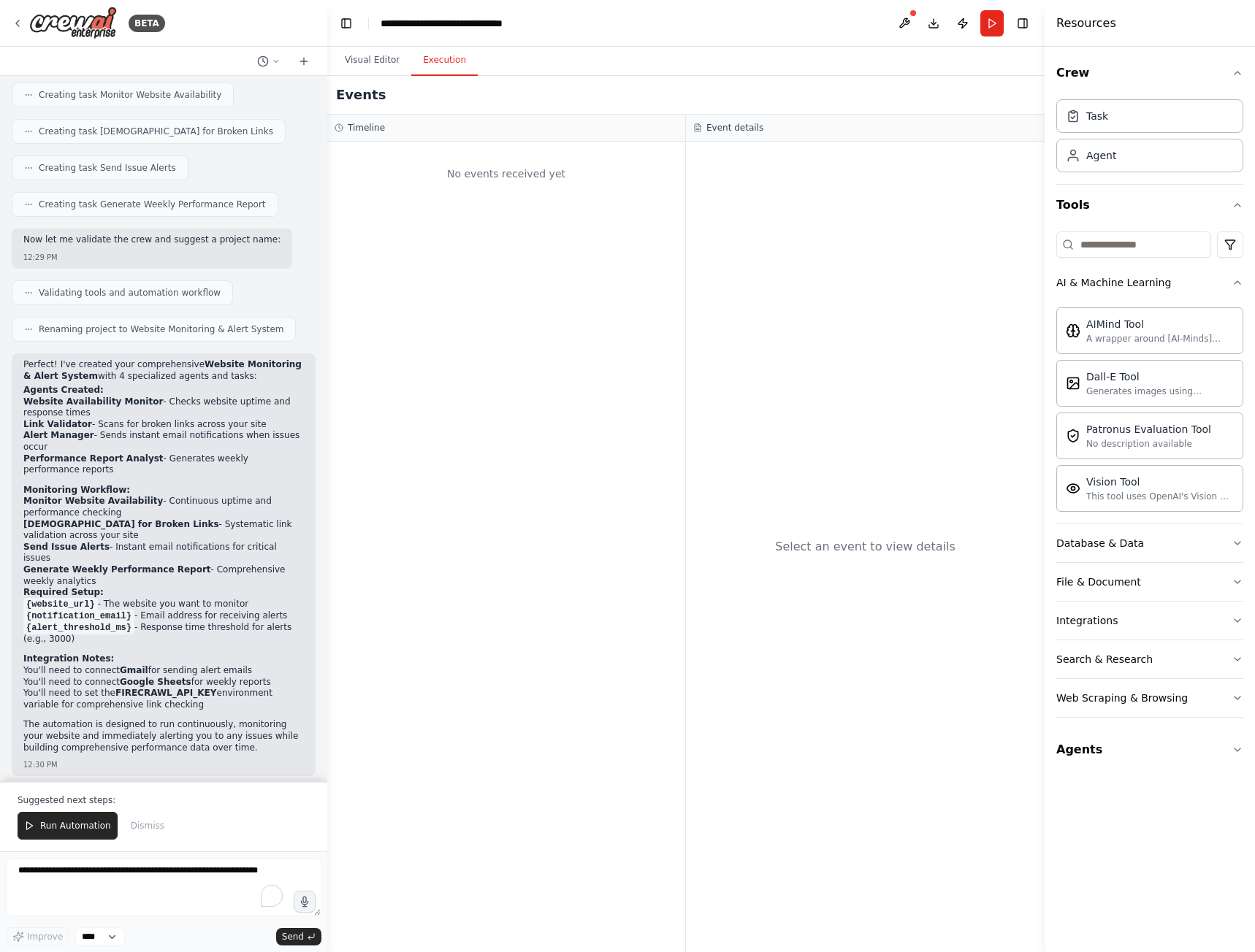
click at [429, 66] on button "Execution" at bounding box center [444, 60] width 66 height 31
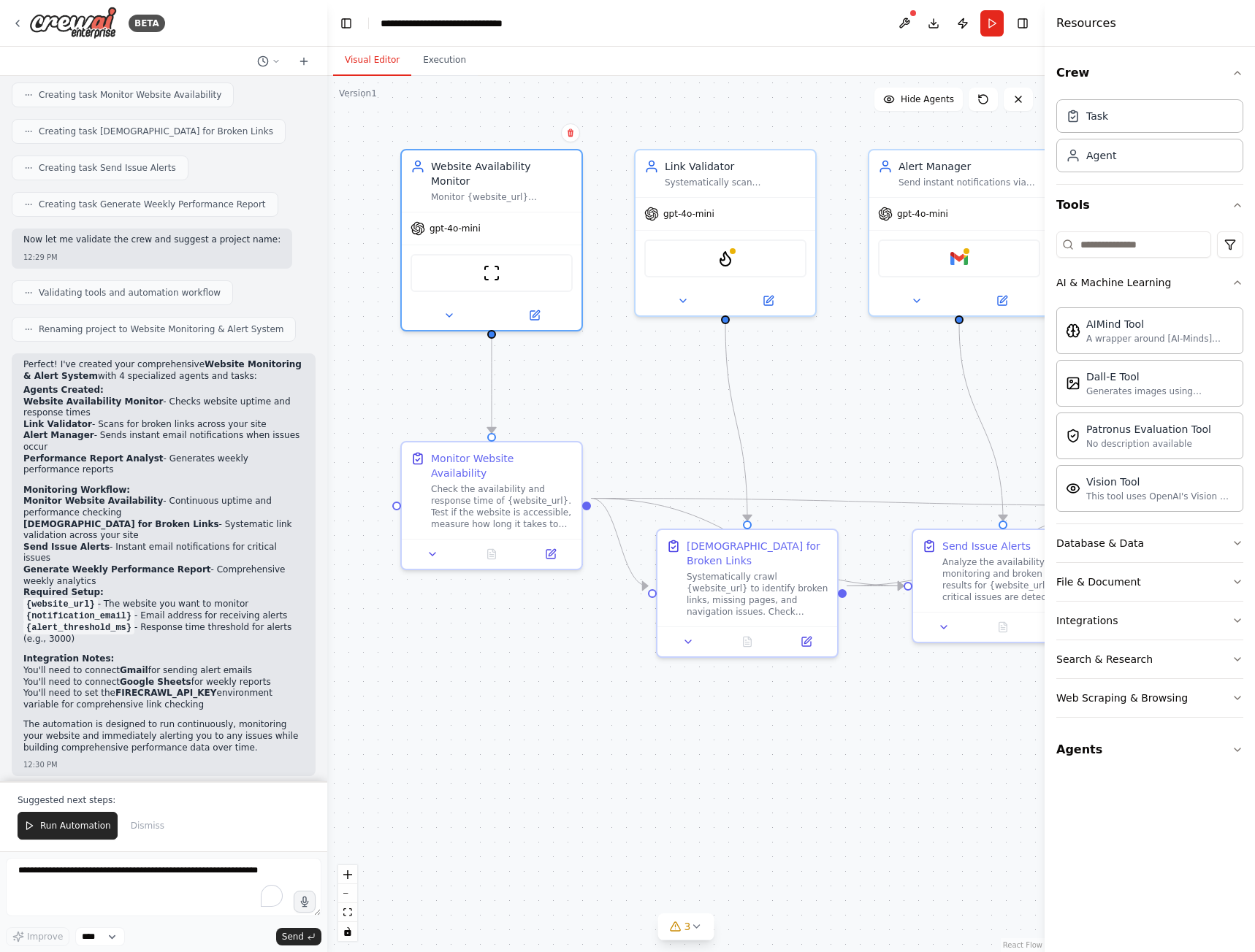
click at [381, 60] on button "Visual Editor" at bounding box center [372, 60] width 78 height 31
click at [527, 216] on div "gpt-4o-mini" at bounding box center [491, 226] width 180 height 32
click at [531, 308] on icon at bounding box center [535, 312] width 9 height 9
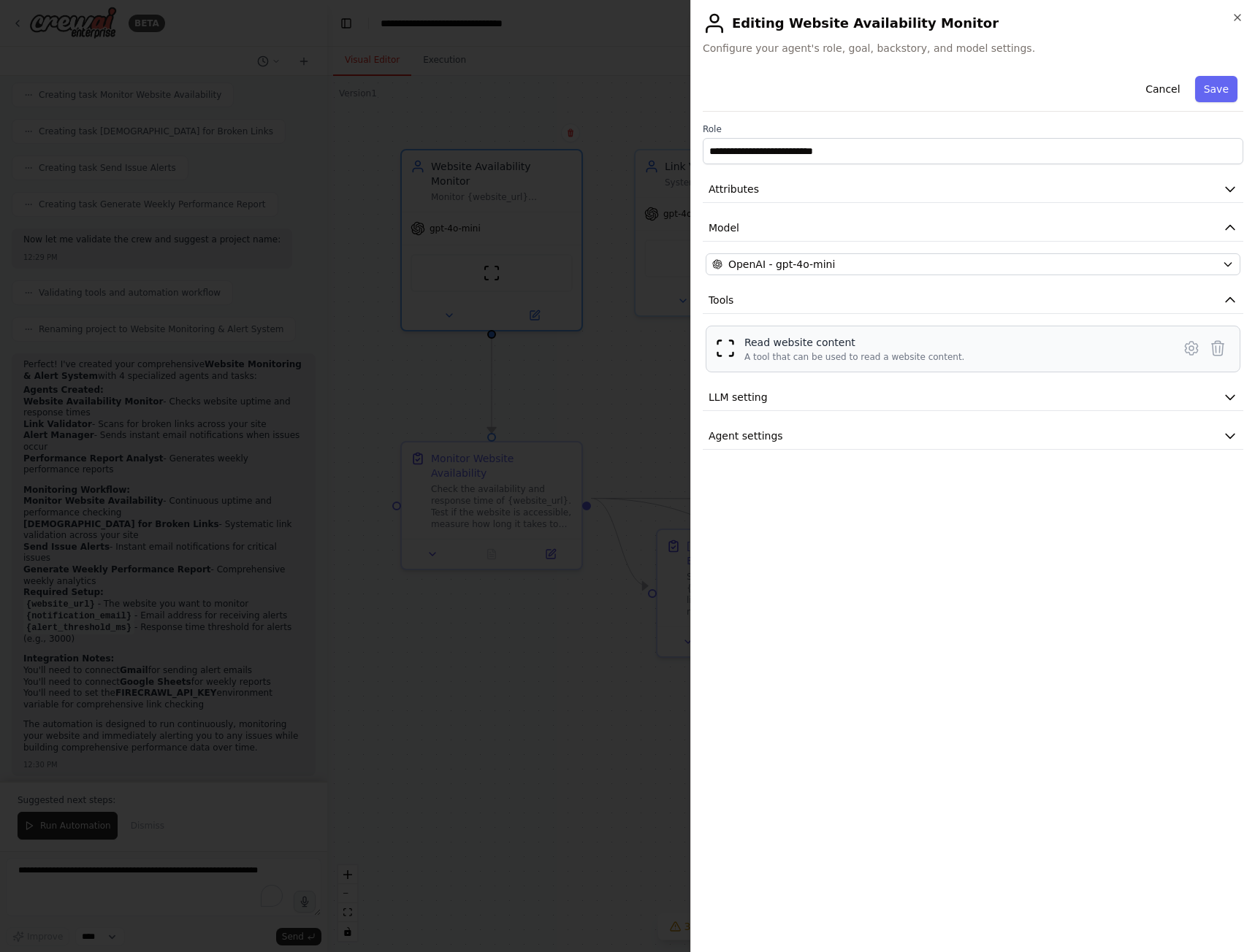
click at [776, 345] on div "Read website content" at bounding box center [854, 342] width 220 height 14
click at [1190, 349] on icon at bounding box center [1191, 348] width 17 height 17
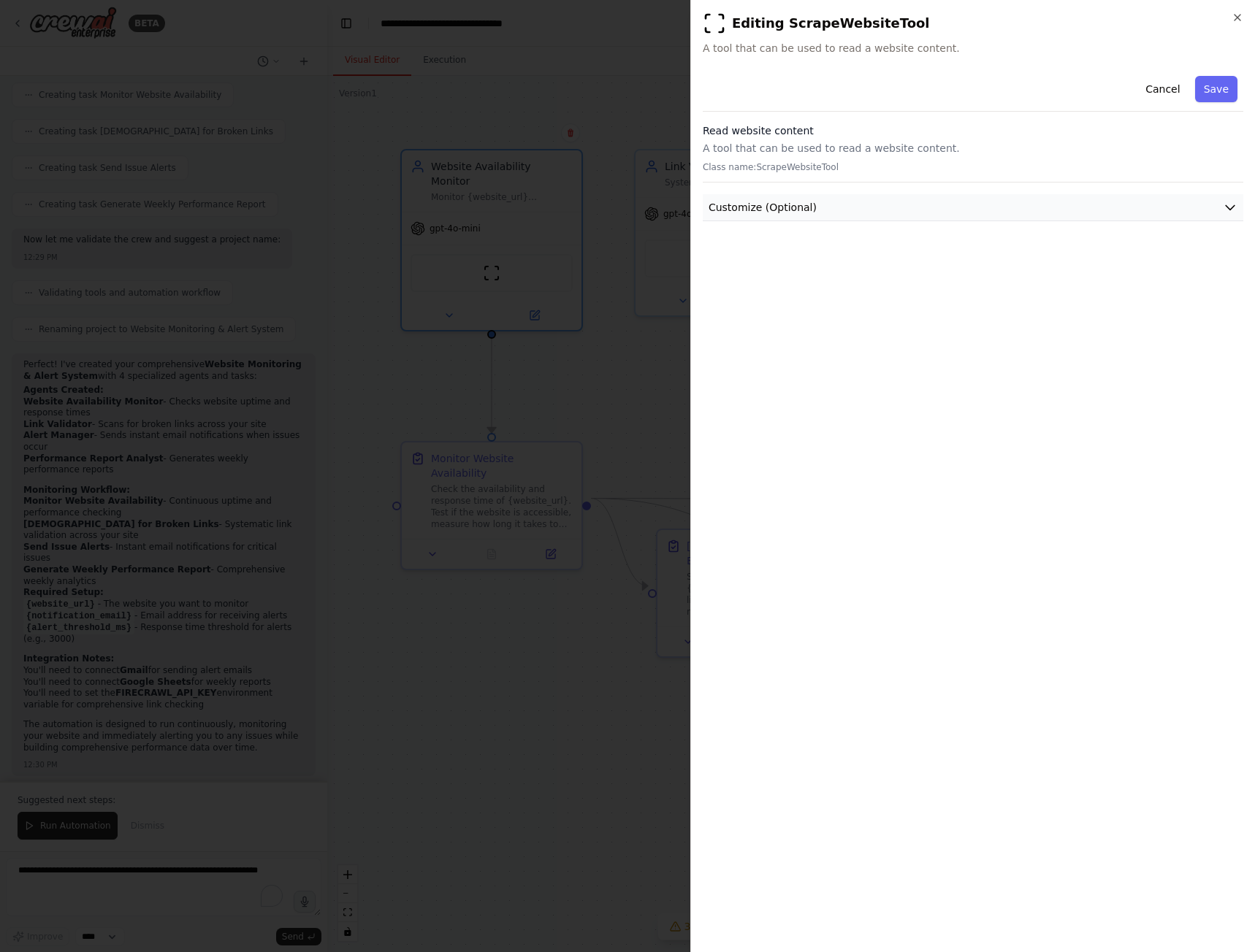
click at [760, 210] on span "Customize (Optional)" at bounding box center [762, 207] width 108 height 14
click at [1175, 97] on button "Cancel" at bounding box center [1162, 89] width 52 height 26
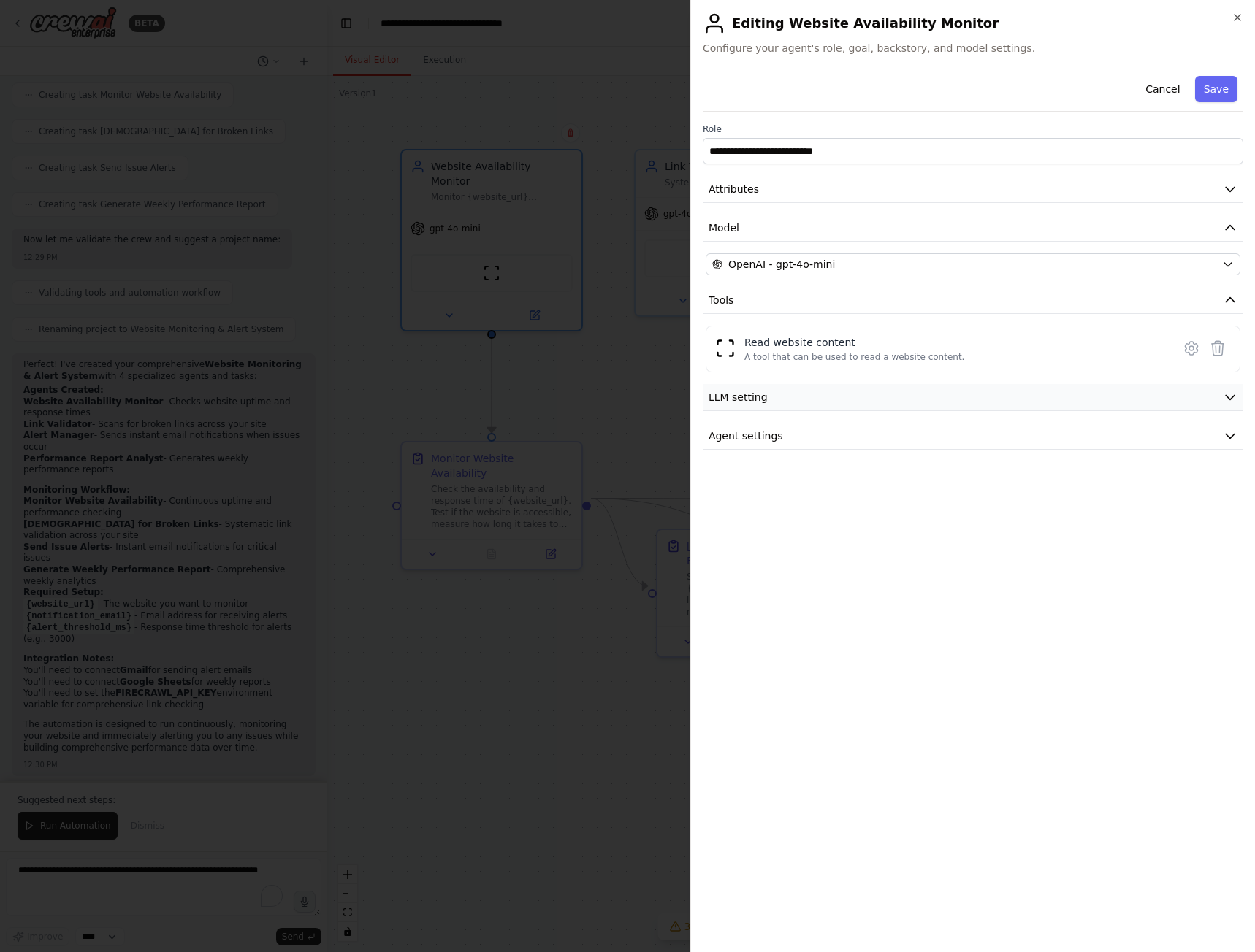
click at [1230, 396] on icon "button" at bounding box center [1229, 397] width 14 height 14
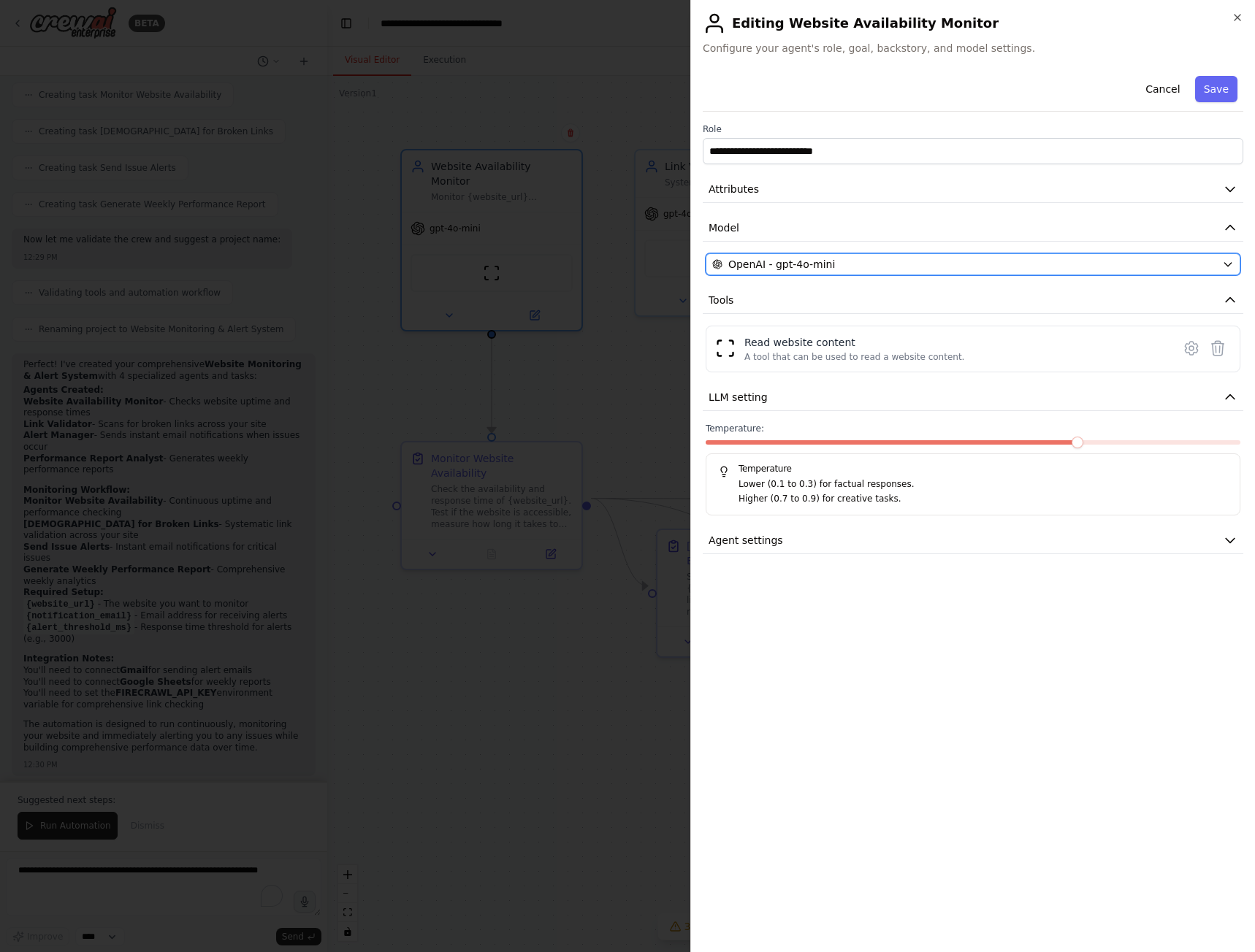
click at [1058, 266] on div "OpenAI - gpt-4o-mini" at bounding box center [964, 264] width 504 height 14
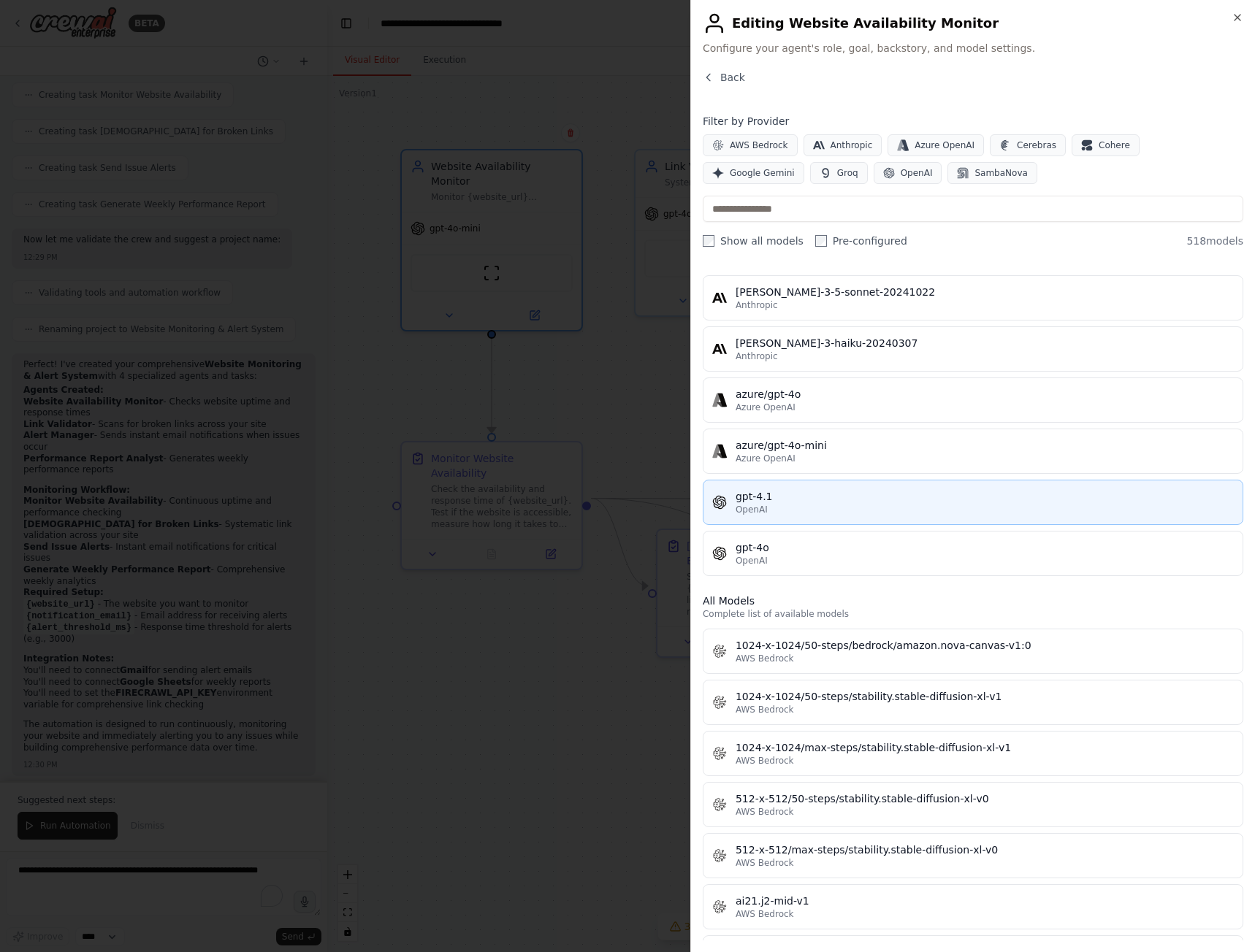
scroll to position [0, 0]
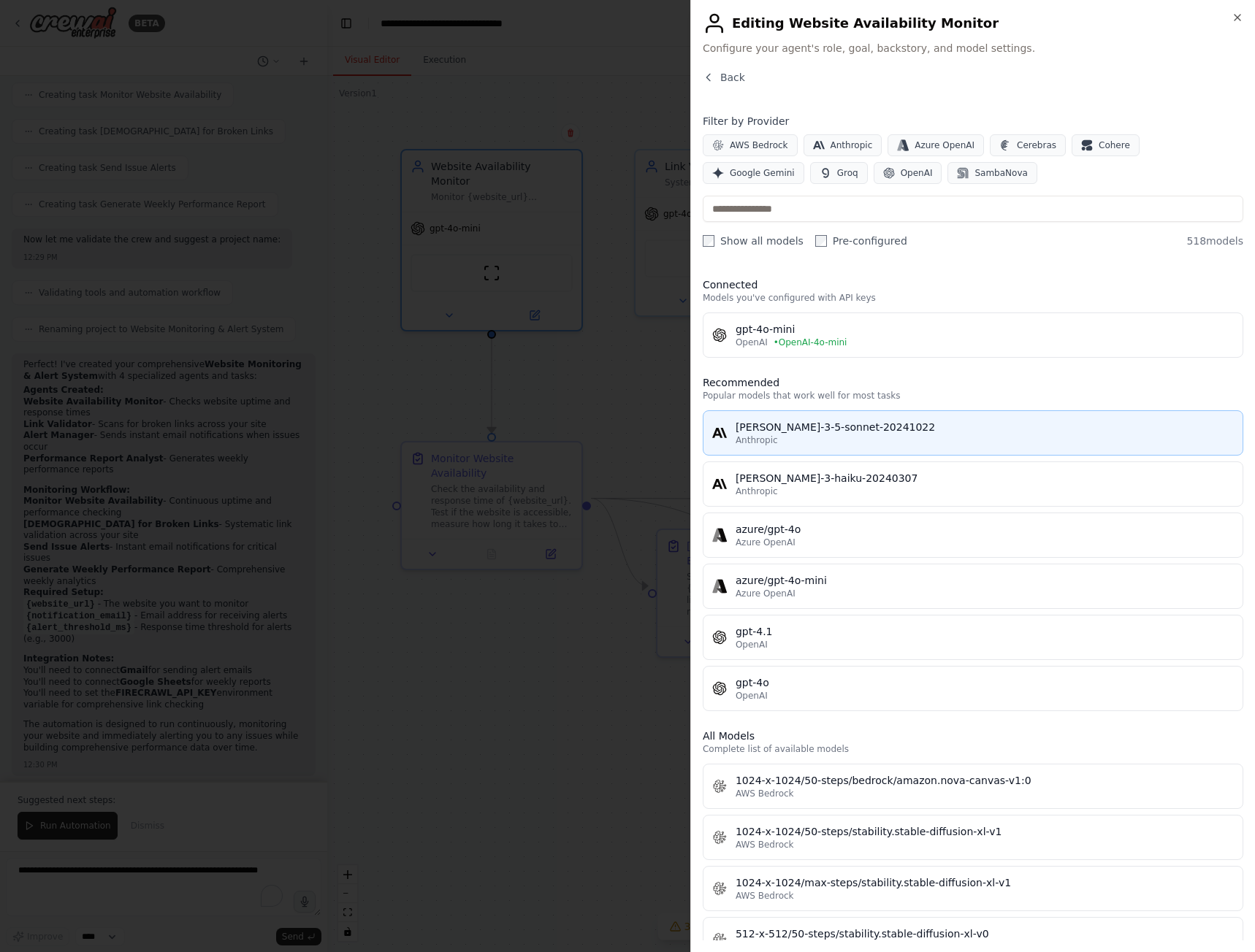
click at [767, 441] on span "Anthropic" at bounding box center [756, 440] width 42 height 11
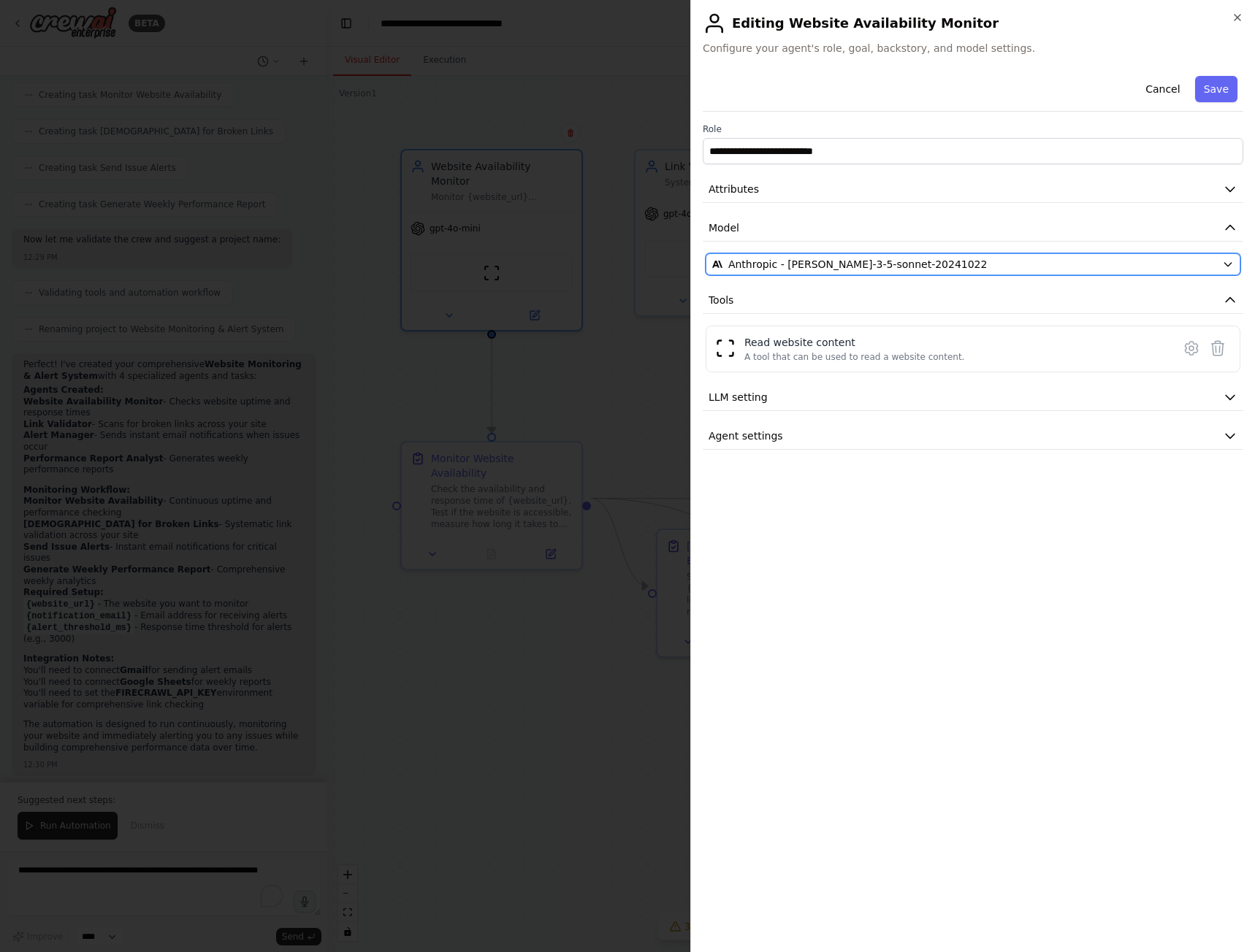
click at [1035, 265] on div "Anthropic - [PERSON_NAME]-3-5-sonnet-20241022" at bounding box center [964, 264] width 504 height 14
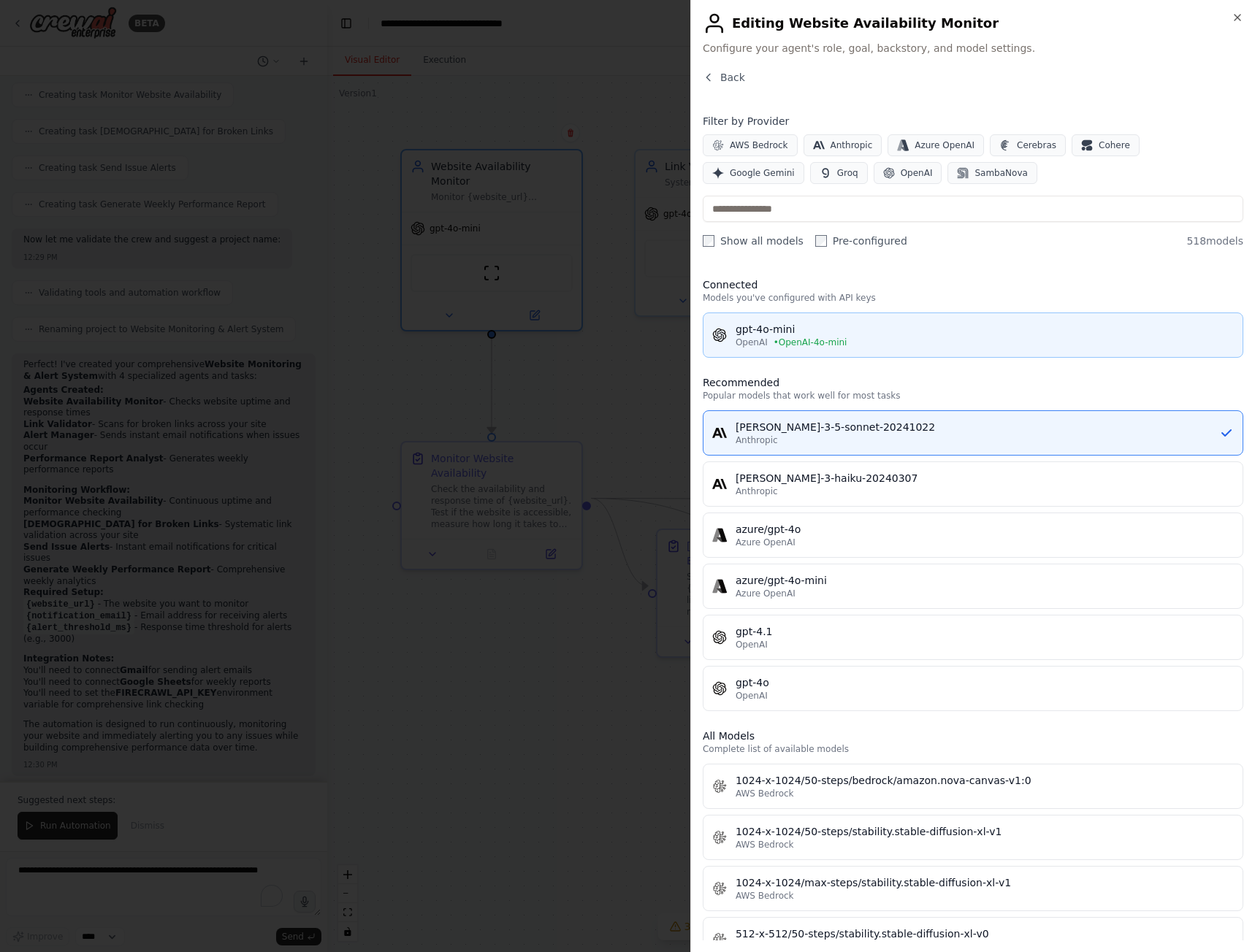
click at [766, 336] on div "OpenAI • OpenAI-4o-mini" at bounding box center [984, 342] width 498 height 11
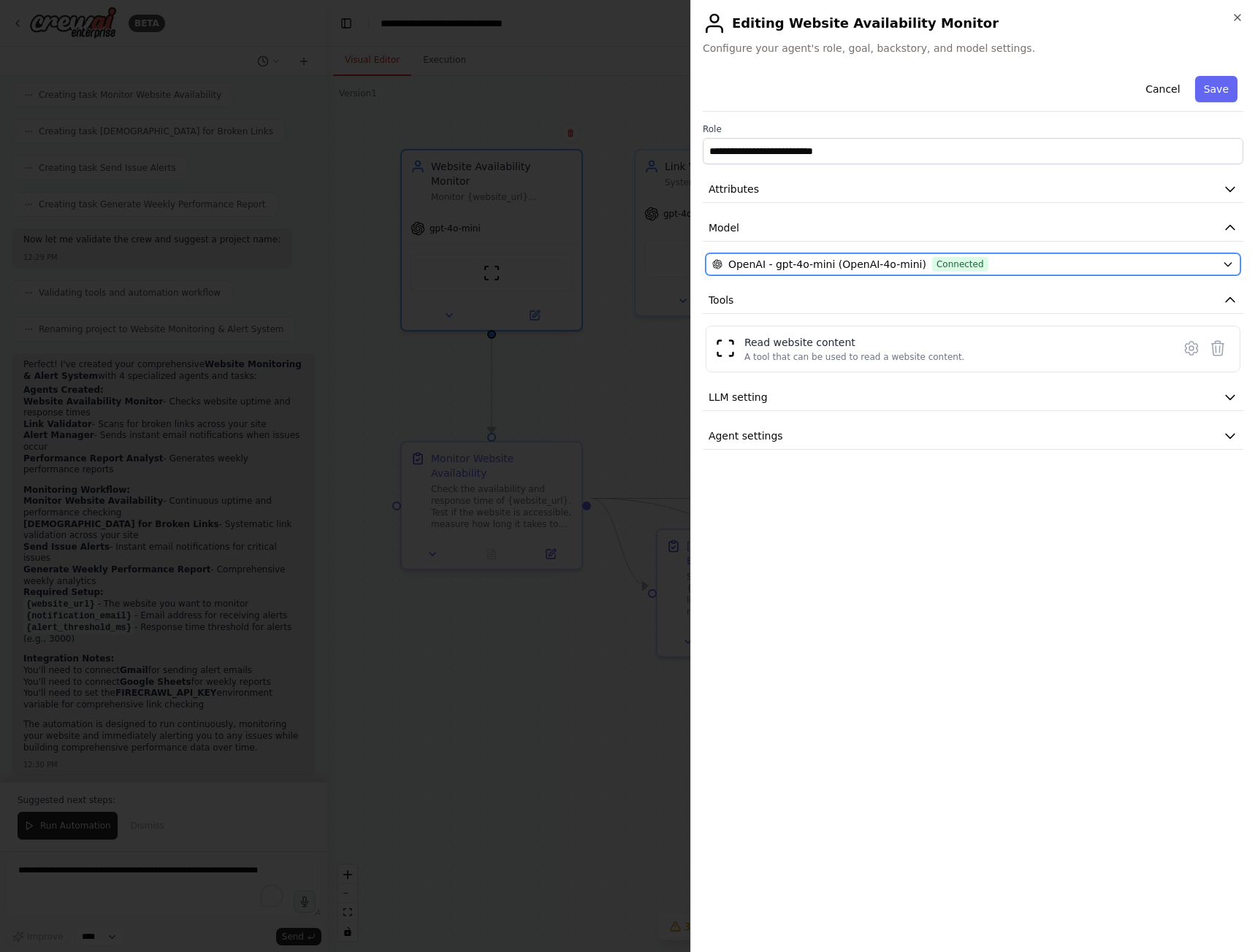
click at [966, 264] on span "Connected" at bounding box center [960, 264] width 57 height 14
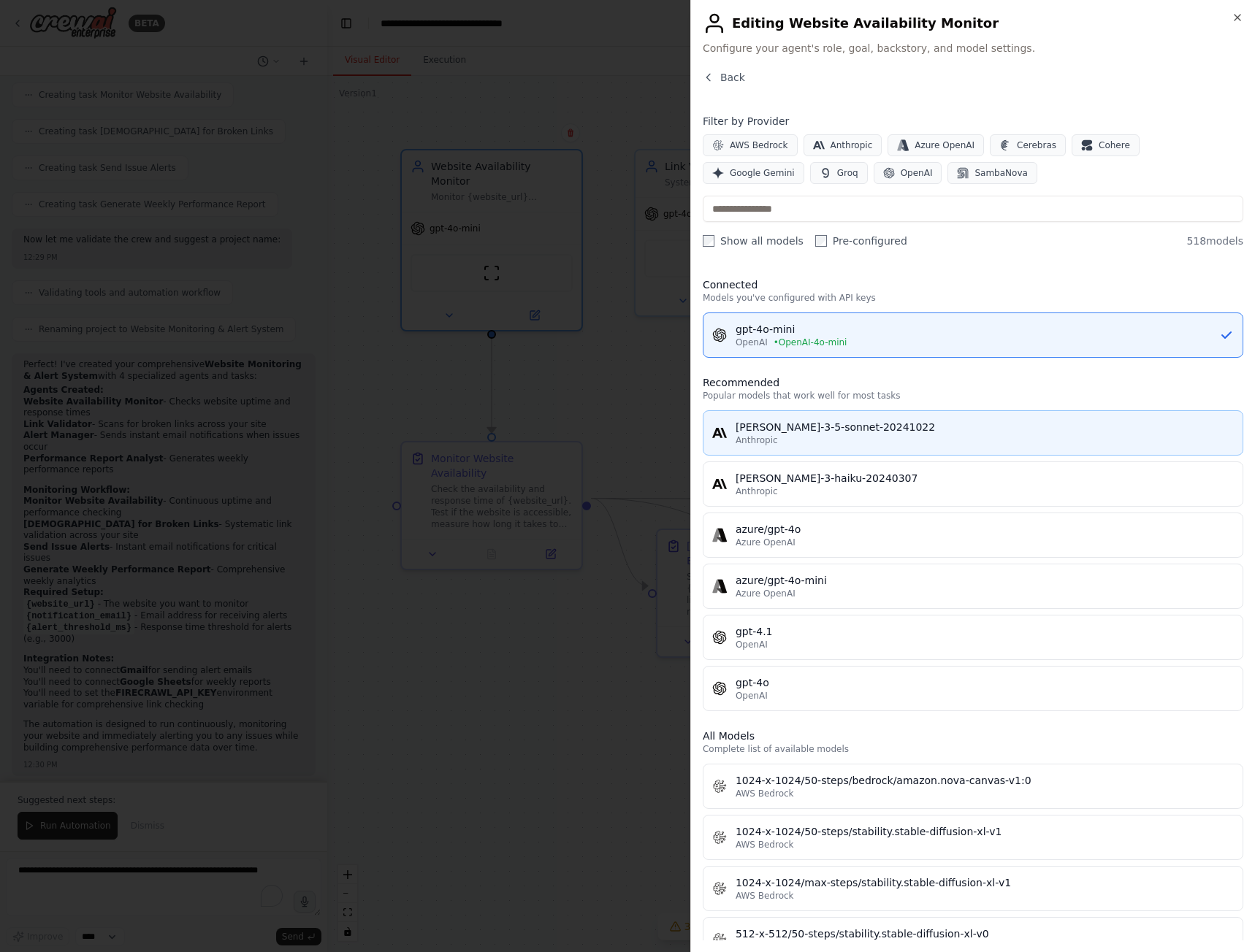
click at [772, 441] on span "Anthropic" at bounding box center [756, 440] width 42 height 11
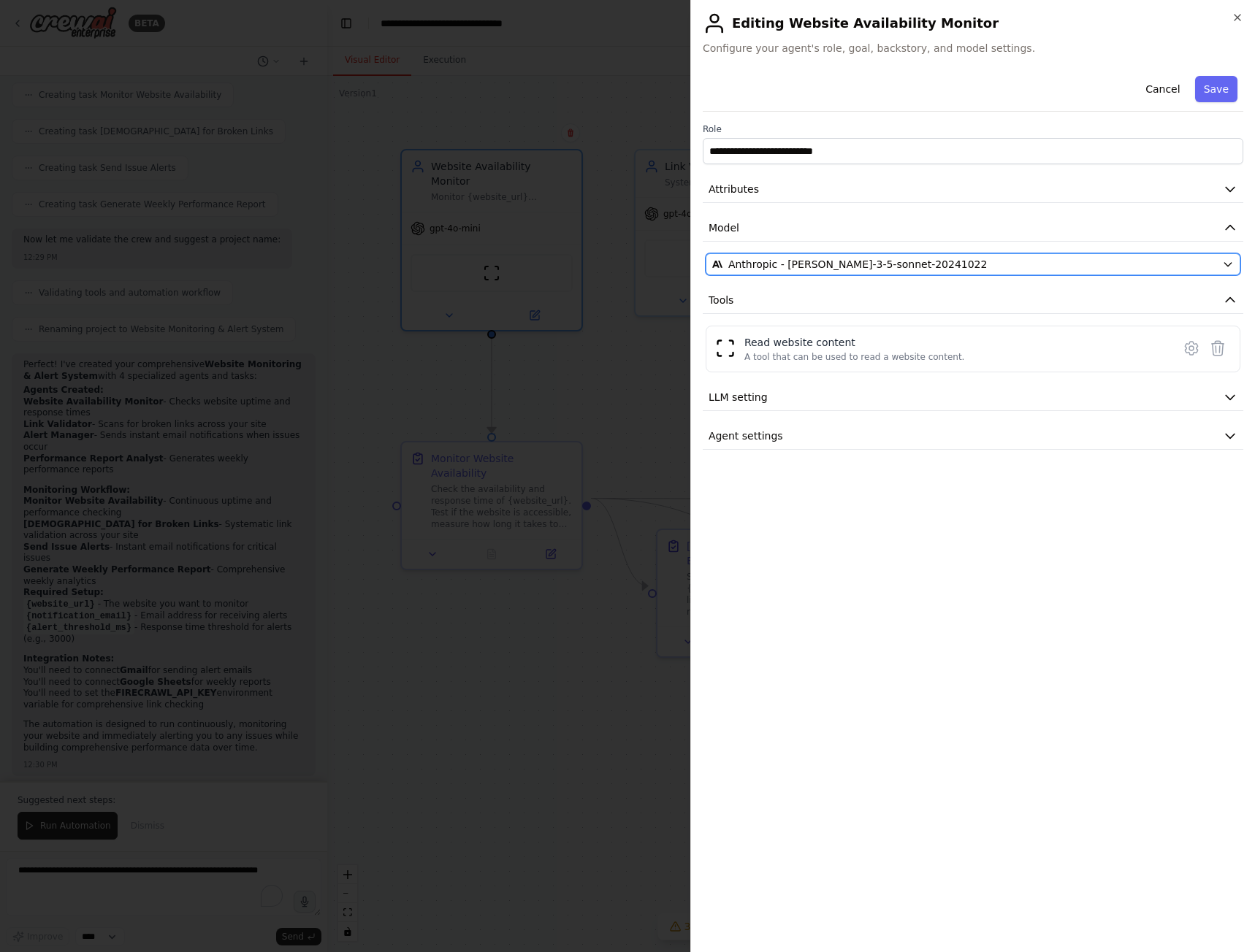
click at [804, 260] on span "Anthropic - [PERSON_NAME]-3-5-sonnet-20241022" at bounding box center [858, 264] width 260 height 14
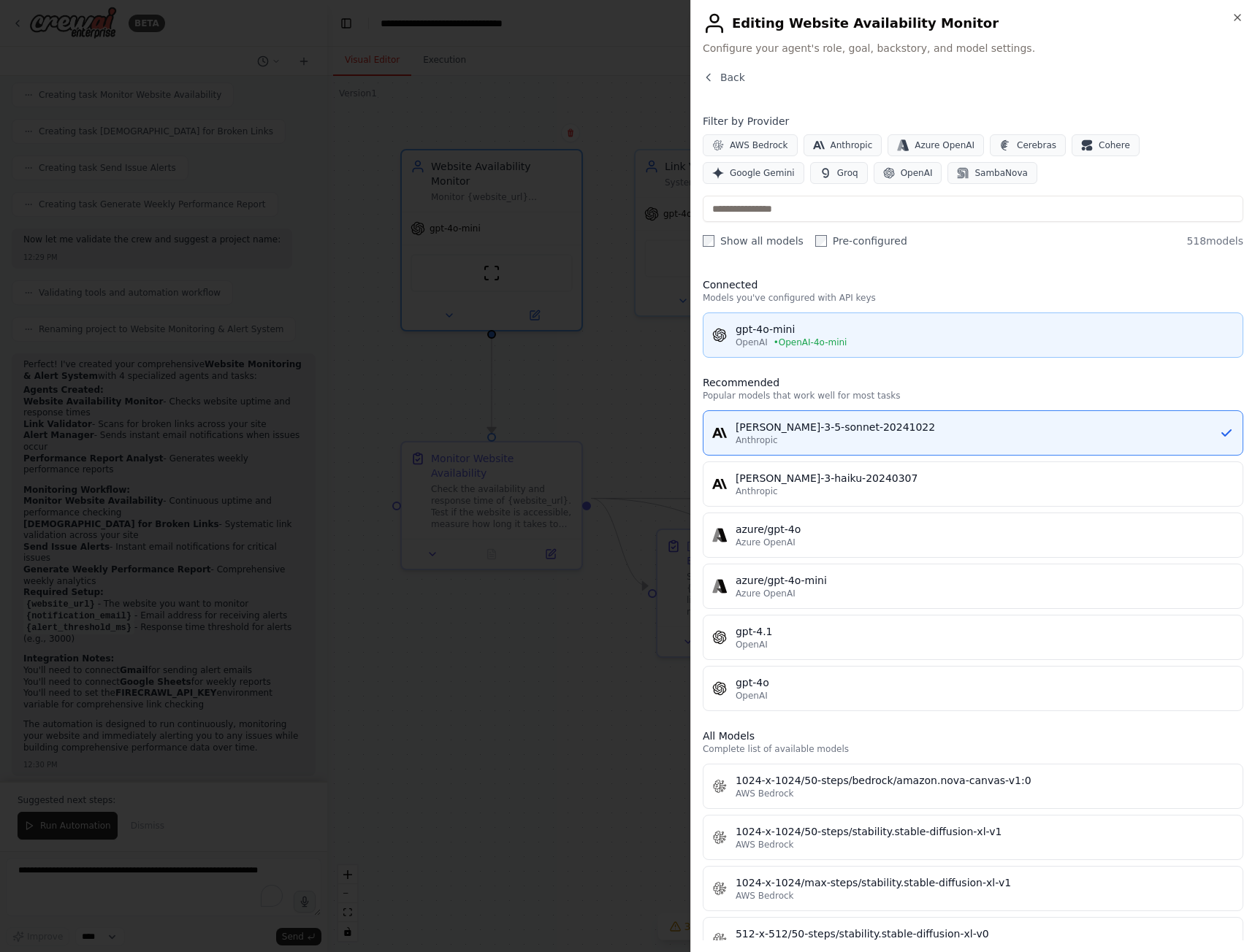
click at [764, 332] on div "gpt-4o-mini" at bounding box center [984, 329] width 498 height 14
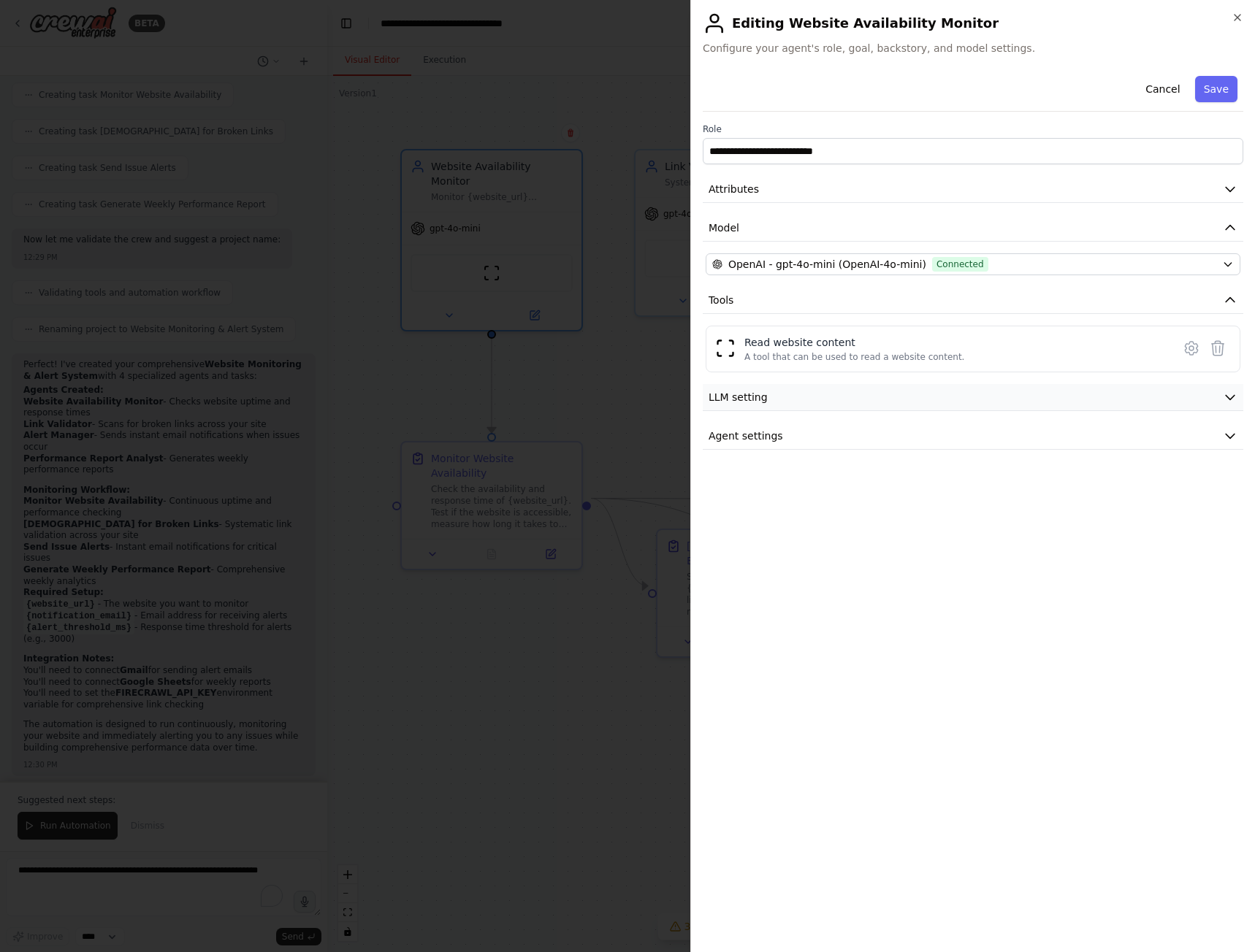
click at [884, 401] on button "LLM setting" at bounding box center [973, 398] width 540 height 27
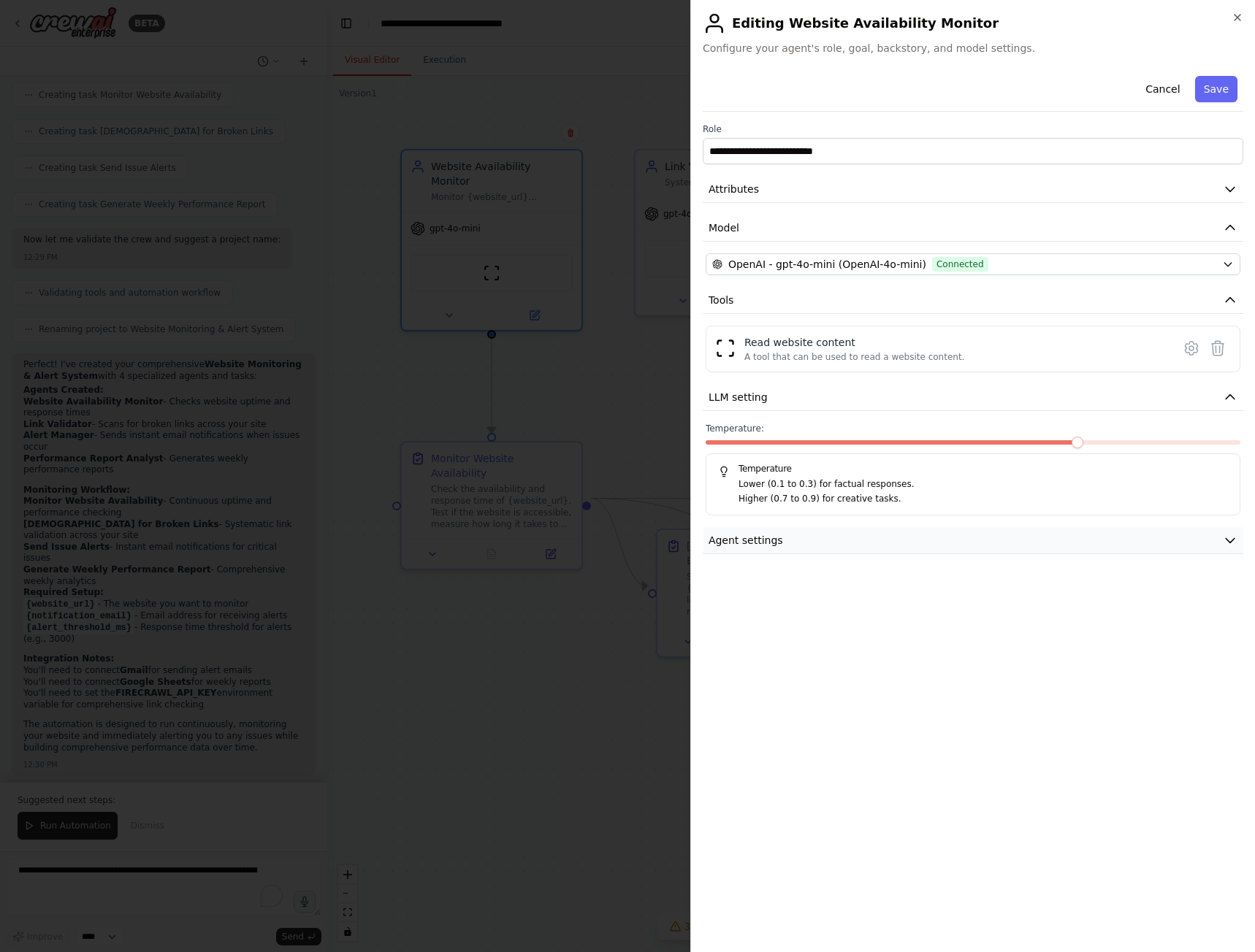
click at [791, 542] on button "Agent settings" at bounding box center [973, 541] width 540 height 27
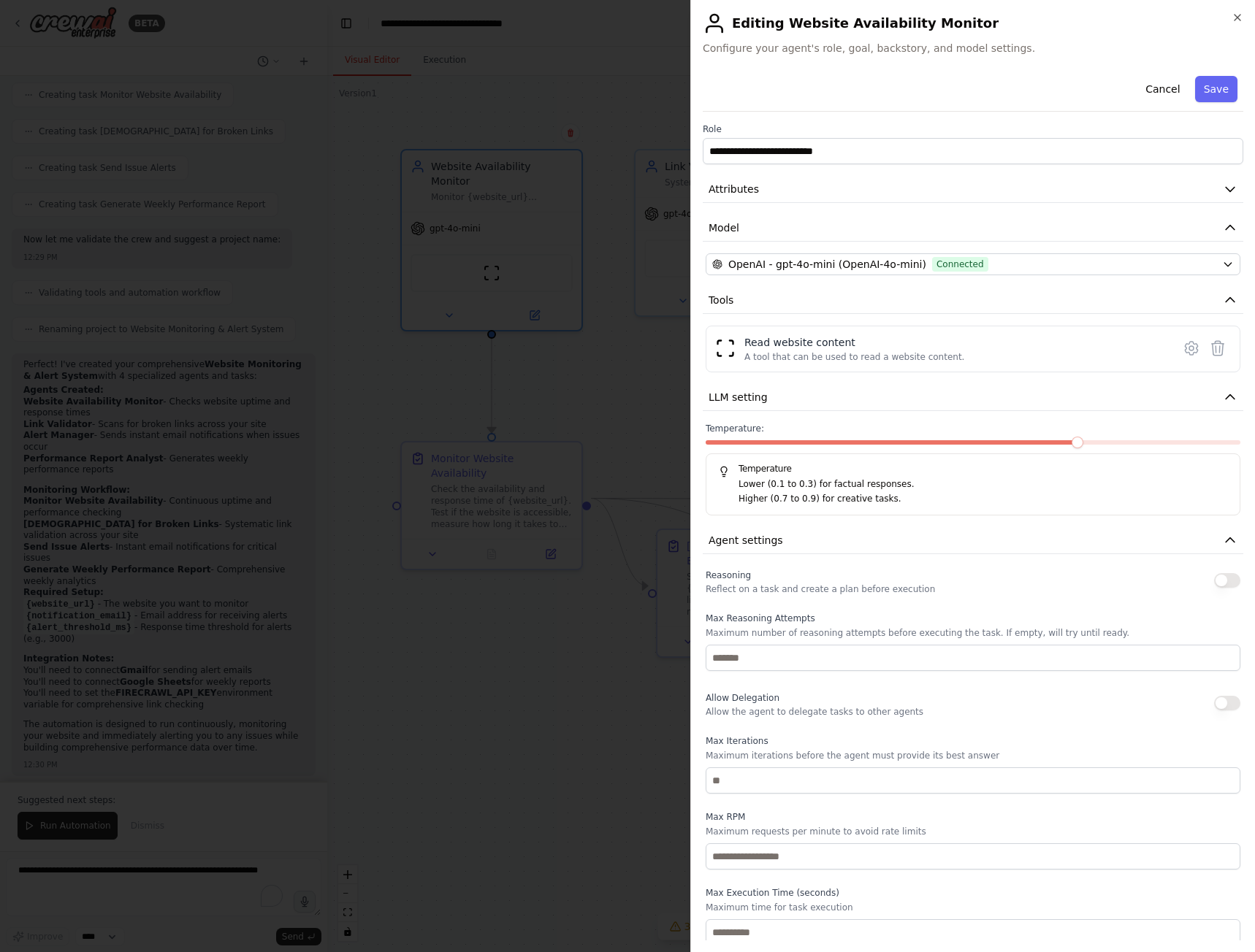
scroll to position [5, 0]
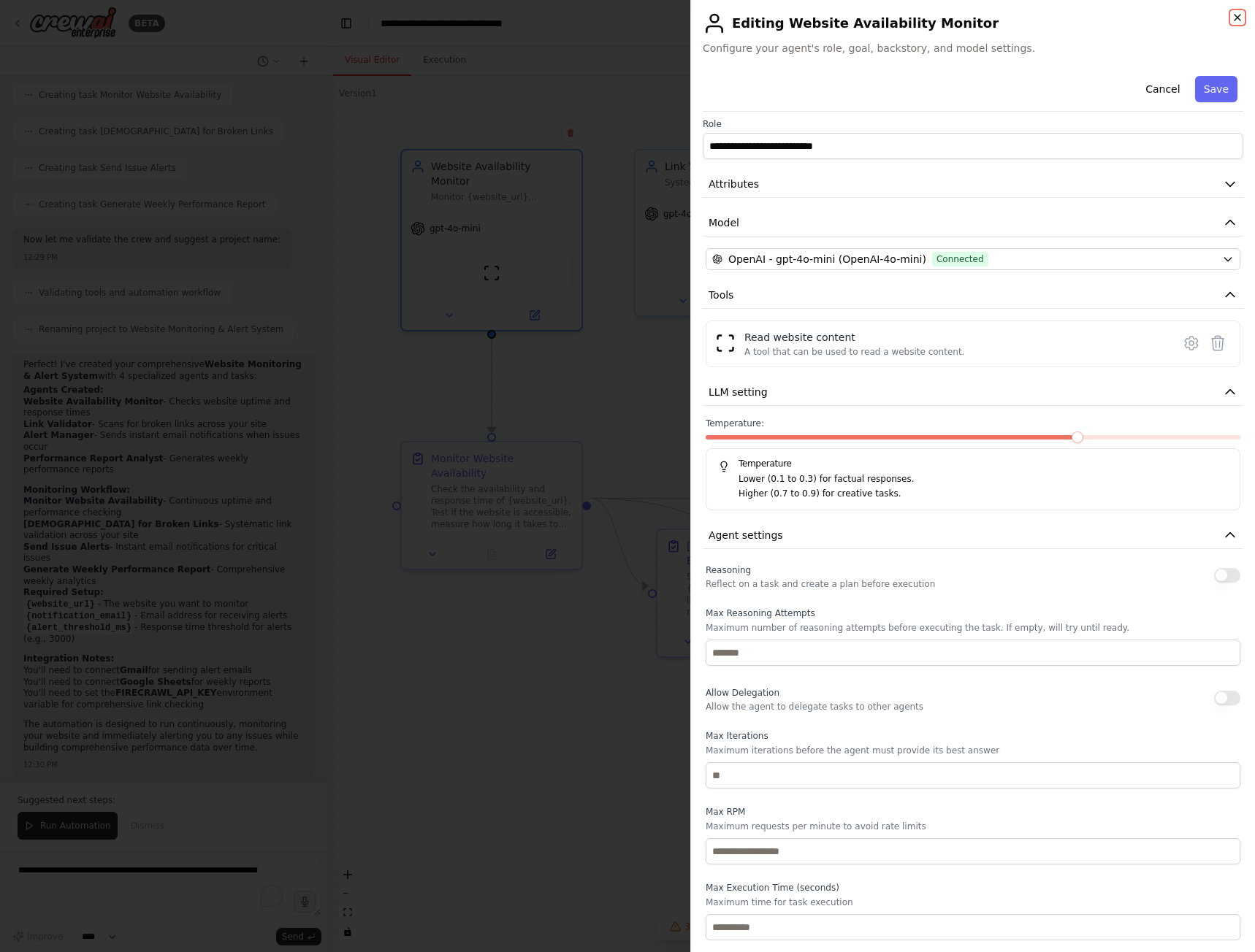
click at [1239, 14] on icon "button" at bounding box center [1237, 17] width 11 height 11
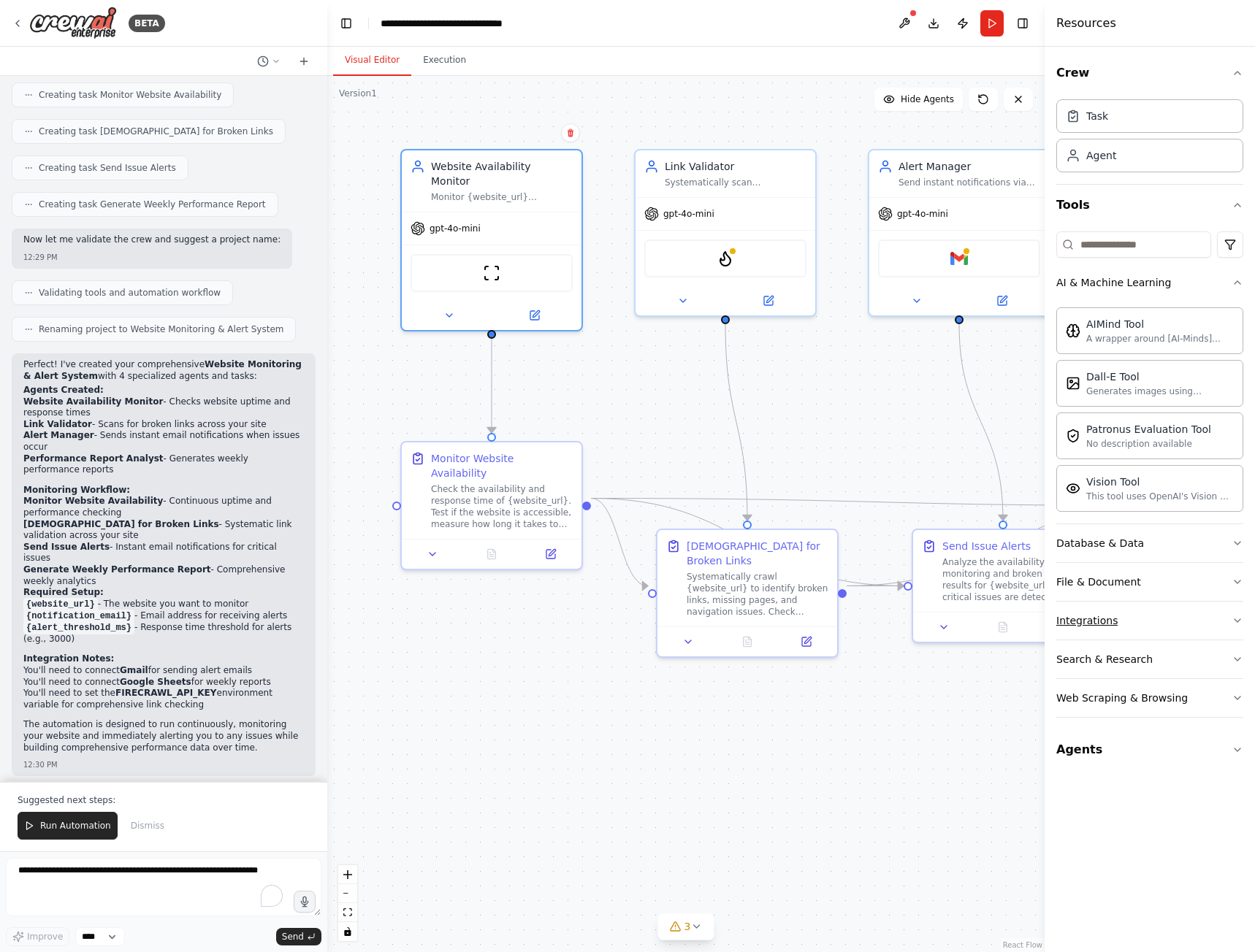
click at [1240, 619] on icon "button" at bounding box center [1237, 620] width 11 height 11
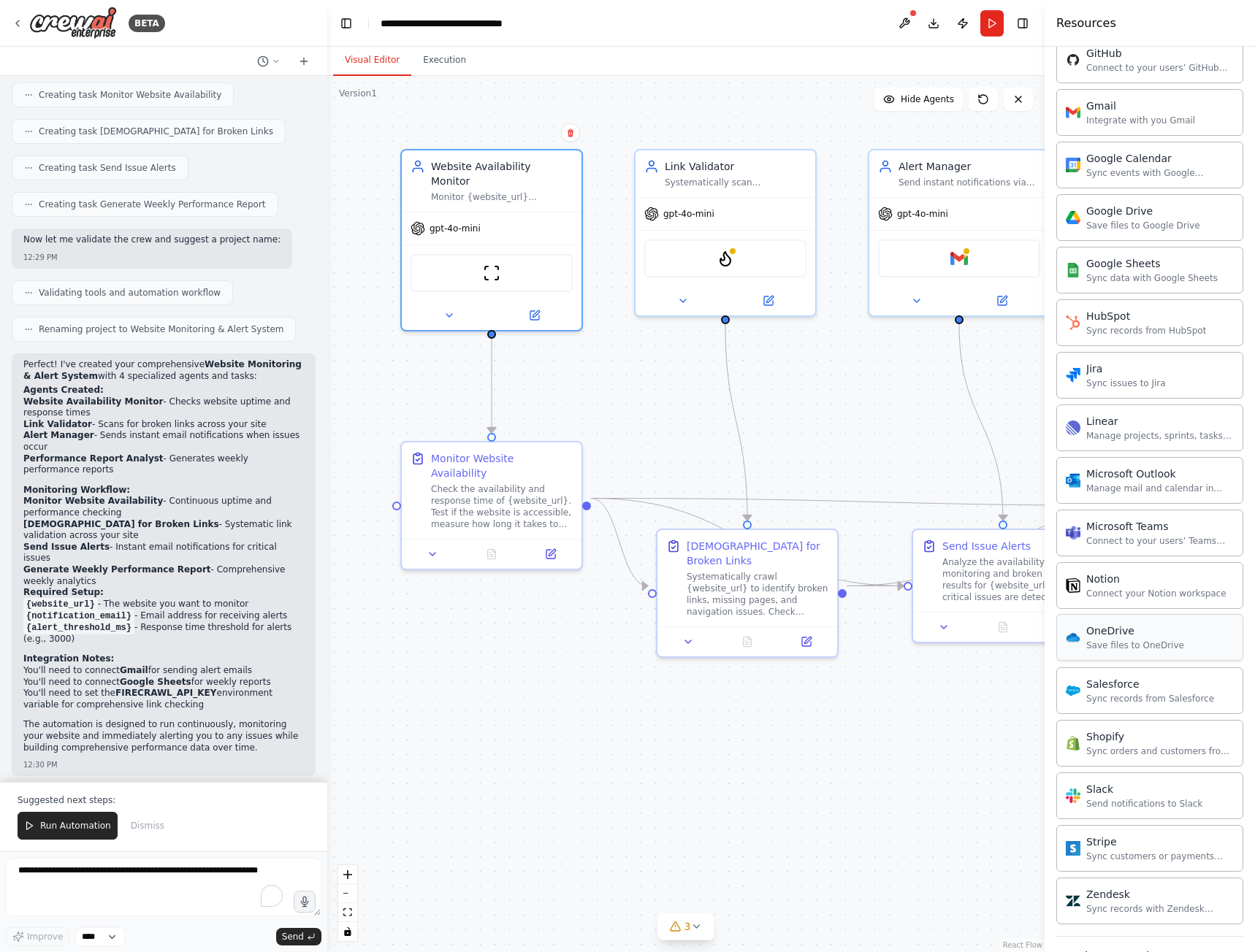
scroll to position [945, 0]
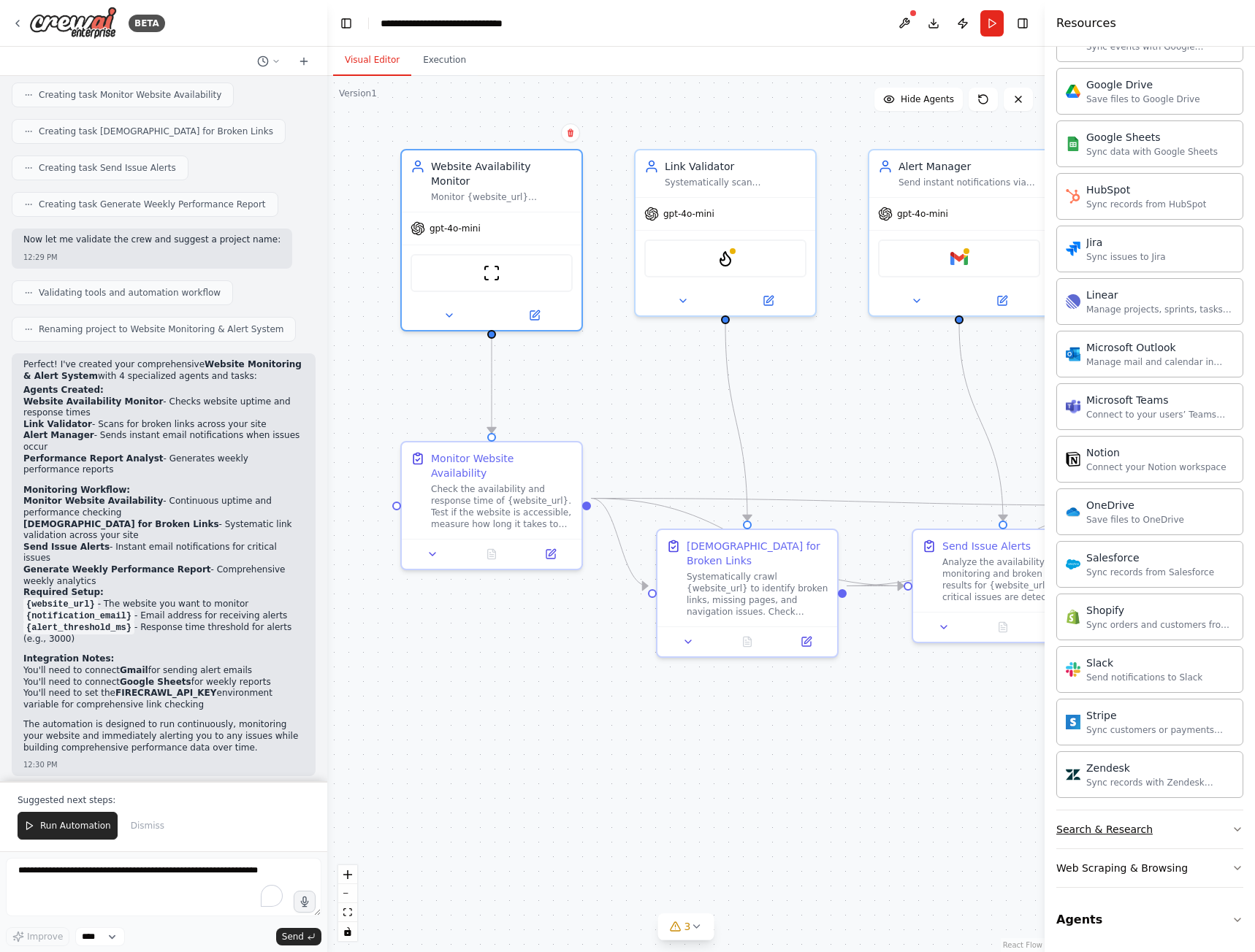
click at [1140, 824] on div "Search & Research" at bounding box center [1104, 829] width 97 height 14
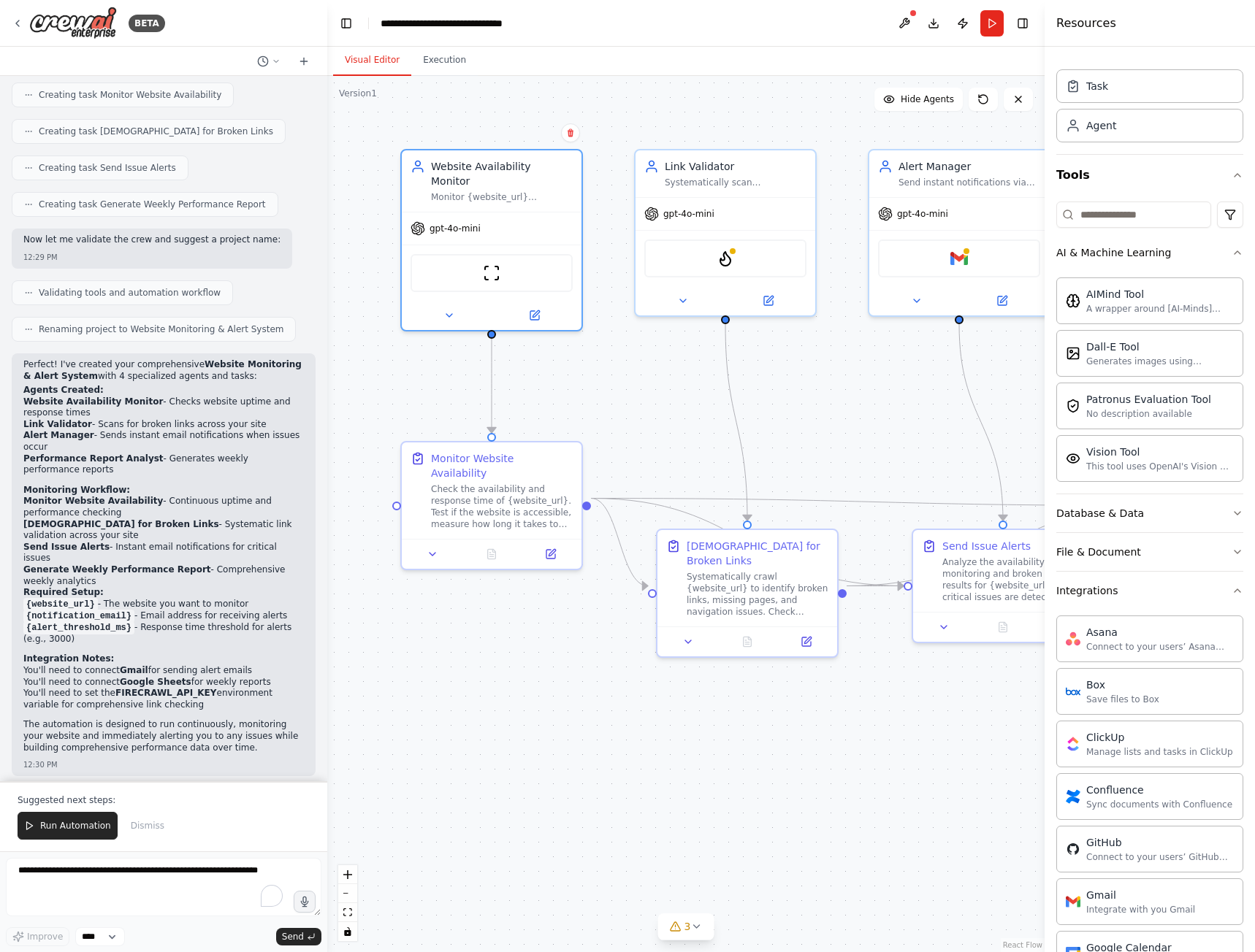
scroll to position [0, 0]
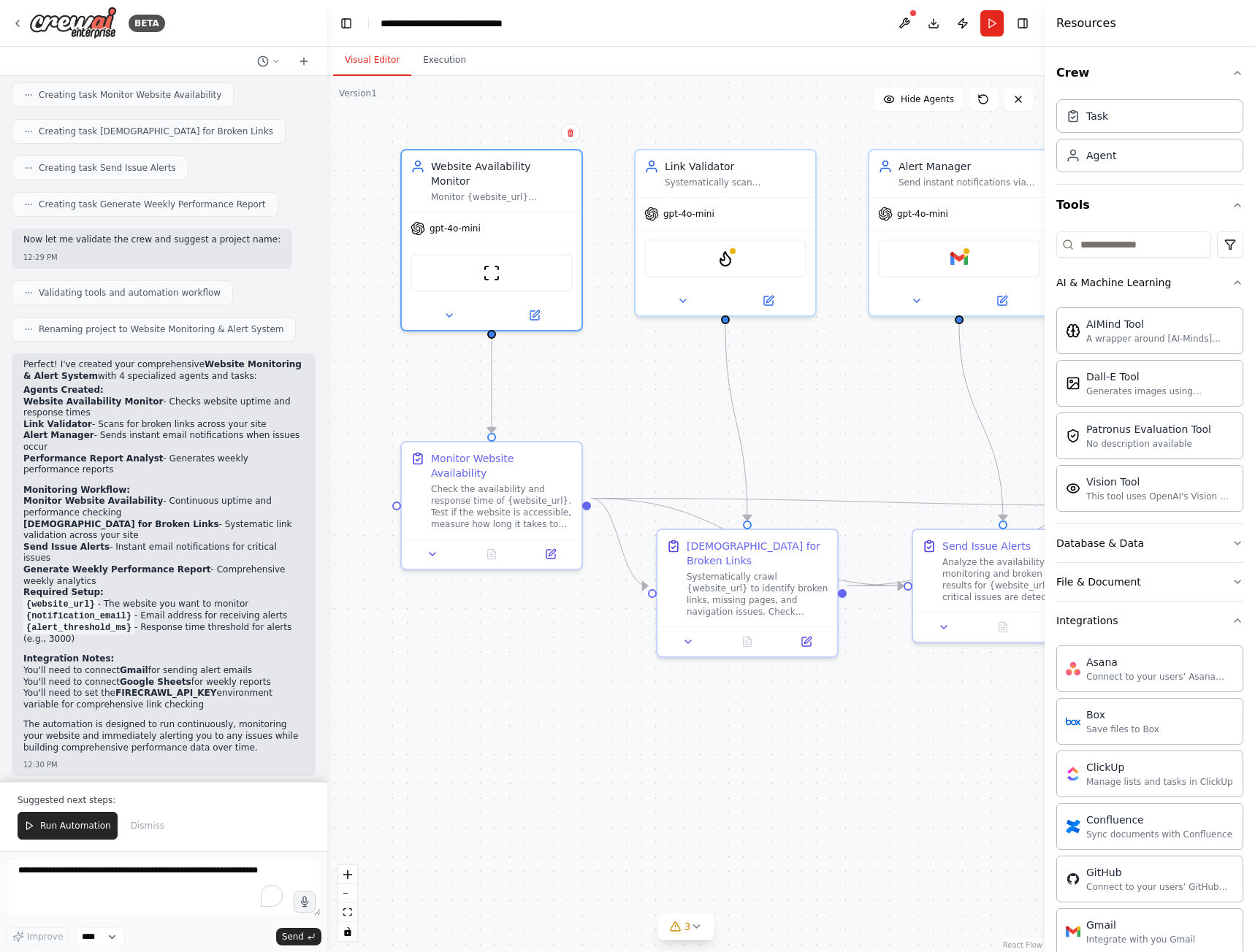
click at [157, 688] on strong "FIRECRAWL_API_KEY" at bounding box center [166, 693] width 102 height 11
click at [770, 300] on icon at bounding box center [768, 298] width 9 height 9
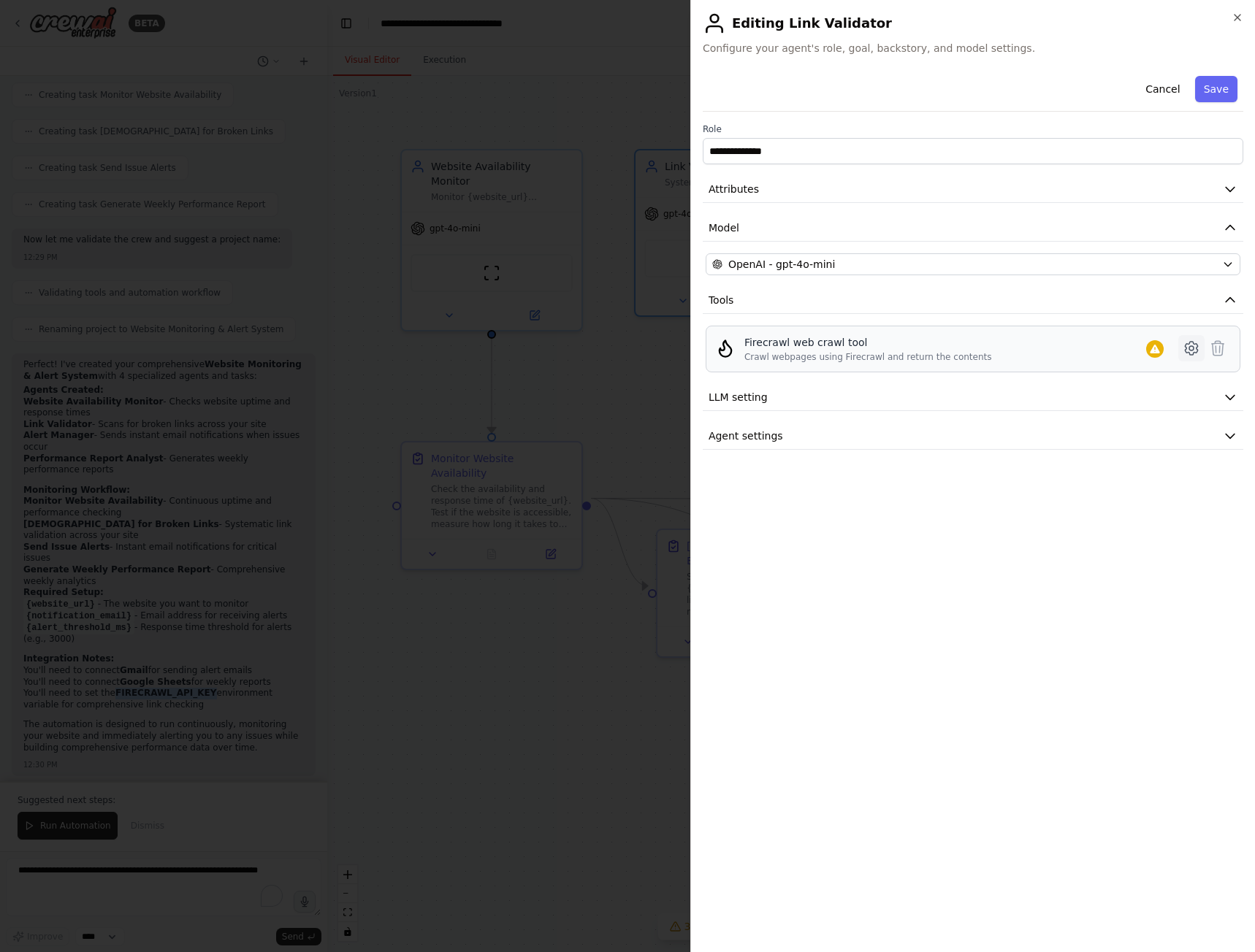
click at [1196, 350] on icon at bounding box center [1191, 348] width 17 height 17
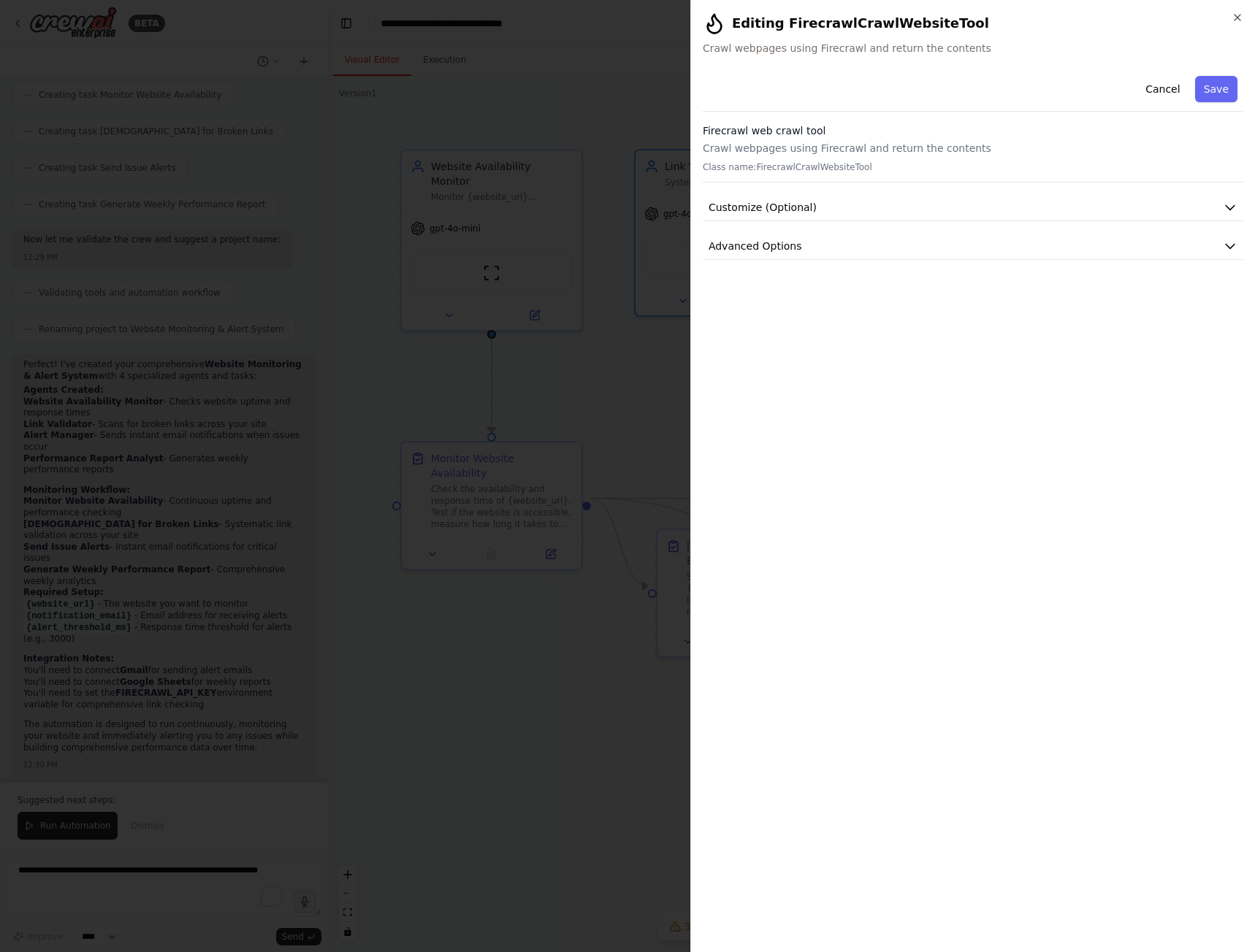
click at [832, 156] on div "Firecrawl web crawl tool Crawl webpages using Firecrawl and return the contents…" at bounding box center [973, 153] width 540 height 59
click at [790, 168] on p "Class name: FirecrawlCrawlWebsiteTool" at bounding box center [973, 167] width 540 height 11
click at [1228, 204] on icon "button" at bounding box center [1229, 207] width 14 height 14
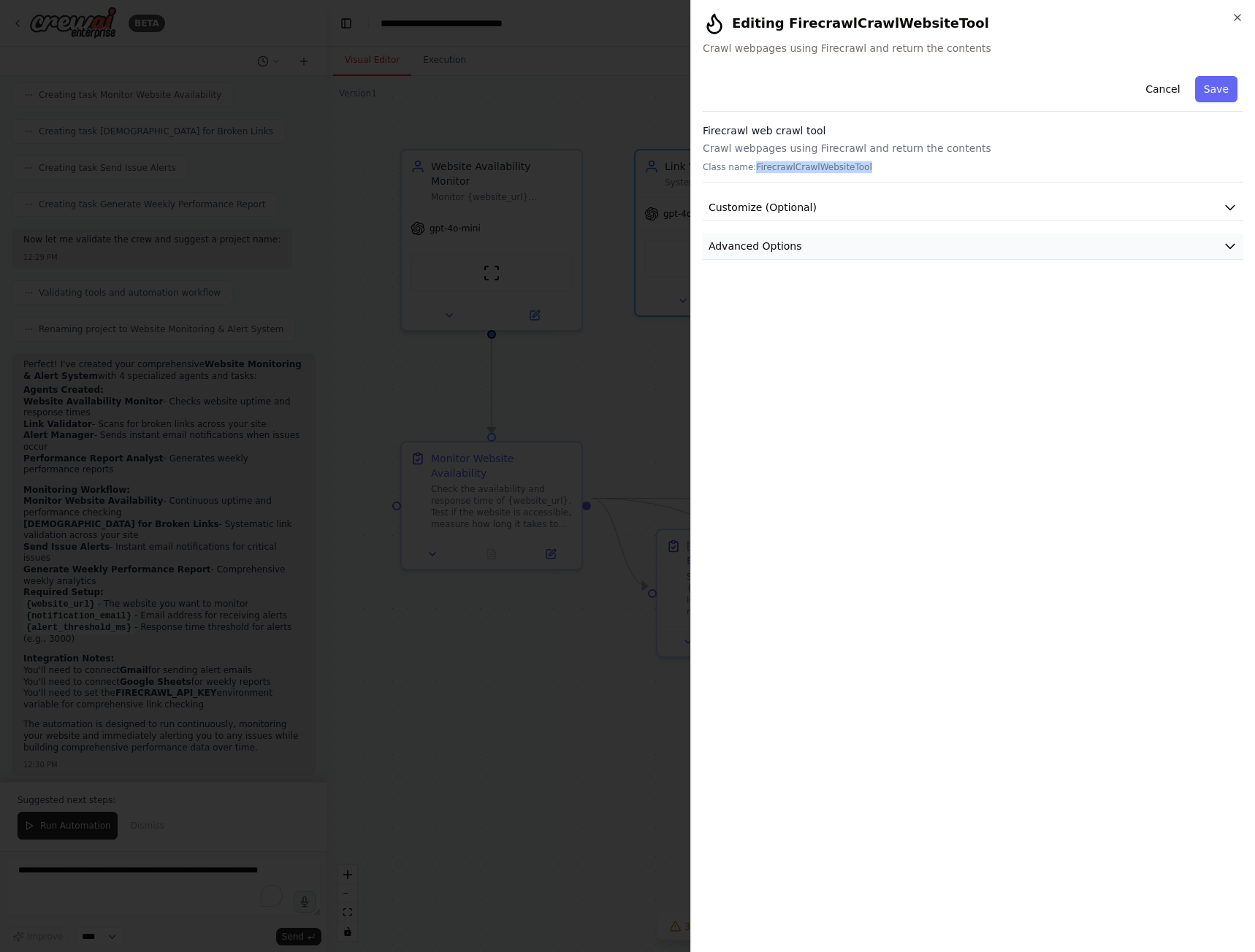
click at [1232, 241] on icon "button" at bounding box center [1229, 245] width 14 height 14
click at [1238, 18] on icon "button" at bounding box center [1237, 17] width 11 height 11
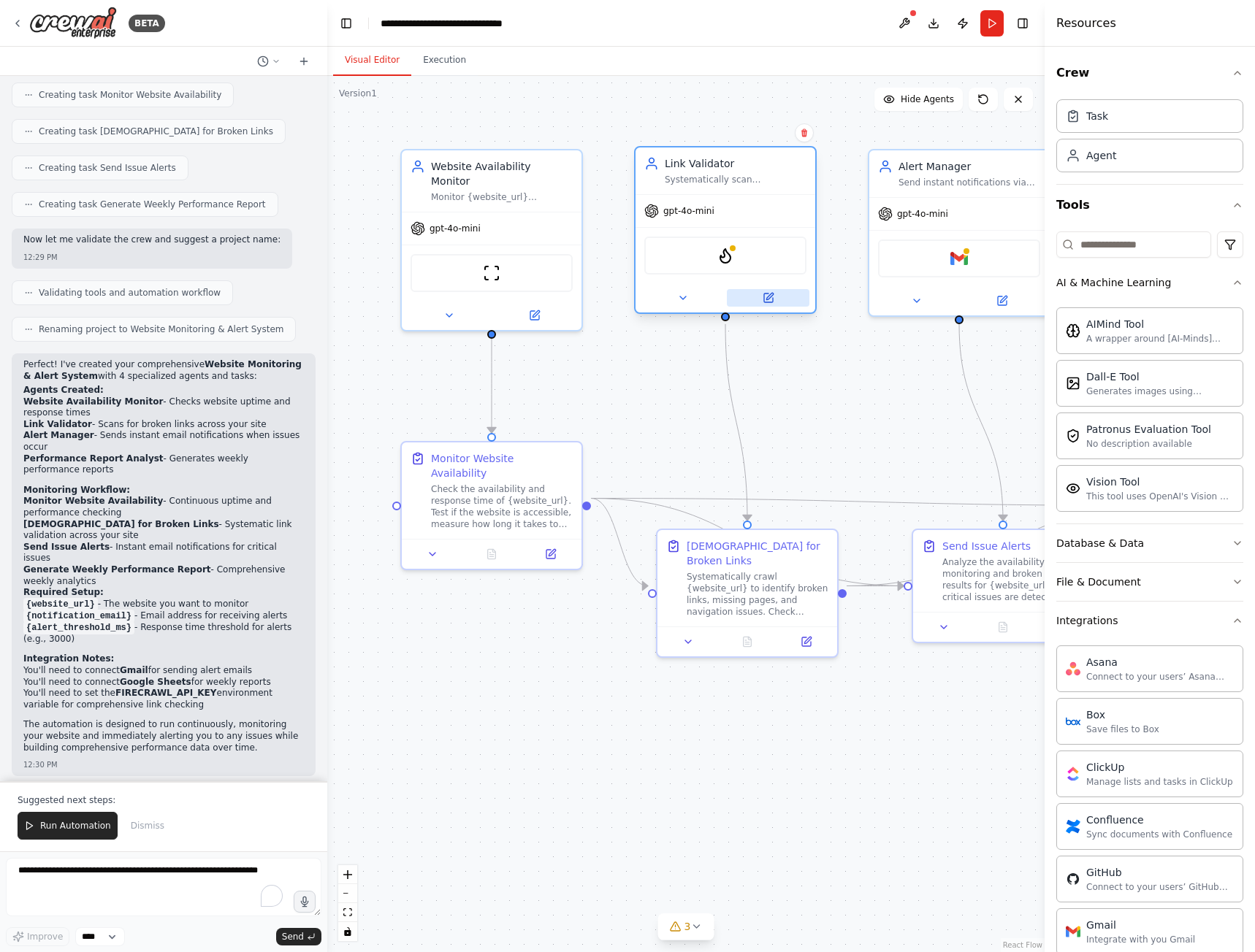
click at [771, 297] on icon at bounding box center [769, 296] width 7 height 7
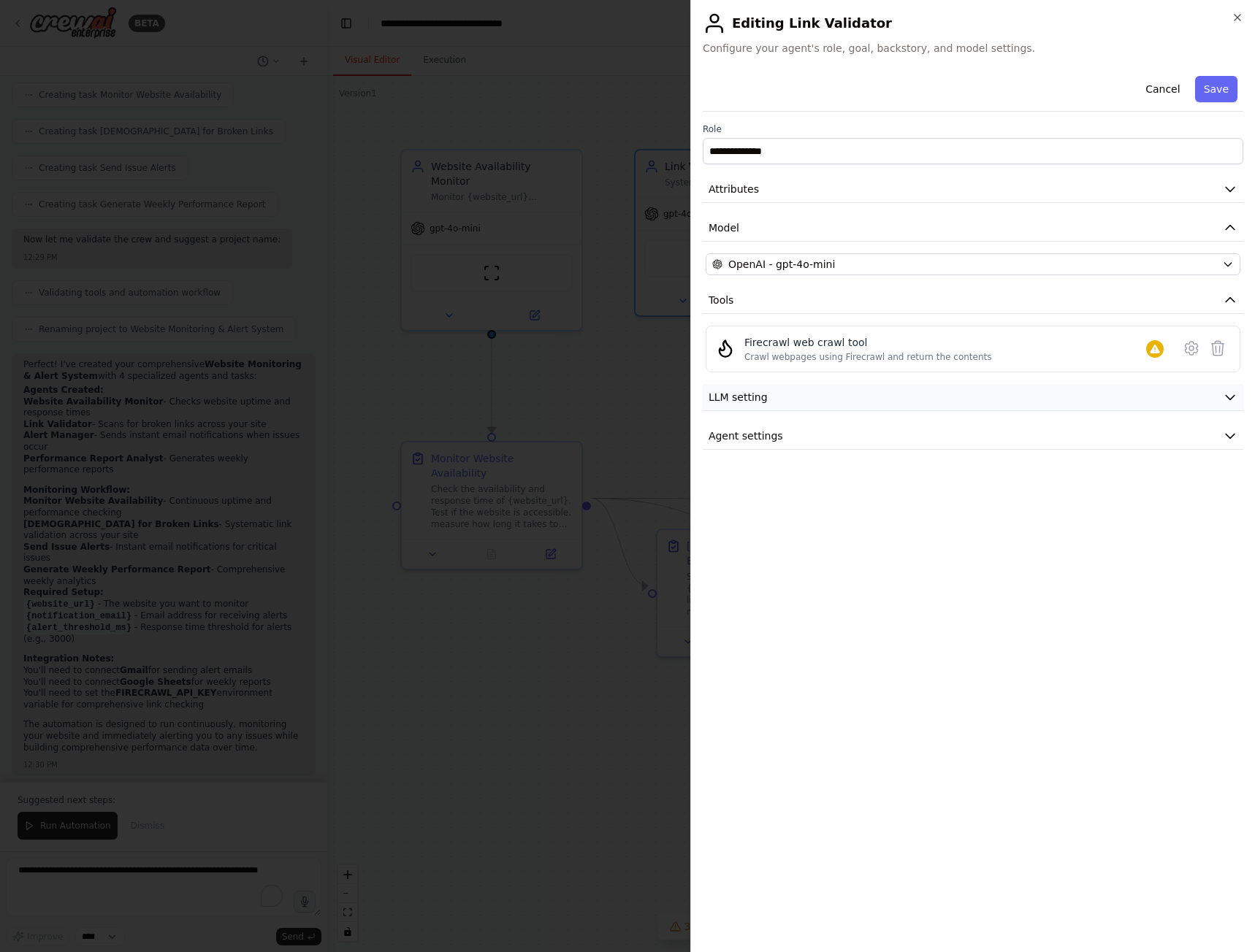
click at [872, 392] on button "LLM setting" at bounding box center [973, 398] width 540 height 27
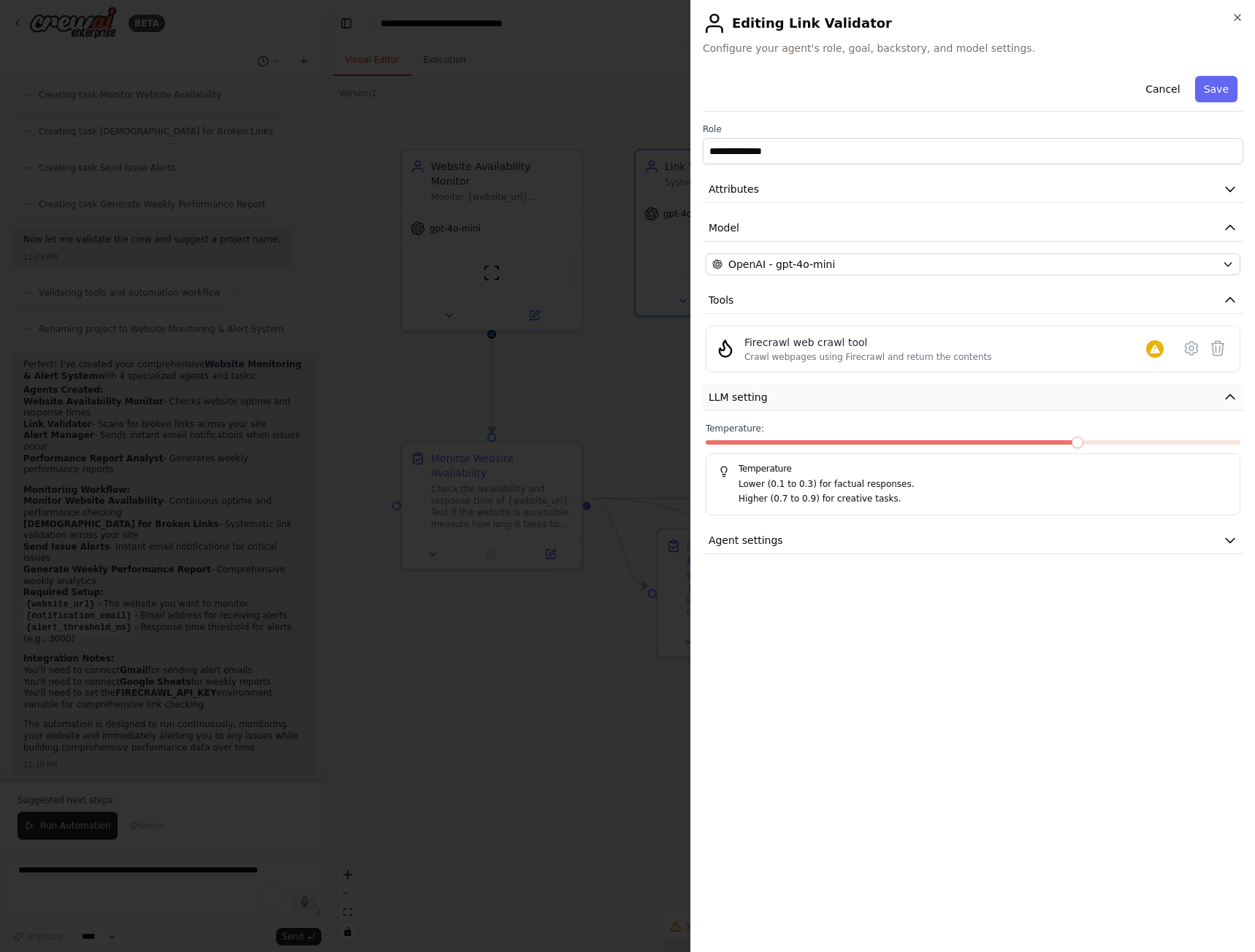
click at [872, 392] on button "LLM setting" at bounding box center [973, 398] width 540 height 27
